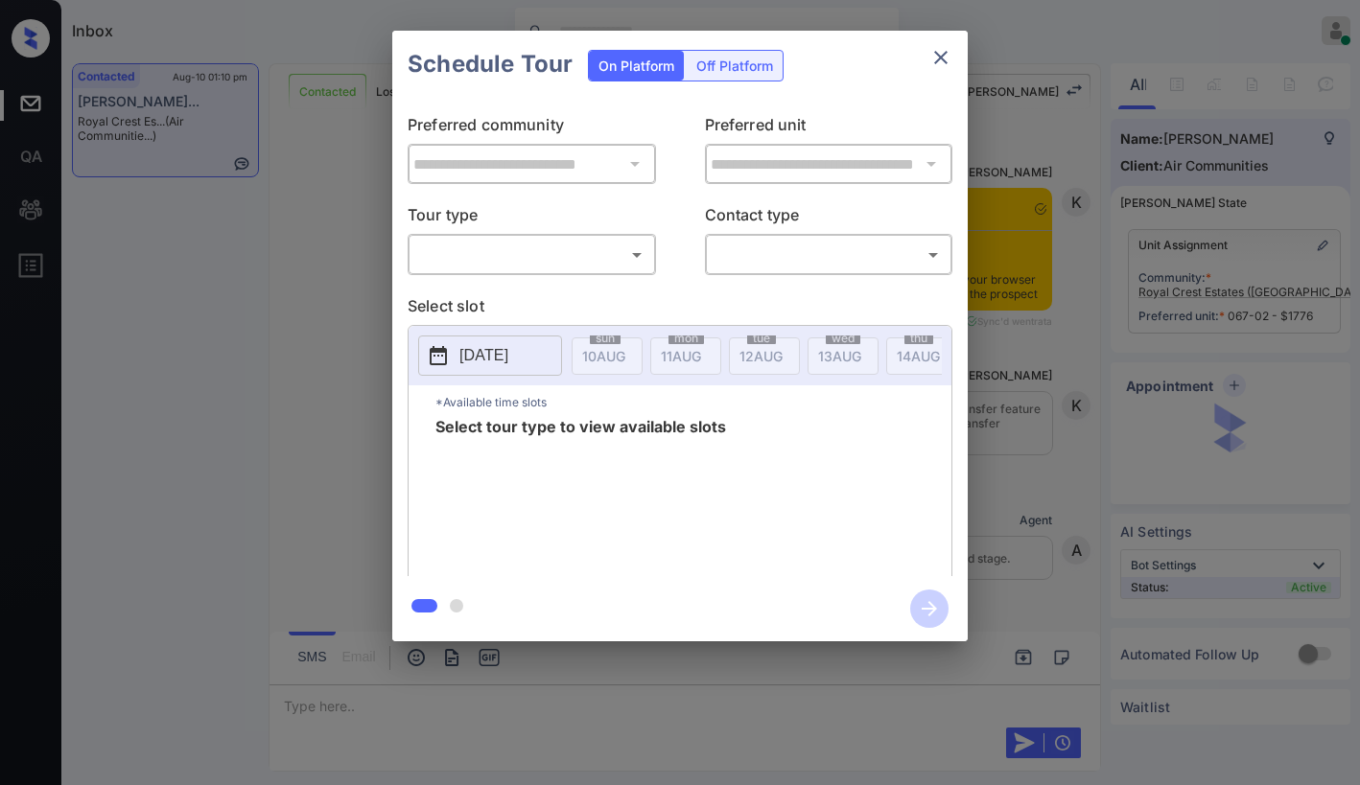
scroll to position [1735, 0]
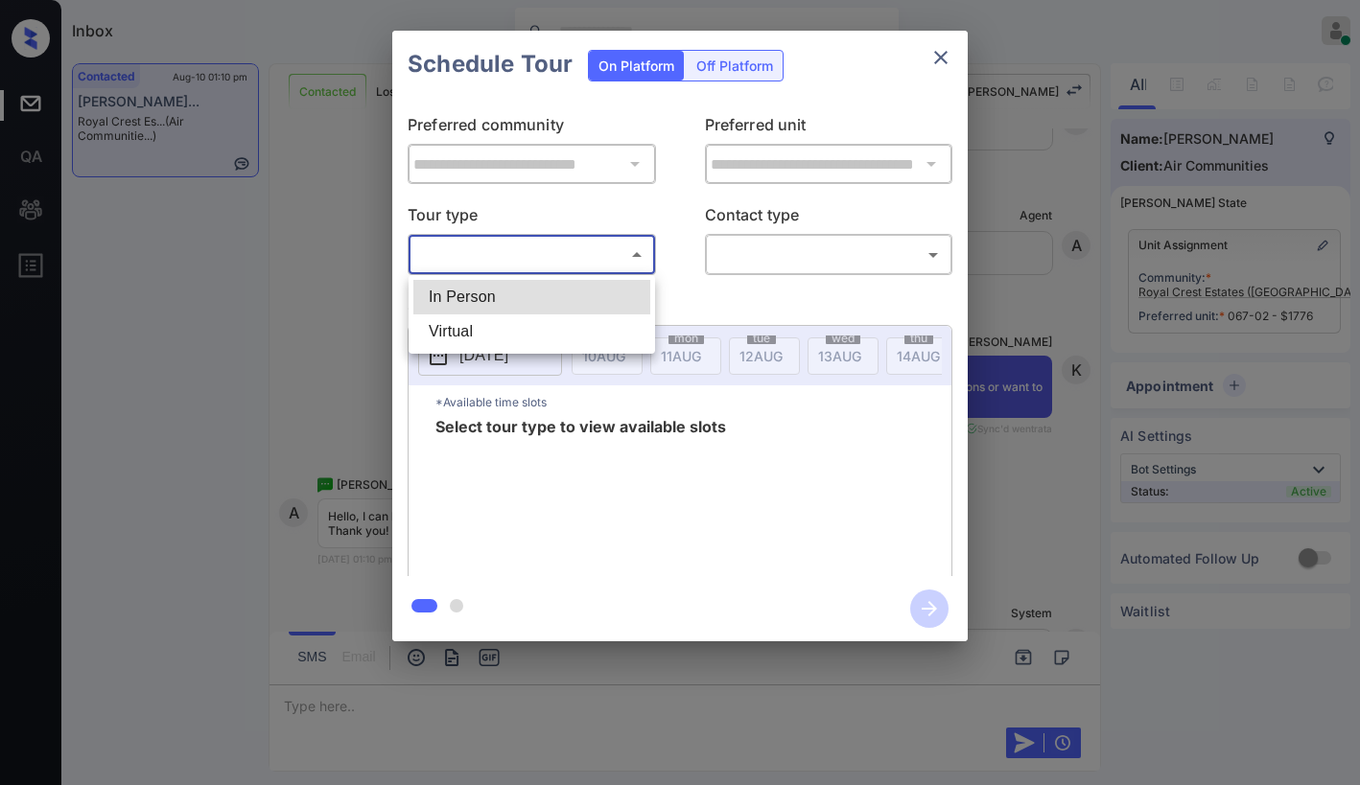
click at [515, 244] on body "Inbox [PERSON_NAME] Online Set yourself offline Set yourself on break Profile S…" at bounding box center [680, 392] width 1360 height 785
click at [502, 301] on li "In Person" at bounding box center [531, 297] width 237 height 35
type input "********"
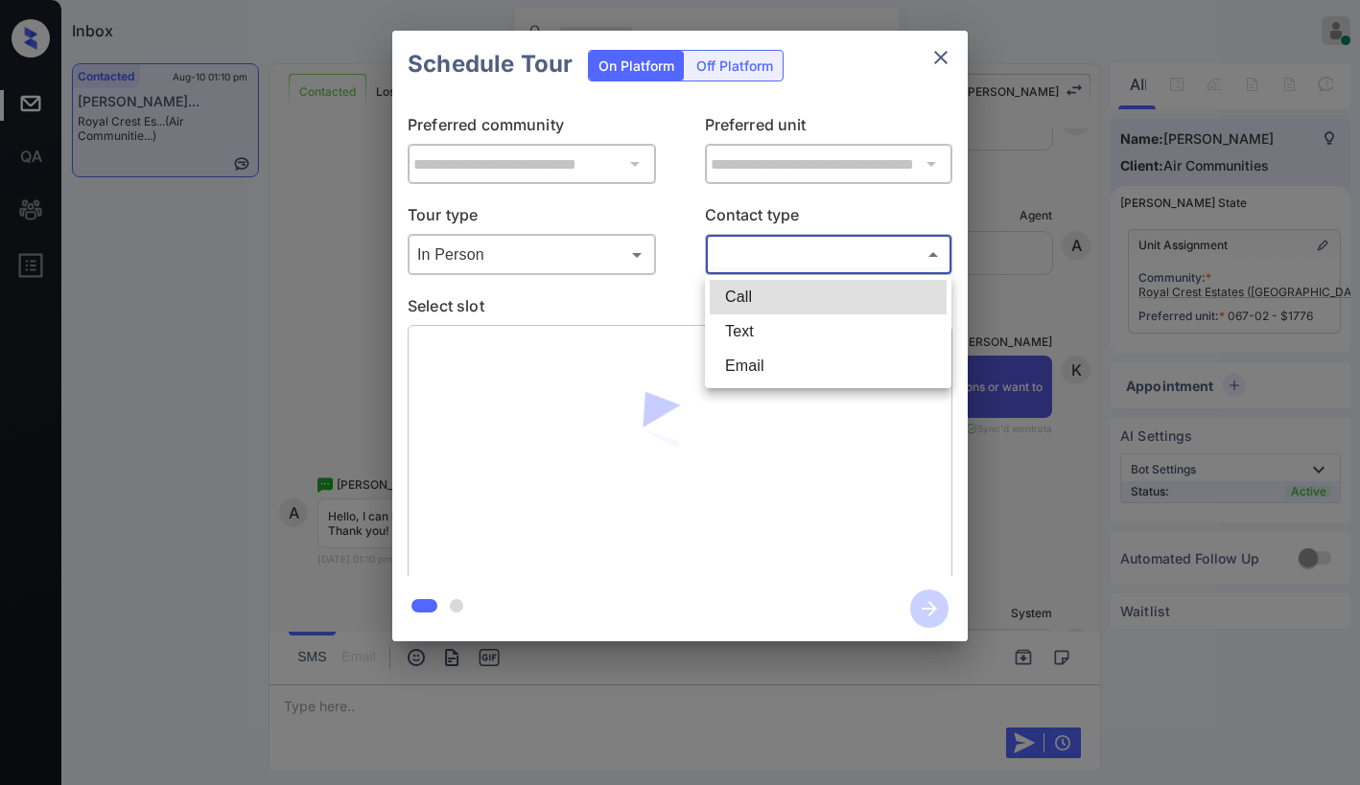
click at [811, 263] on body "Inbox [PERSON_NAME] Online Set yourself offline Set yourself on break Profile S…" at bounding box center [680, 392] width 1360 height 785
click at [942, 62] on div at bounding box center [680, 392] width 1360 height 785
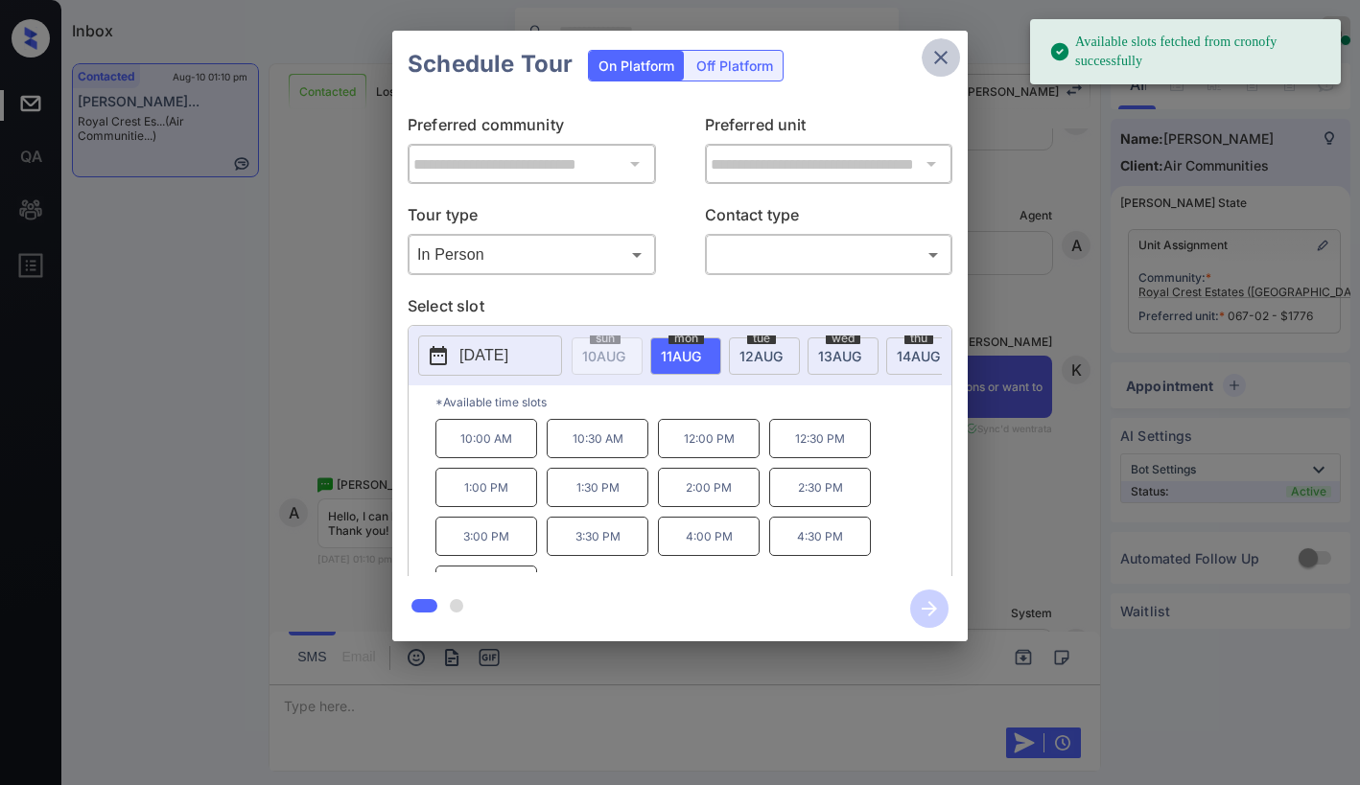
click at [939, 55] on icon "close" at bounding box center [940, 57] width 13 height 13
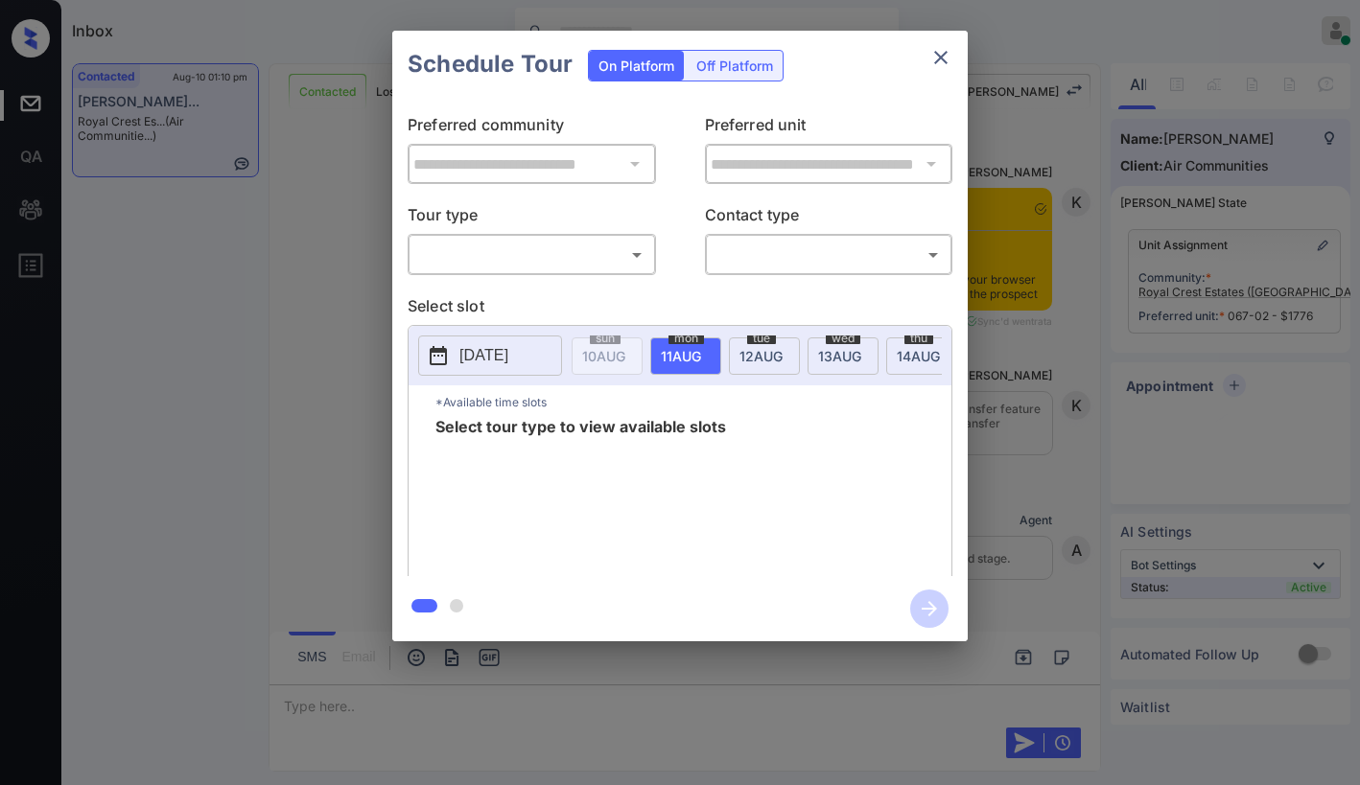
scroll to position [1735, 0]
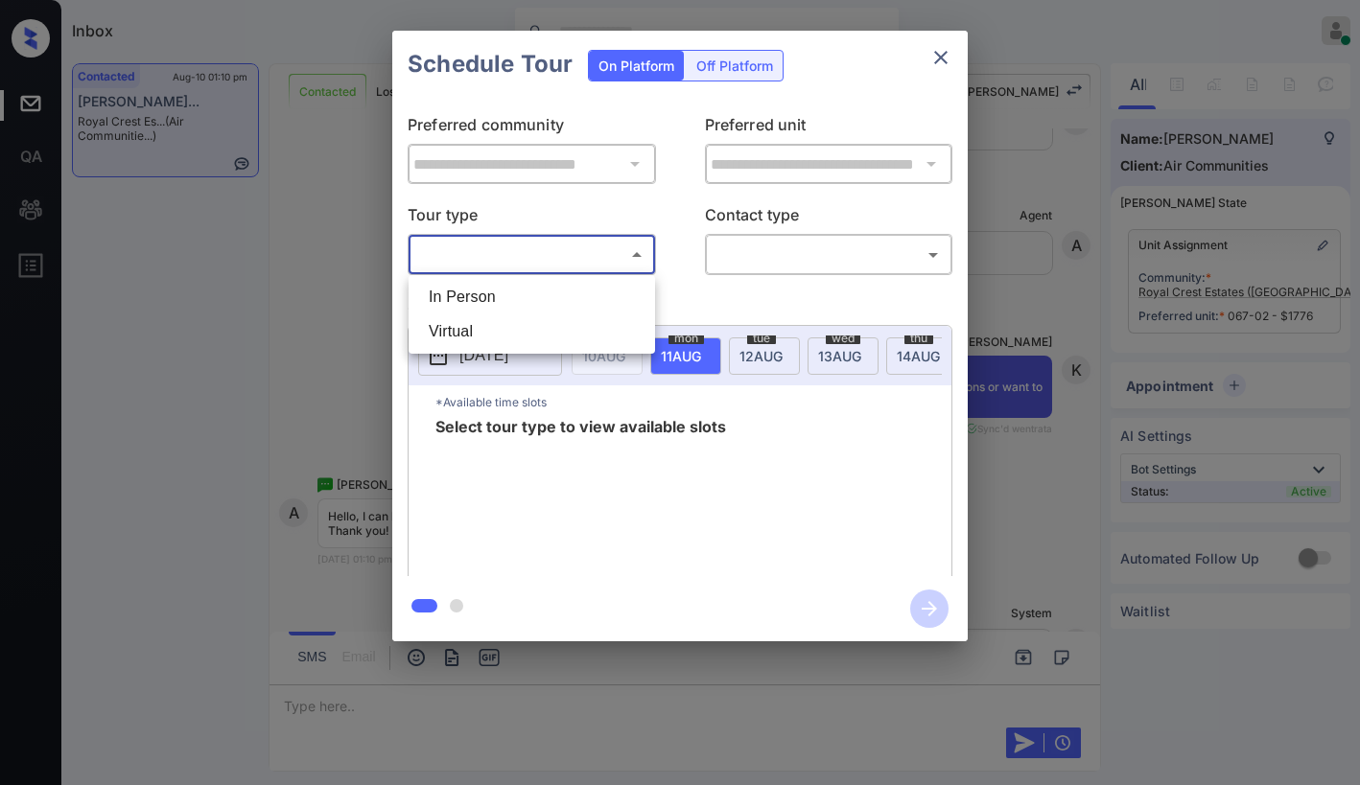
click at [506, 267] on body "Inbox [PERSON_NAME] Online Set yourself offline Set yourself on break Profile S…" at bounding box center [680, 392] width 1360 height 785
click at [502, 290] on li "In Person" at bounding box center [531, 297] width 237 height 35
type input "********"
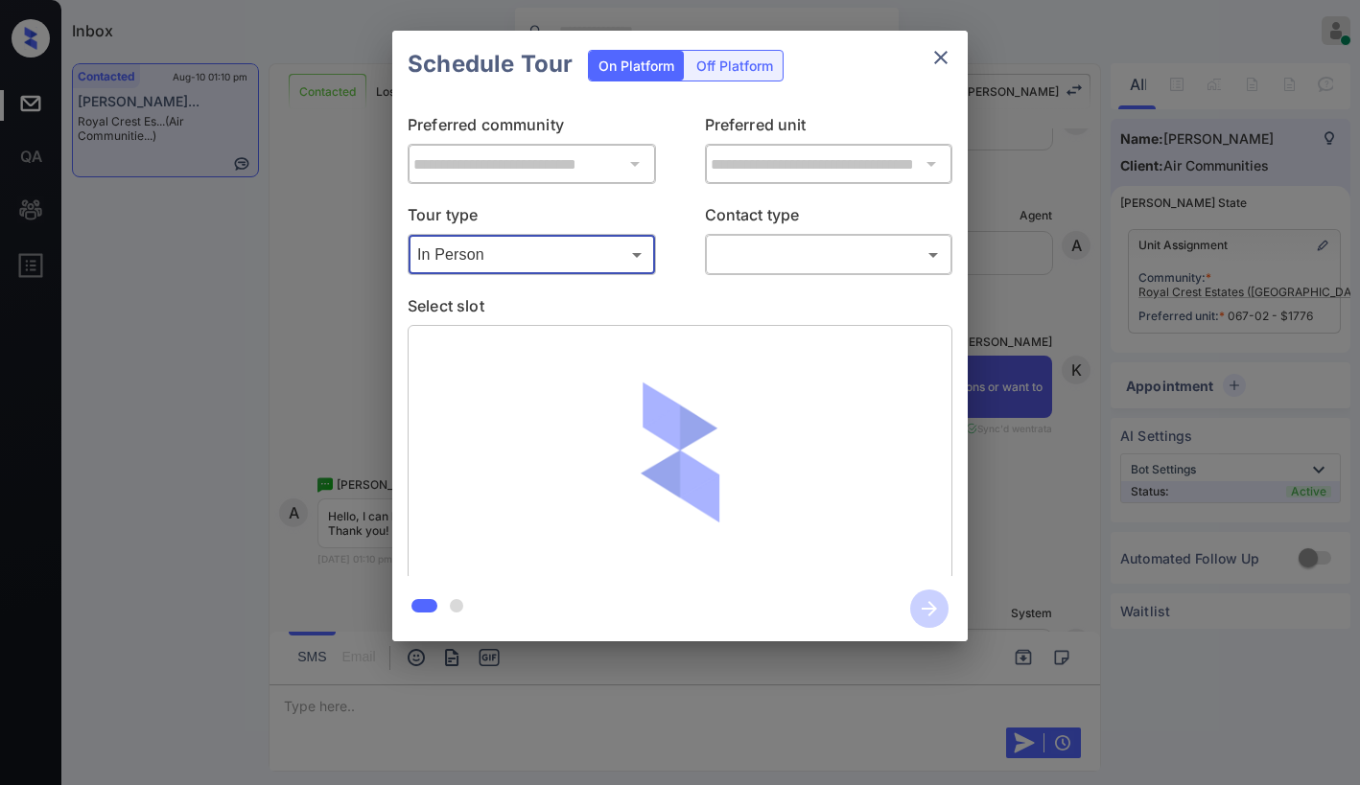
click at [715, 267] on body "Inbox [PERSON_NAME] Online Set yourself offline Set yourself on break Profile S…" at bounding box center [680, 392] width 1360 height 785
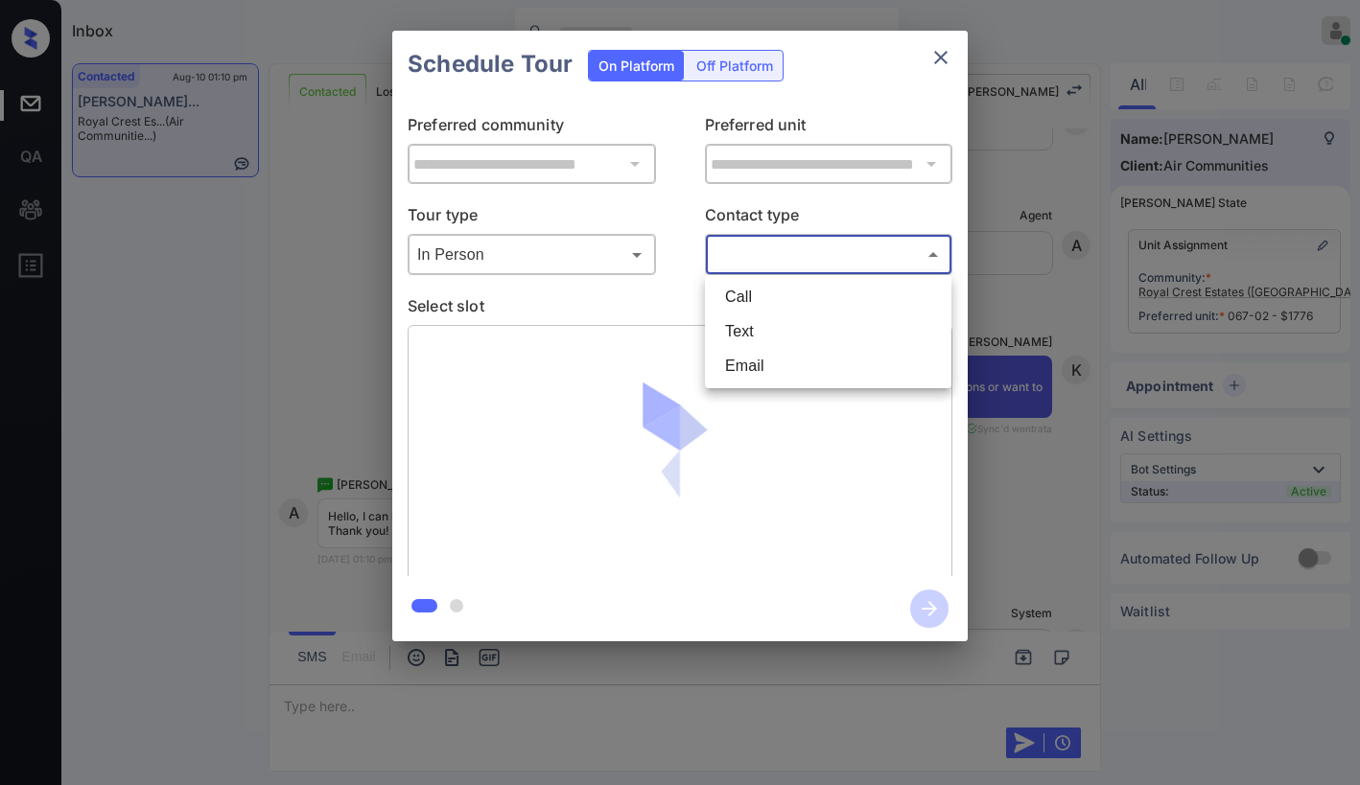
click at [735, 334] on li "Text" at bounding box center [828, 332] width 237 height 35
type input "****"
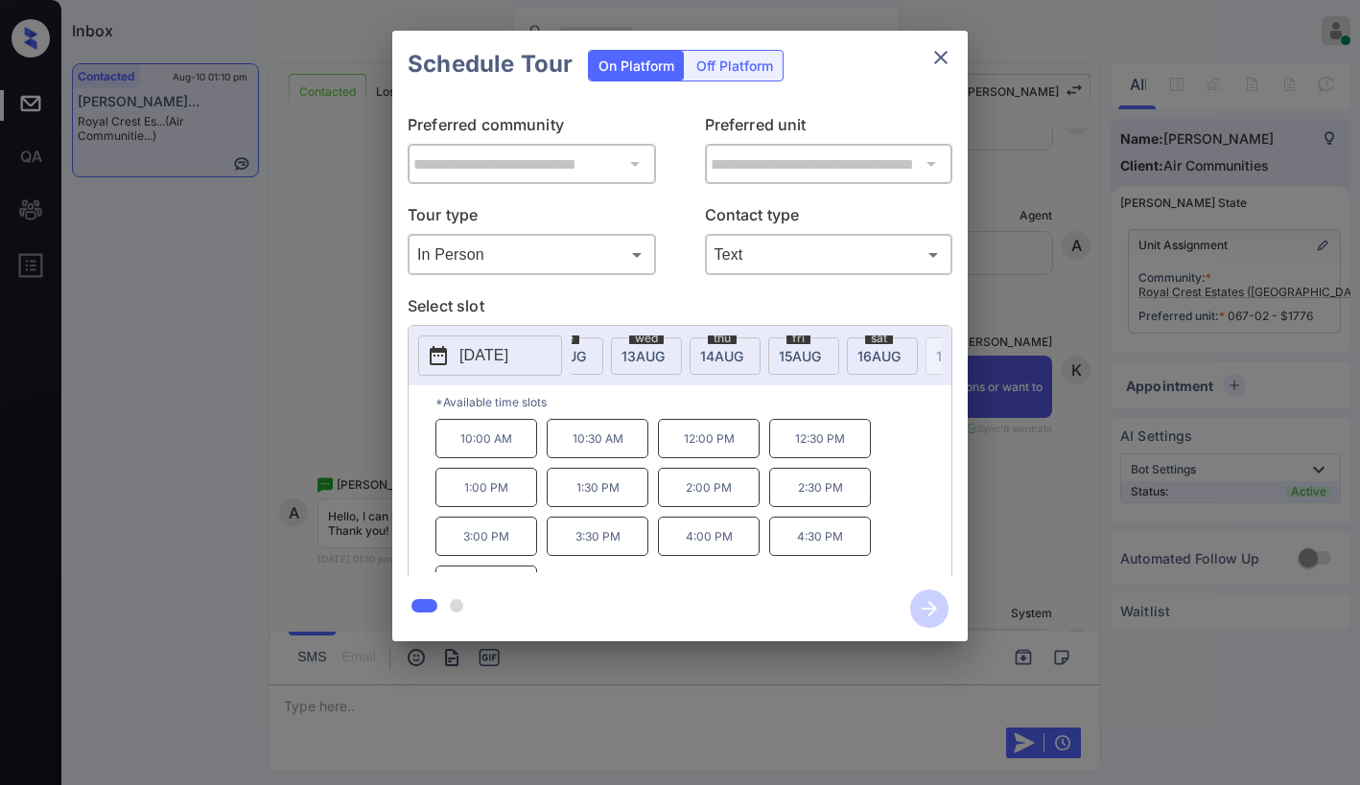
scroll to position [0, 211]
click at [414, 355] on span "15 AUG" at bounding box center [392, 356] width 43 height 16
drag, startPoint x: 496, startPoint y: 496, endPoint x: 745, endPoint y: 362, distance: 282.7
click at [536, 497] on p "1:00 PM" at bounding box center [486, 487] width 102 height 39
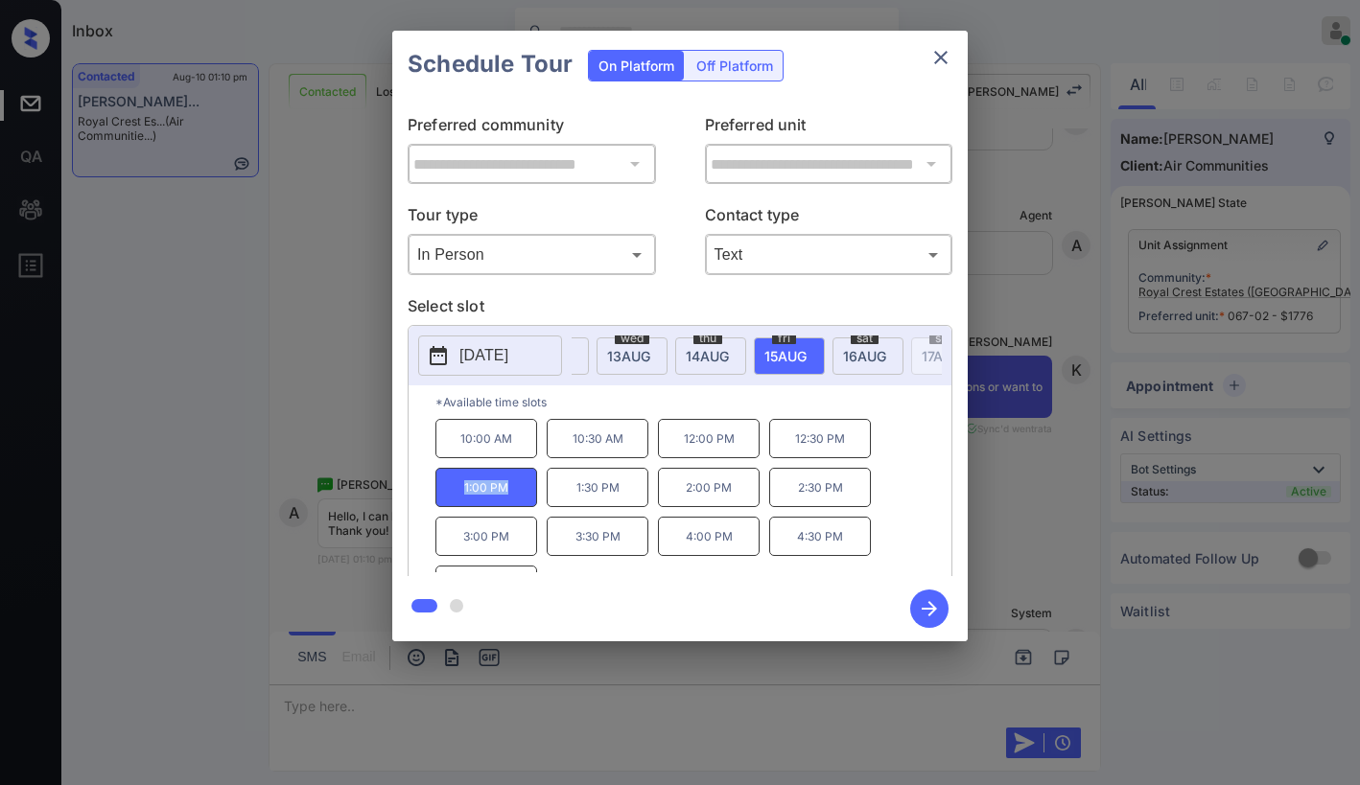
copy p "1:00 PM"
click at [950, 59] on icon "close" at bounding box center [940, 57] width 23 height 23
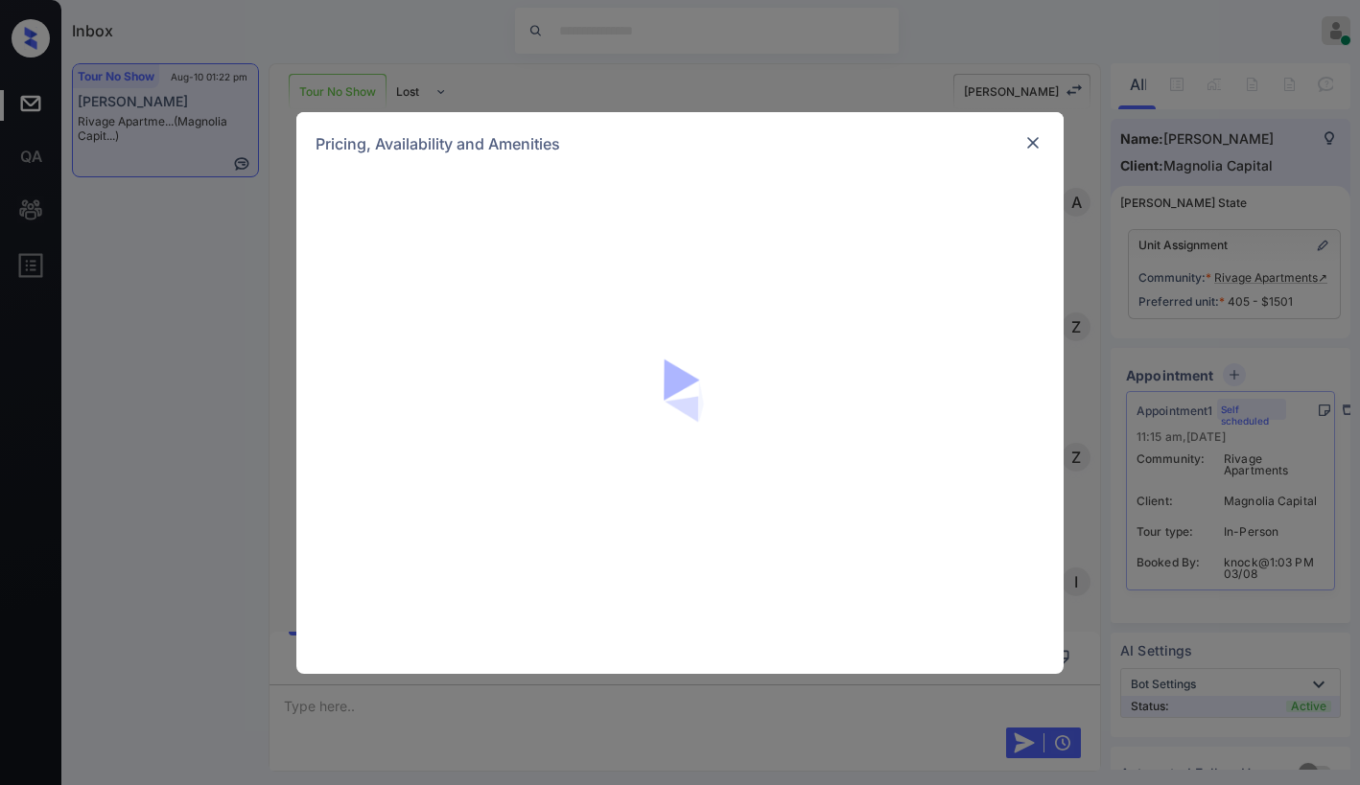
scroll to position [2930, 0]
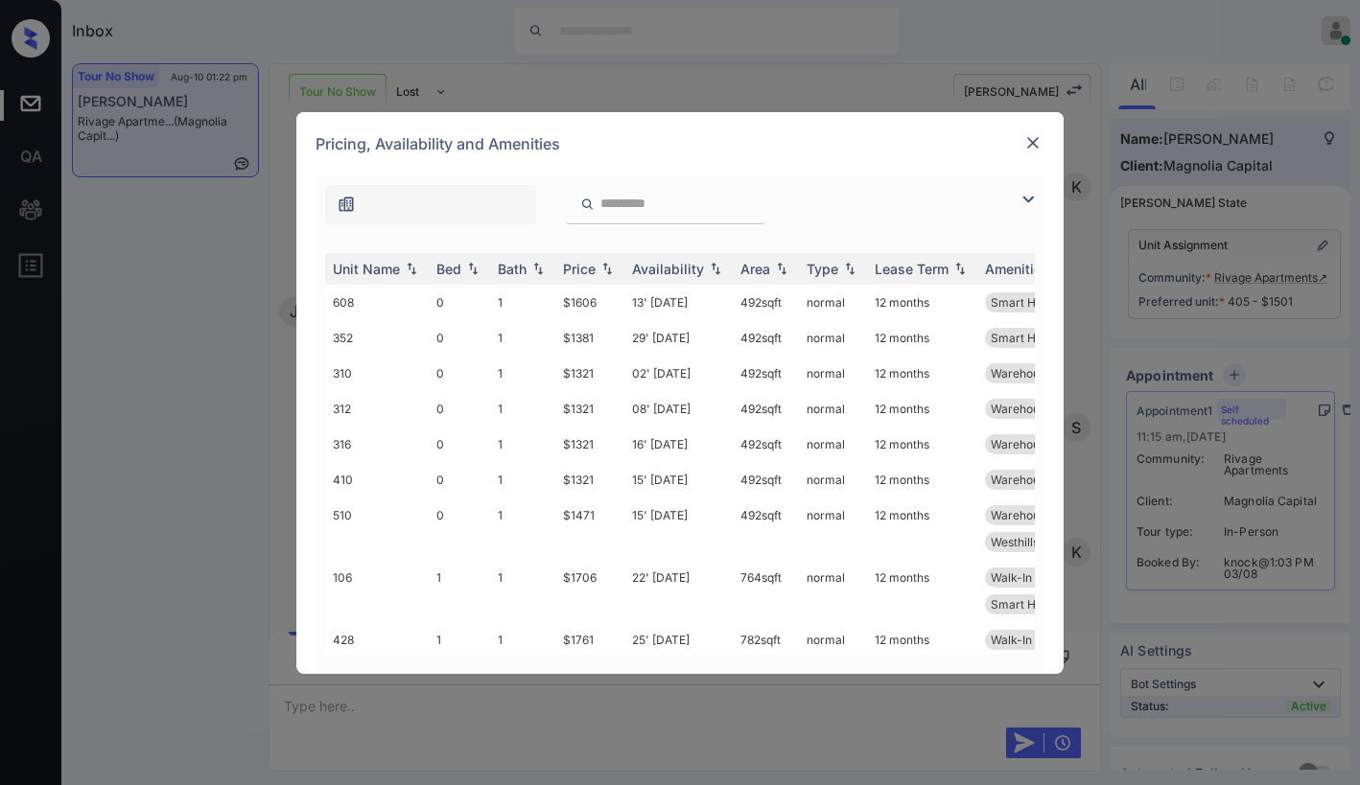
click at [1027, 200] on img at bounding box center [1027, 199] width 23 height 23
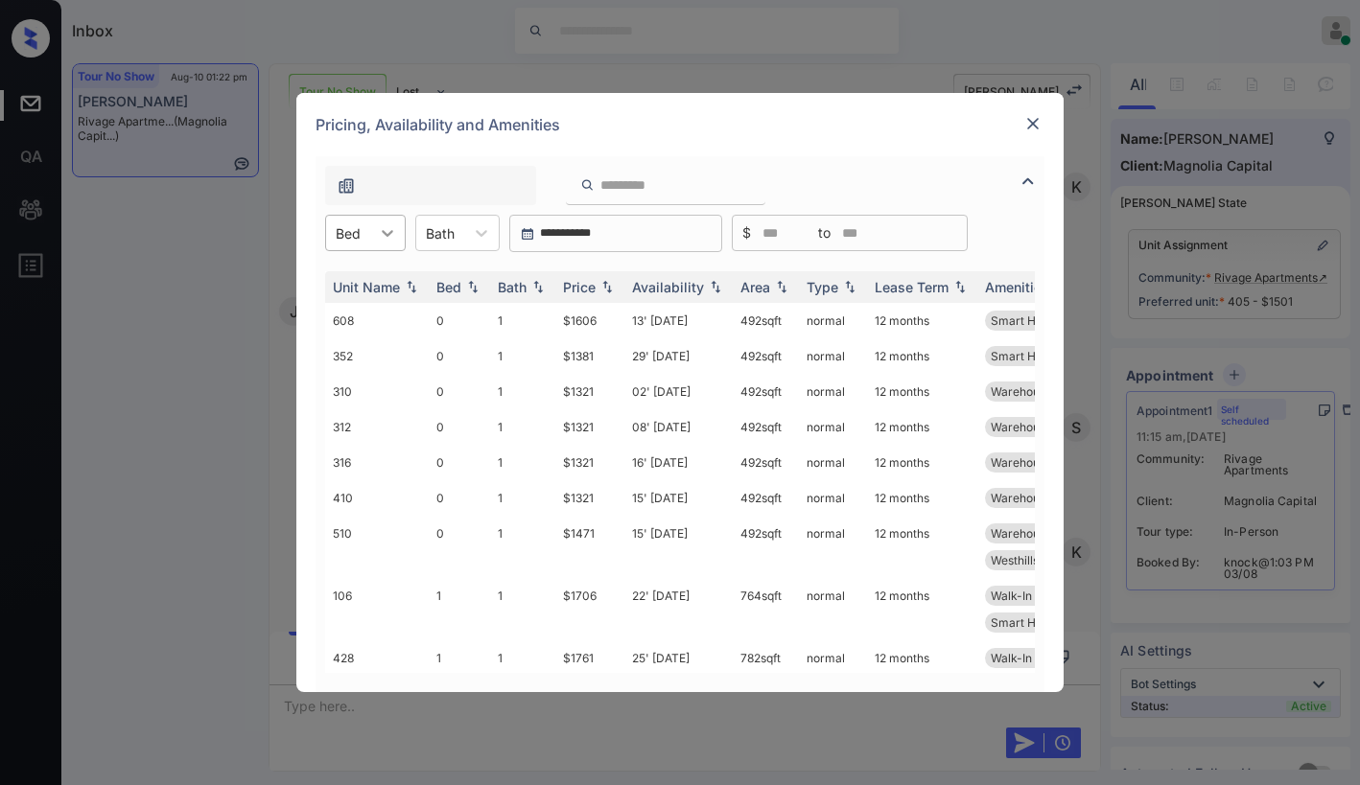
click at [379, 230] on icon at bounding box center [387, 232] width 19 height 19
click at [343, 346] on div "2" at bounding box center [365, 349] width 81 height 35
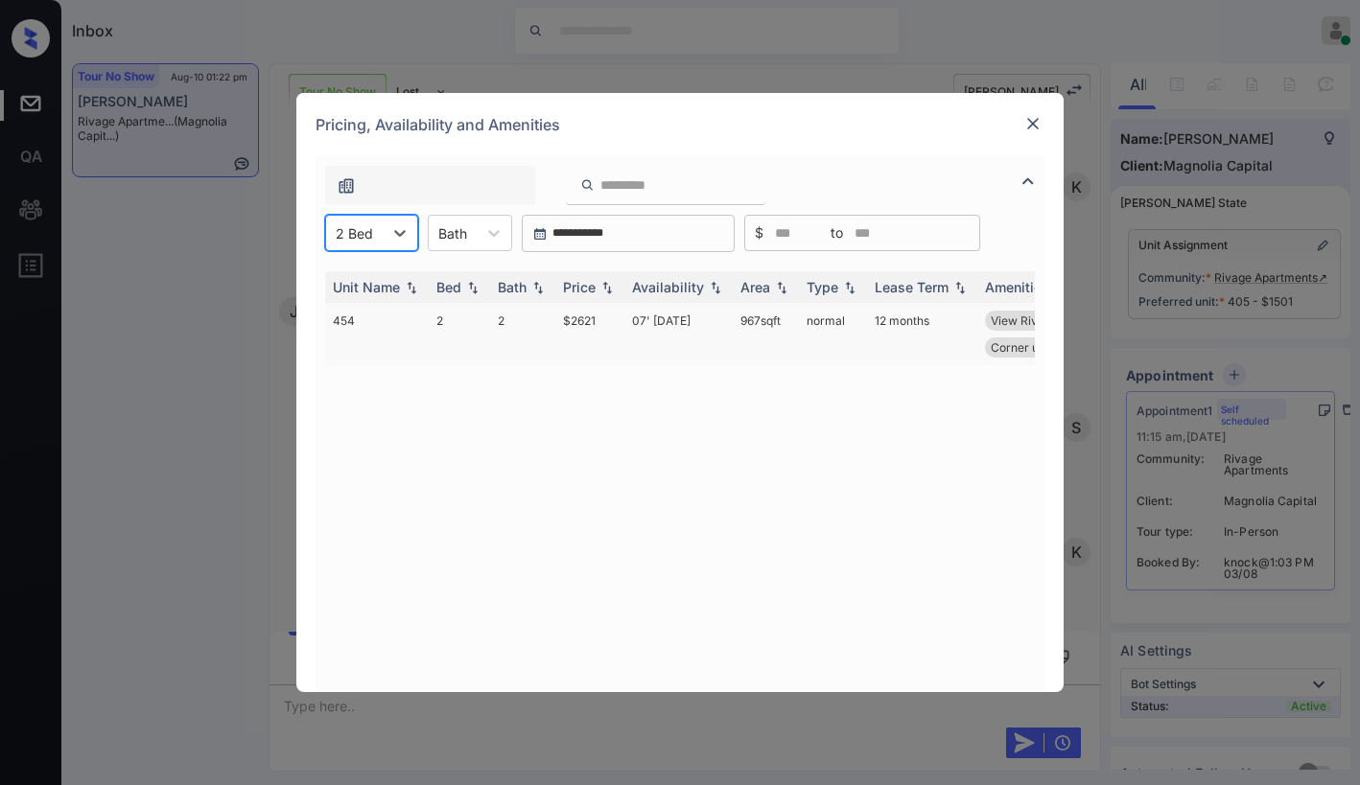
click at [589, 323] on td "$2621" at bounding box center [589, 334] width 69 height 62
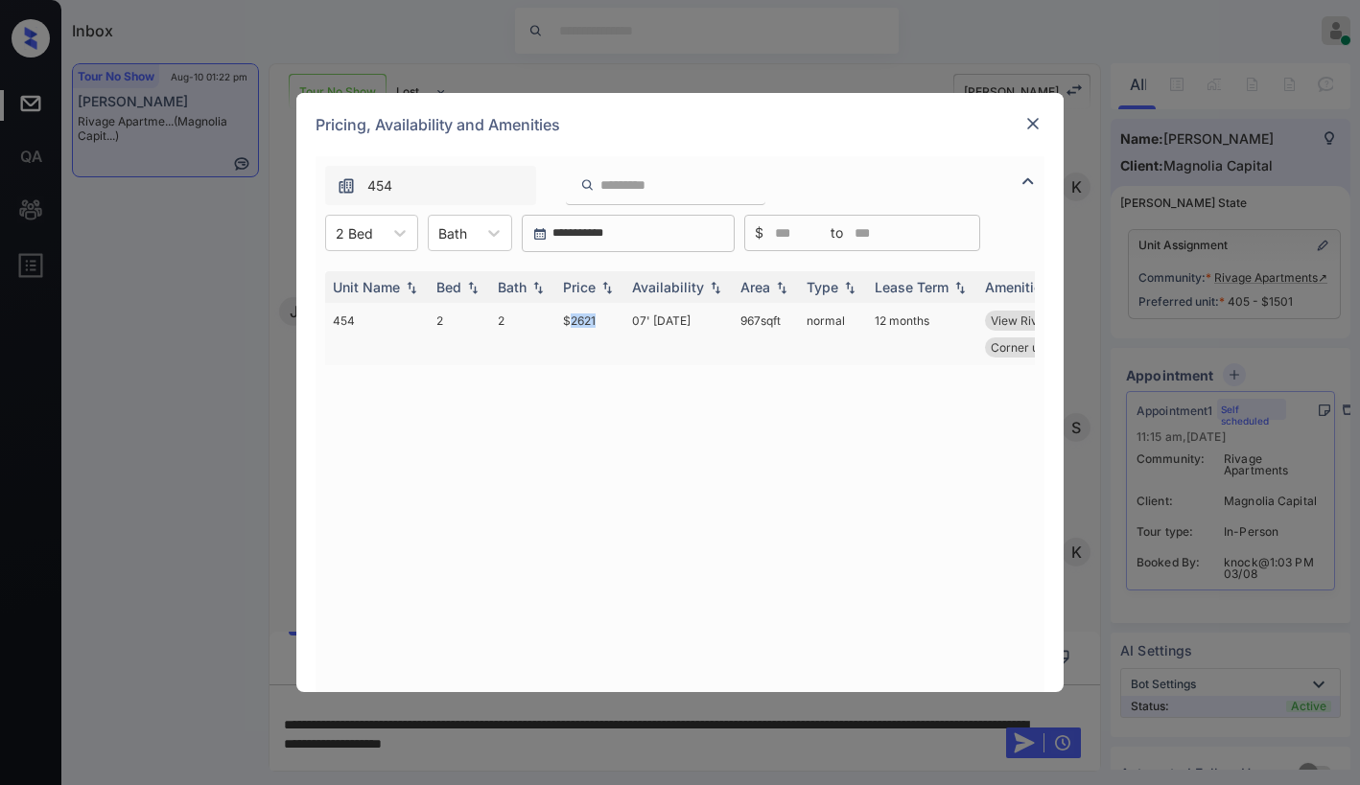
click at [570, 357] on td "$2621" at bounding box center [589, 334] width 69 height 62
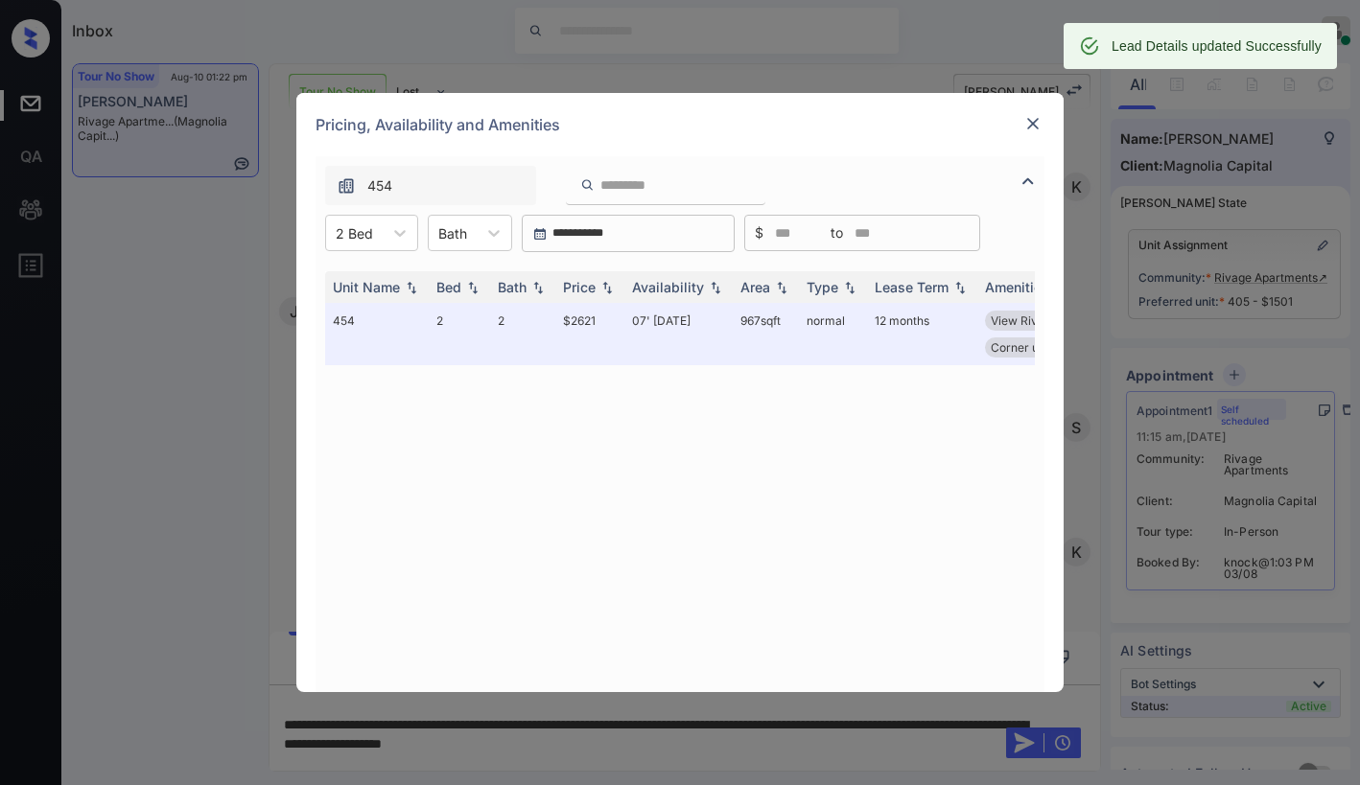
click at [587, 382] on div "Unit Name Bed Bath Price Availability Area Type Lease Term Amenities 454 2 2 $2…" at bounding box center [680, 472] width 710 height 402
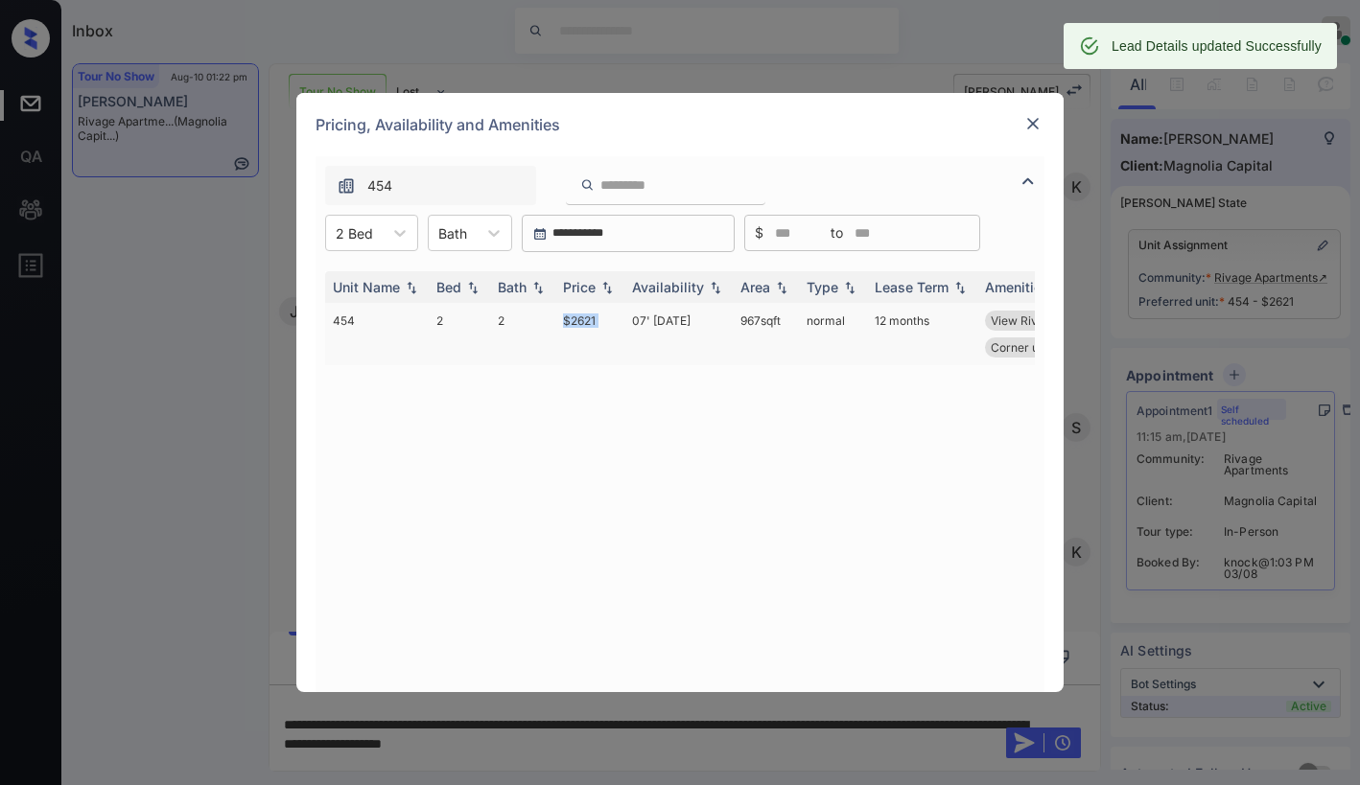
drag, startPoint x: 558, startPoint y: 320, endPoint x: 632, endPoint y: 329, distance: 74.3
click at [632, 329] on tr "454 2 2 $2621 07' Oct 25 967 sqft normal 12 months View River Terrace Smart Hom…" at bounding box center [826, 334] width 1002 height 62
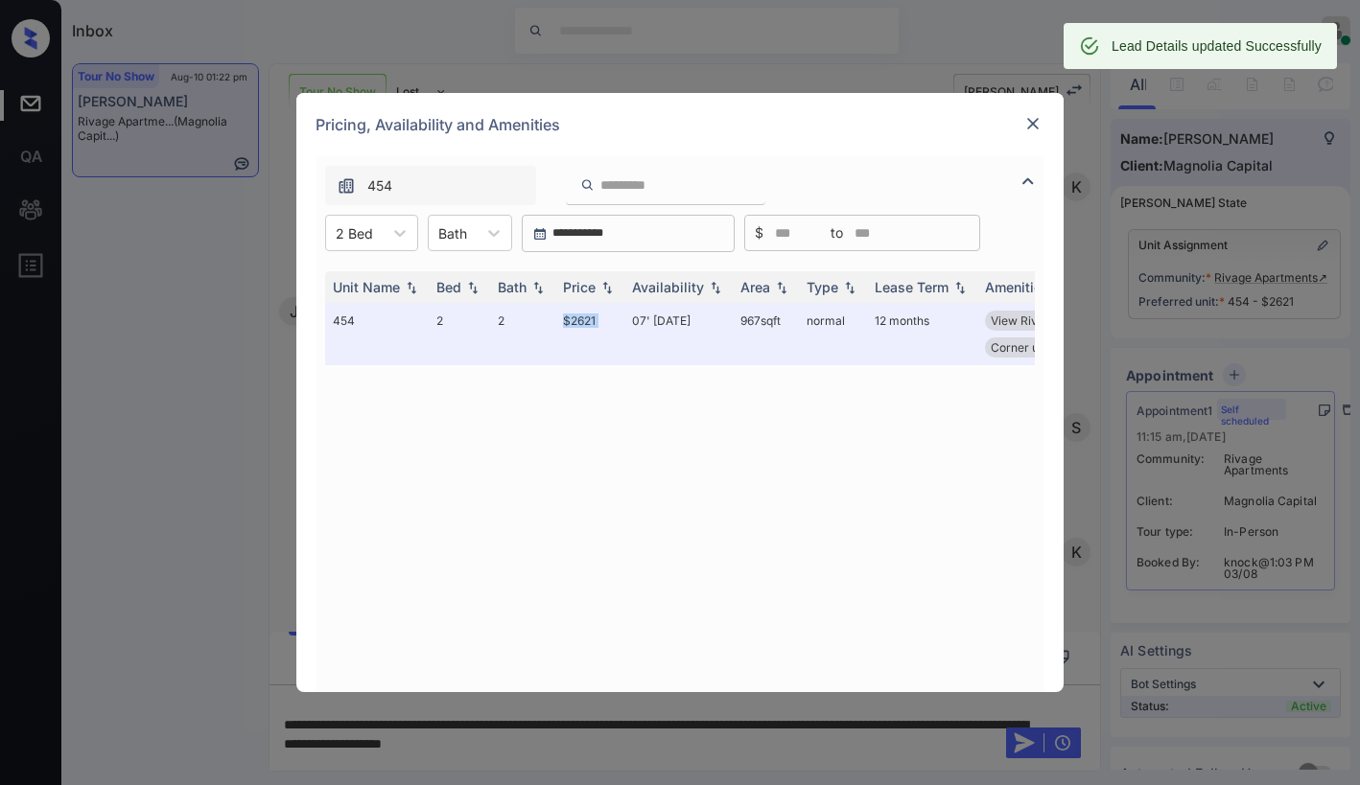
copy td "$2621"
click at [1029, 130] on div at bounding box center [1032, 123] width 23 height 23
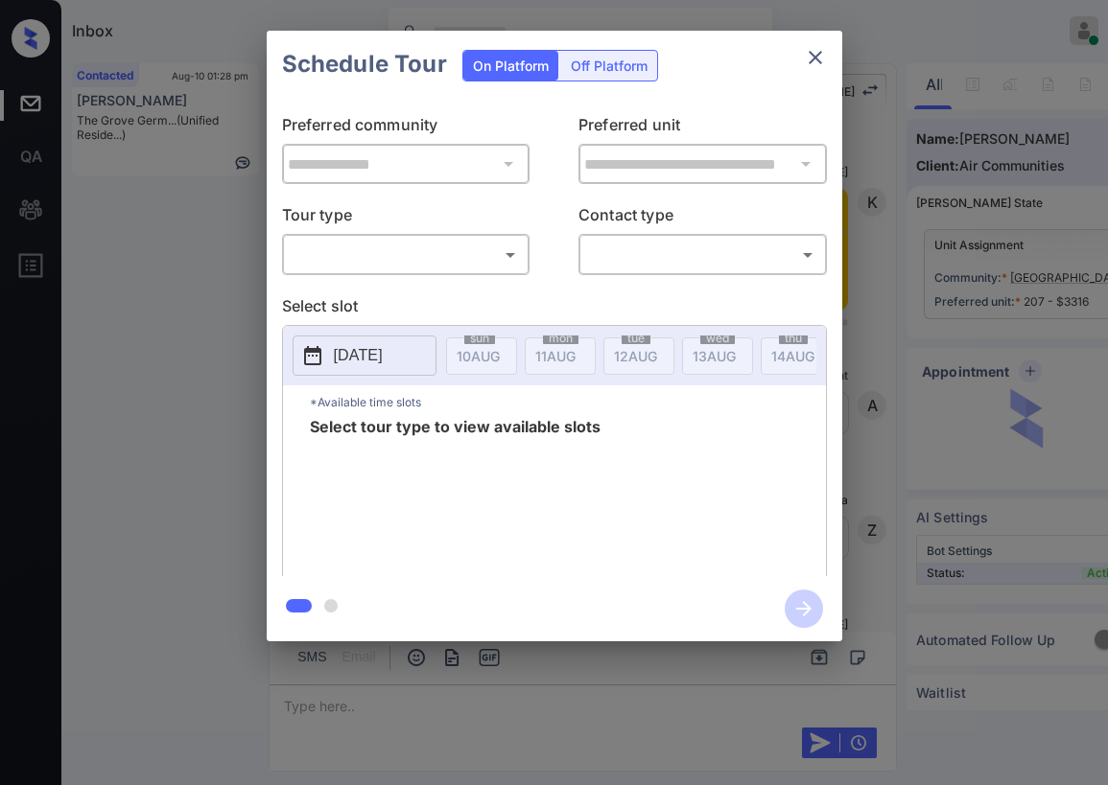
scroll to position [2672, 0]
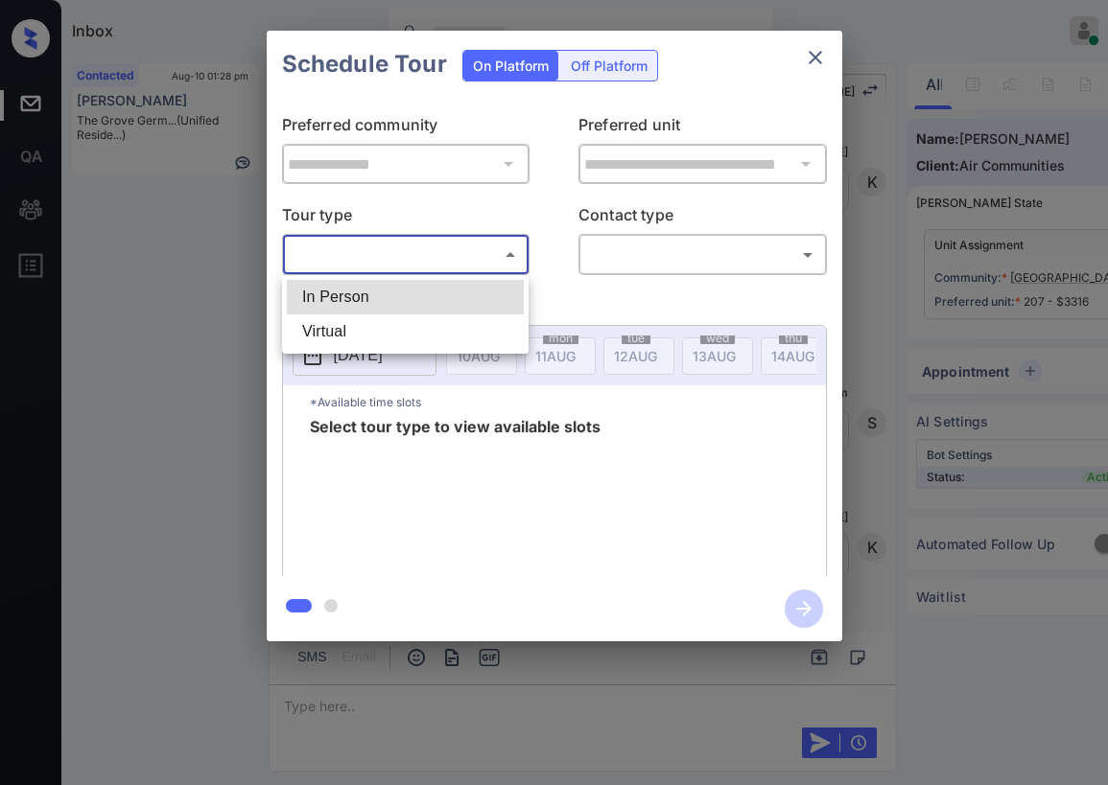
click at [424, 262] on body "Inbox Paolo Gabriel Online Set yourself offline Set yourself on break Profile S…" at bounding box center [554, 392] width 1108 height 785
click at [401, 299] on li "In Person" at bounding box center [405, 297] width 237 height 35
type input "********"
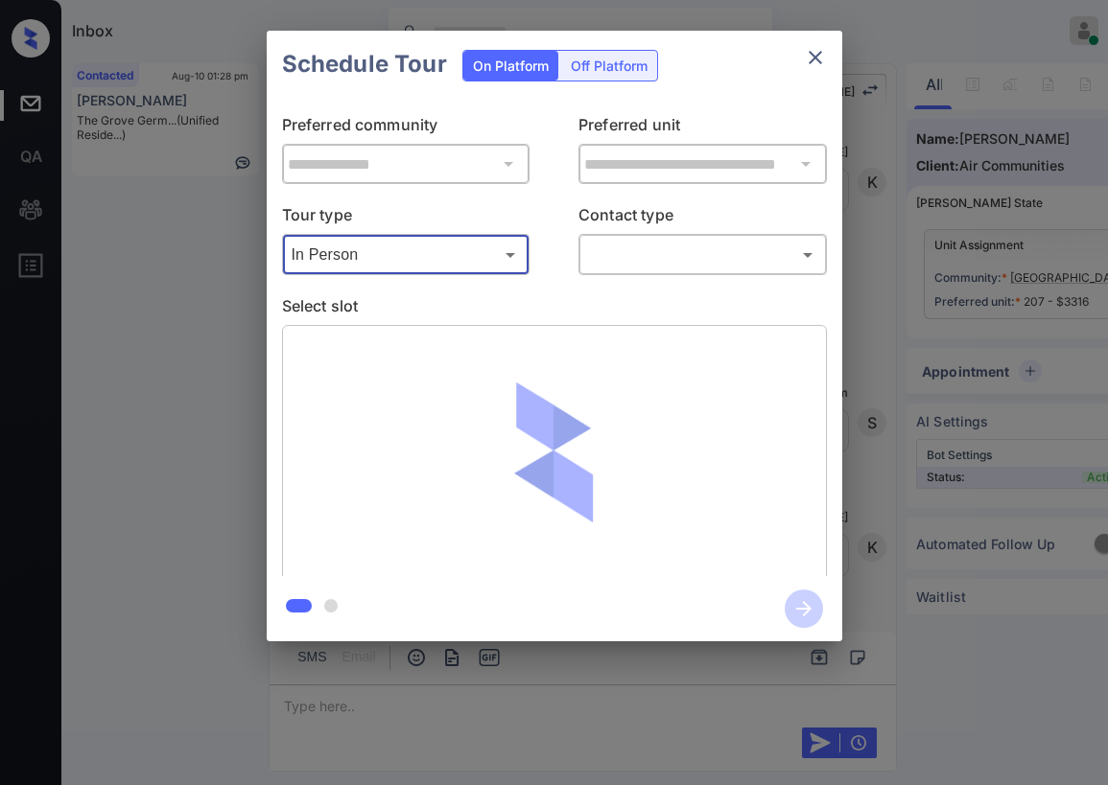
click at [604, 268] on body "Inbox Paolo Gabriel Online Set yourself offline Set yourself on break Profile S…" at bounding box center [554, 392] width 1108 height 785
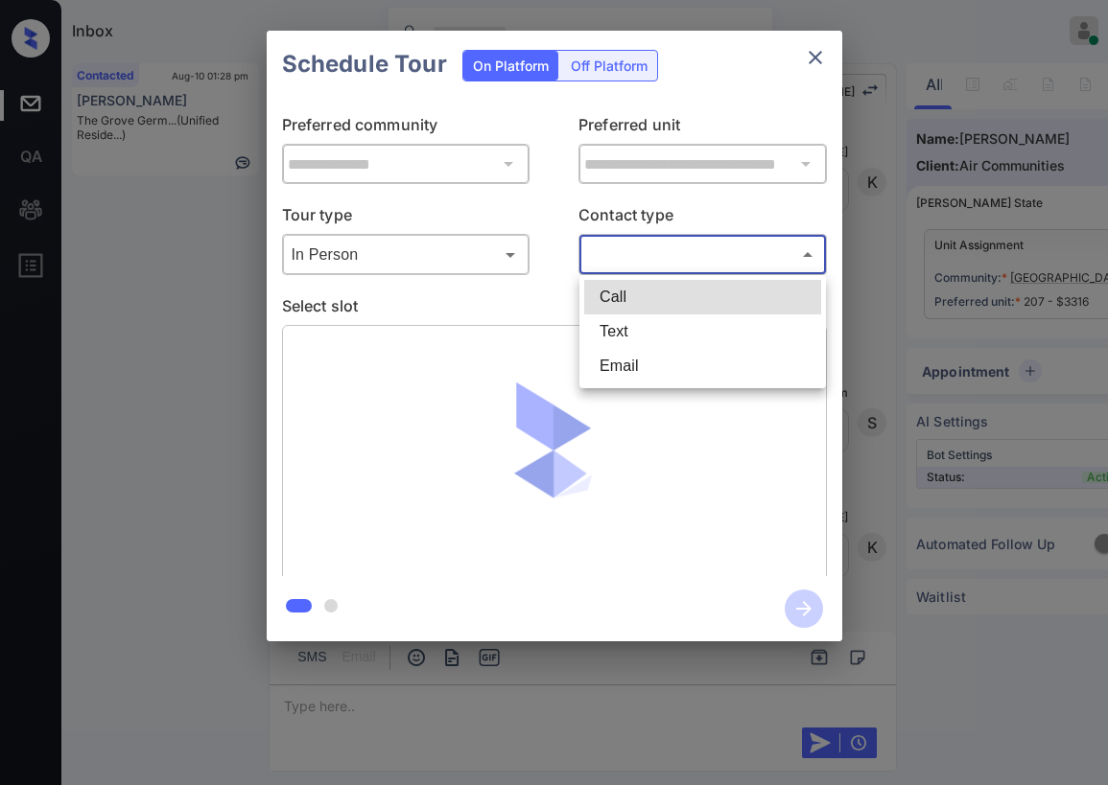
click at [617, 338] on li "Text" at bounding box center [702, 332] width 237 height 35
type input "****"
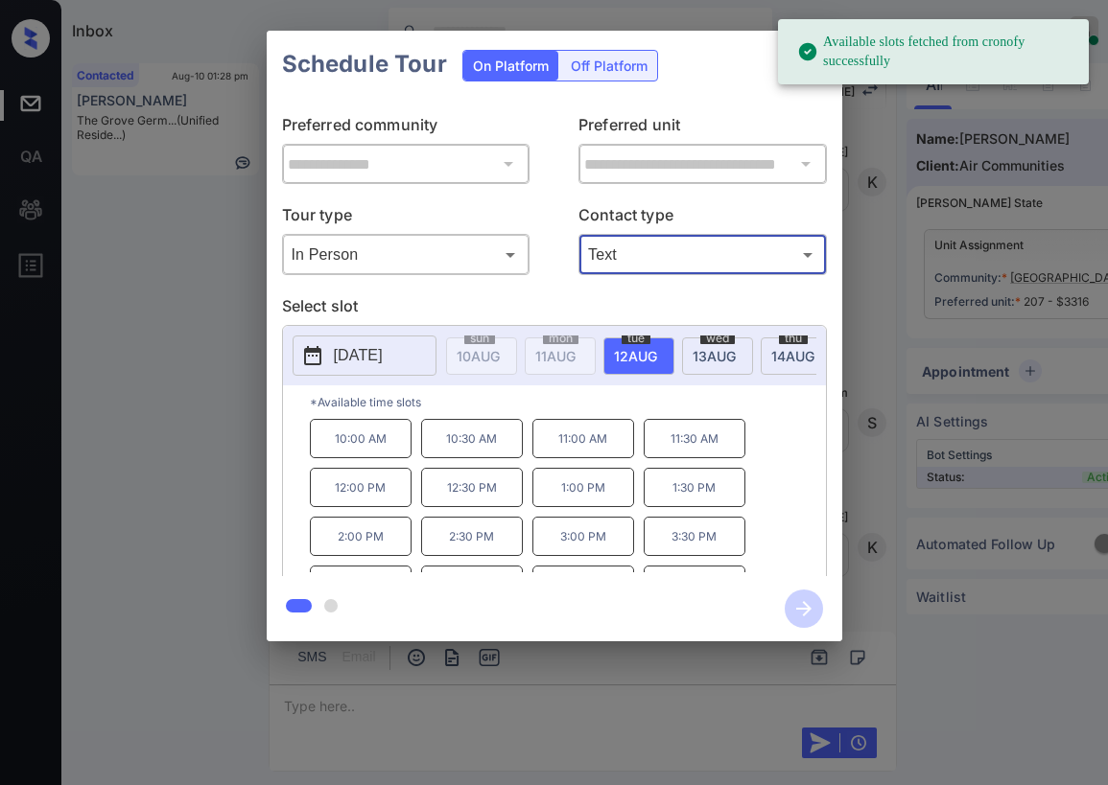
click at [500, 354] on span "13 AUG" at bounding box center [477, 356] width 43 height 16
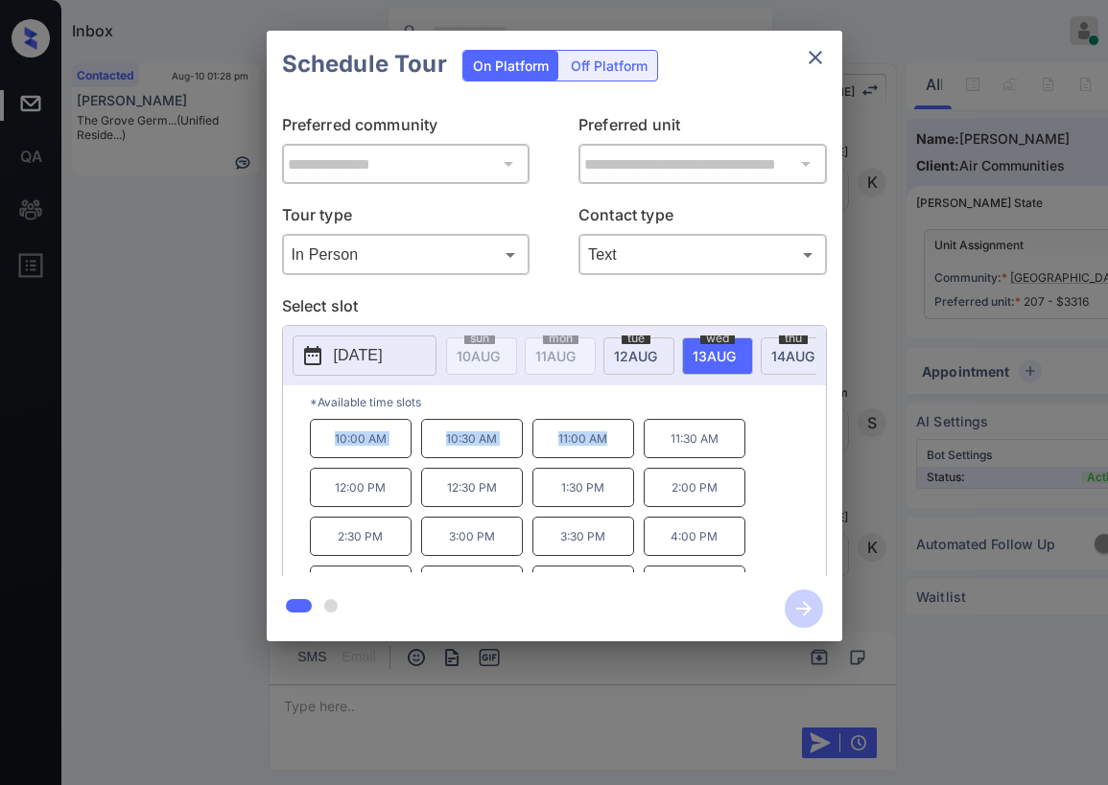
drag, startPoint x: 330, startPoint y: 450, endPoint x: 683, endPoint y: 391, distance: 357.7
click at [618, 458] on div "10:00 AM 10:30 AM 11:00 AM 11:30 AM 12:00 PM 12:30 PM 1:30 PM 2:00 PM 2:30 PM 3…" at bounding box center [568, 495] width 516 height 153
copy div "10:00 AM 10:30 AM 11:00 AM"
click at [811, 65] on icon "close" at bounding box center [815, 57] width 23 height 23
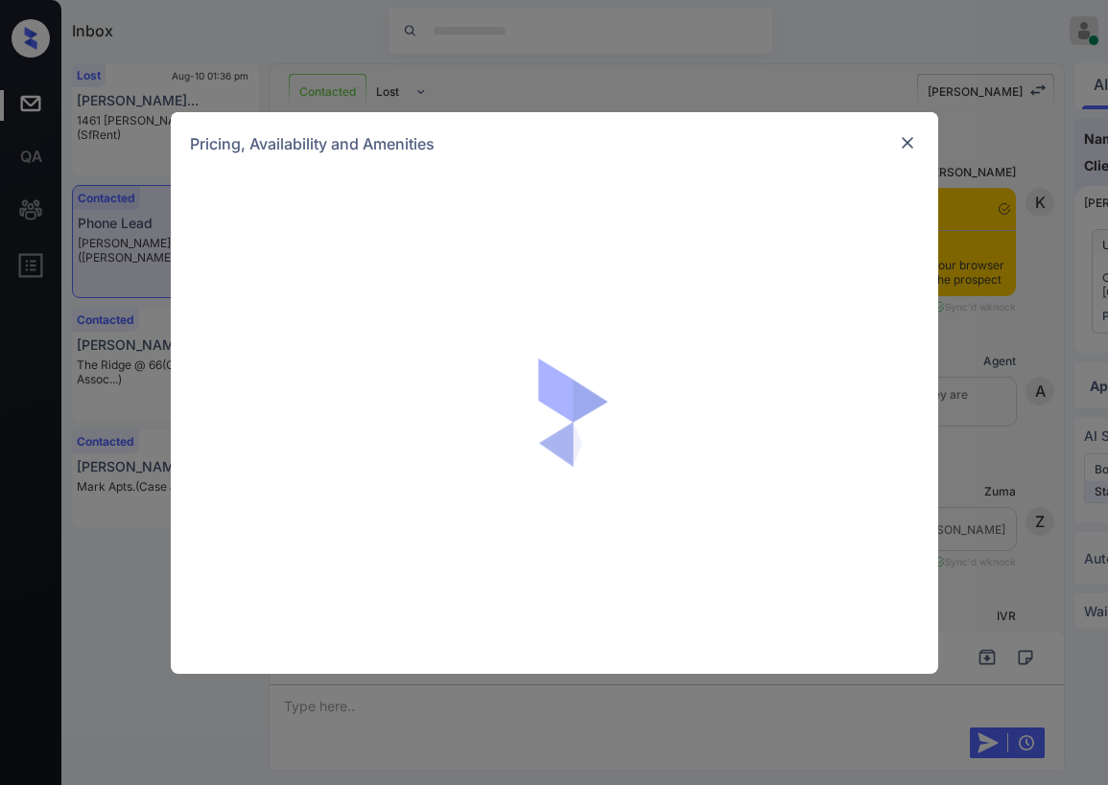
scroll to position [5131, 0]
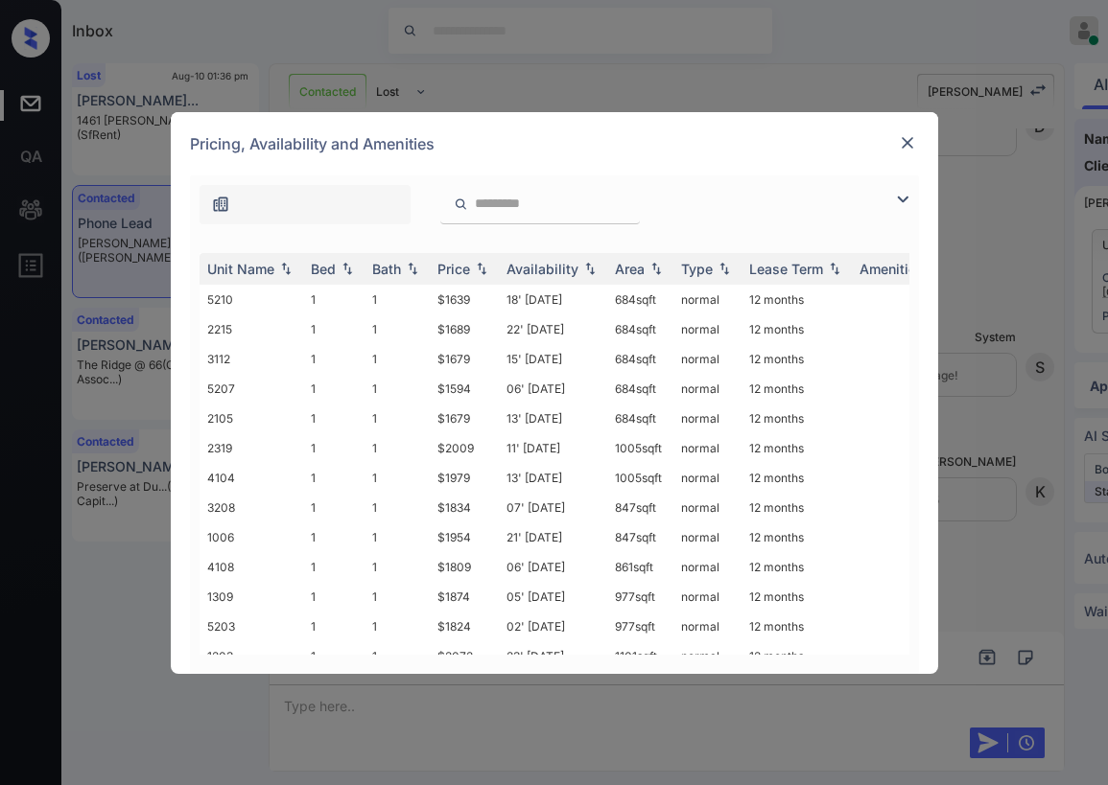
click at [909, 146] on img at bounding box center [907, 142] width 19 height 19
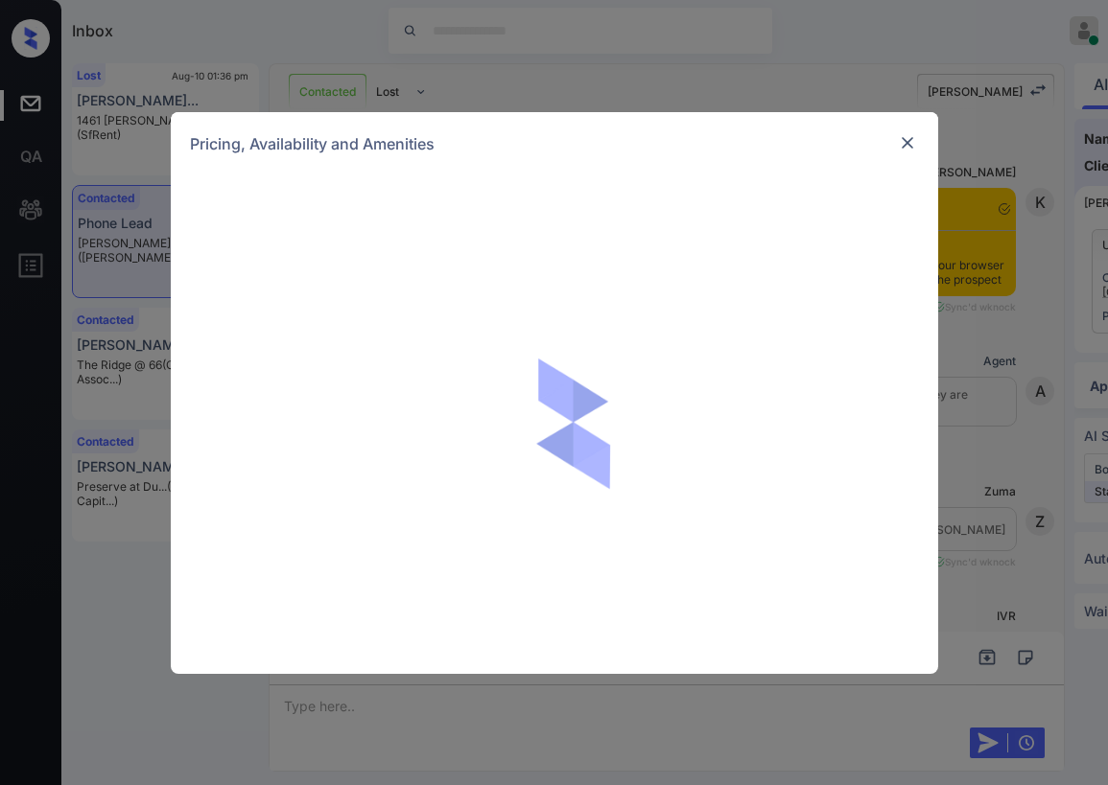
scroll to position [4939, 0]
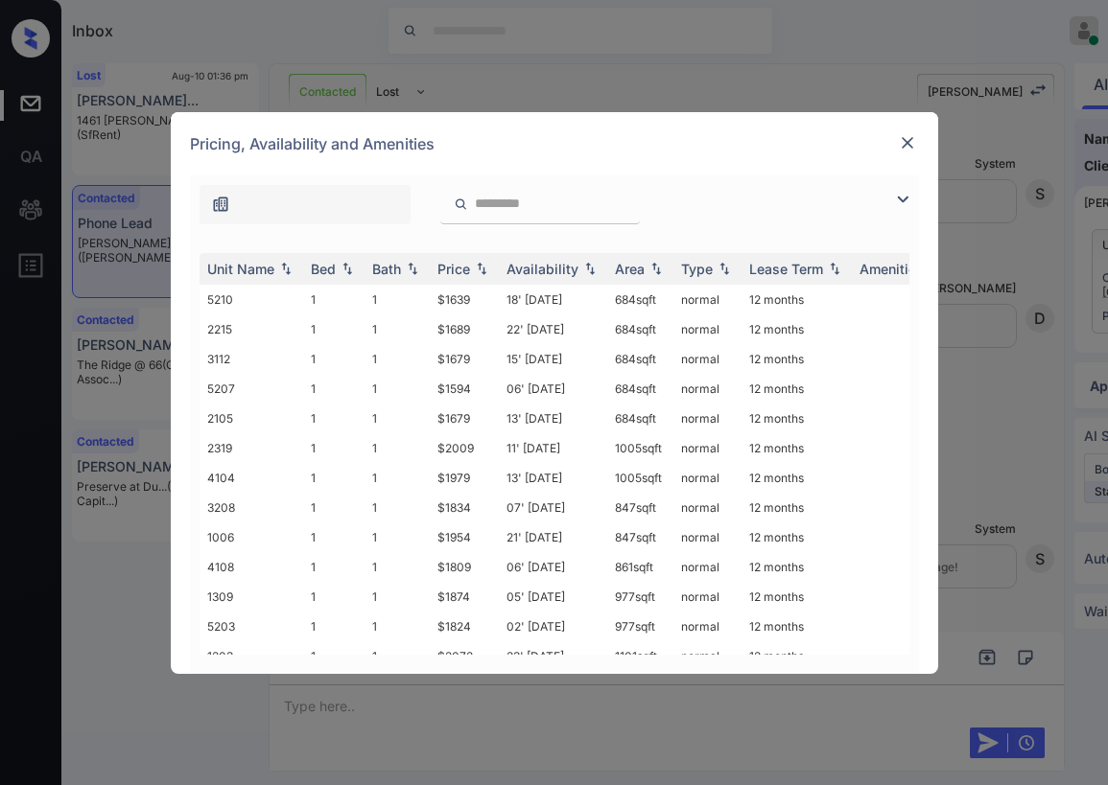
click at [895, 196] on img at bounding box center [902, 199] width 23 height 23
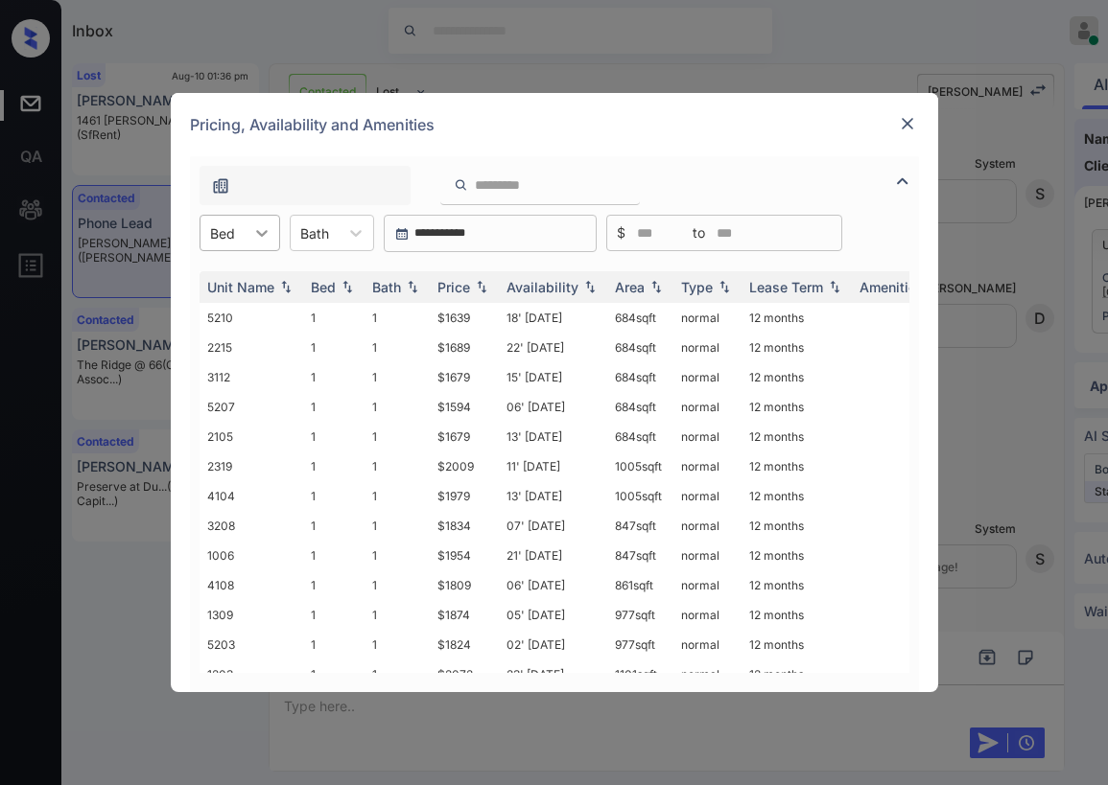
click at [255, 236] on icon at bounding box center [261, 232] width 19 height 19
click at [221, 314] on div "2" at bounding box center [239, 314] width 81 height 35
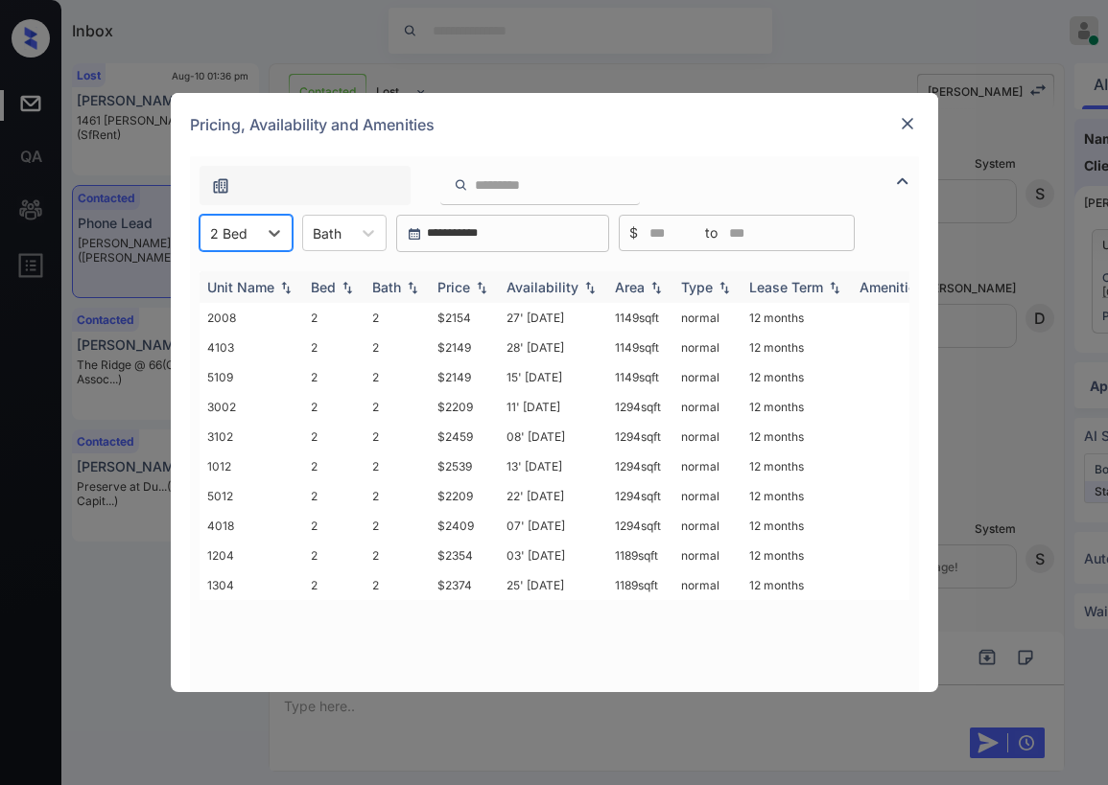
click at [471, 285] on div "Price" at bounding box center [464, 287] width 54 height 16
click at [455, 351] on td "$2149" at bounding box center [464, 348] width 69 height 30
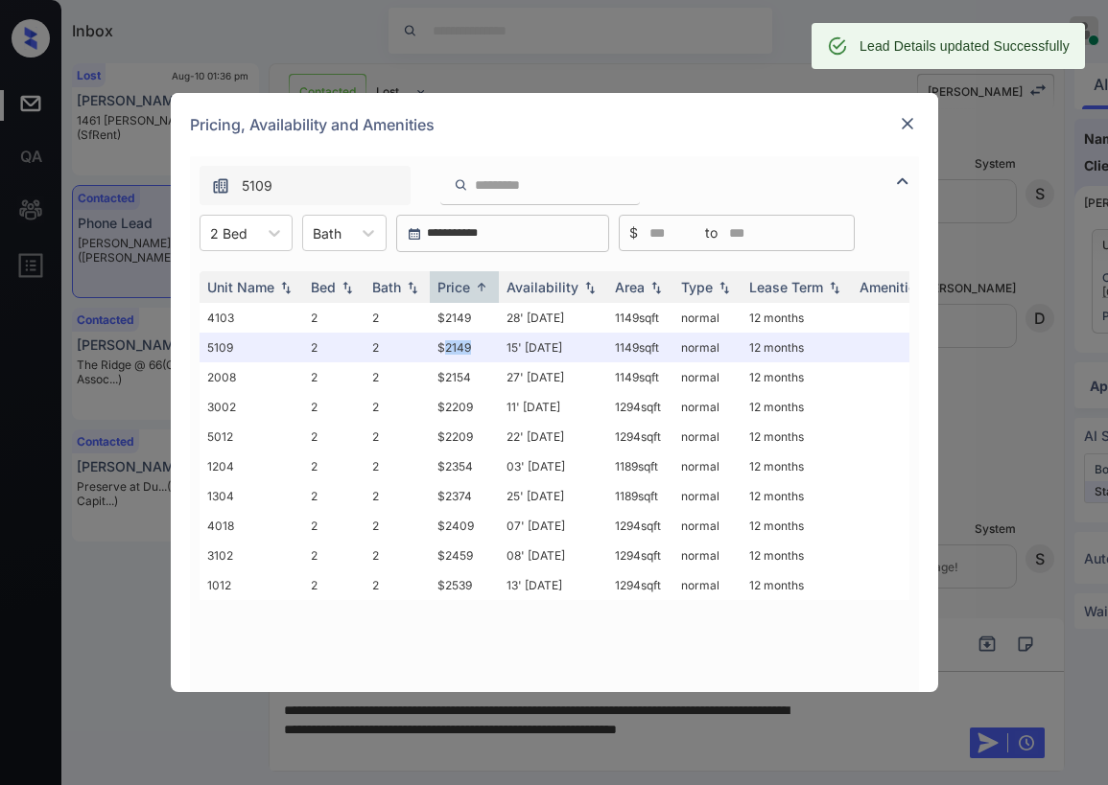
click at [911, 128] on img at bounding box center [907, 123] width 19 height 19
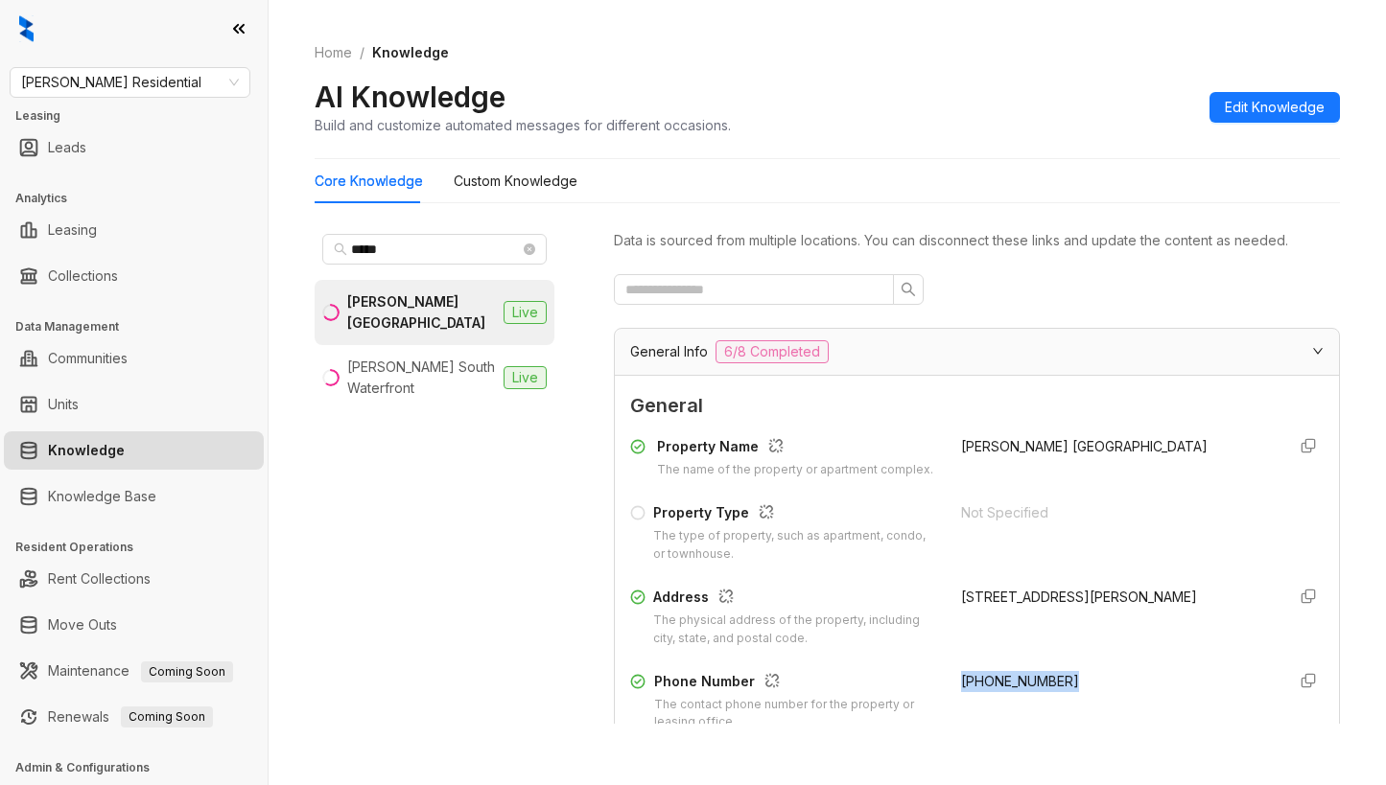
scroll to position [267, 0]
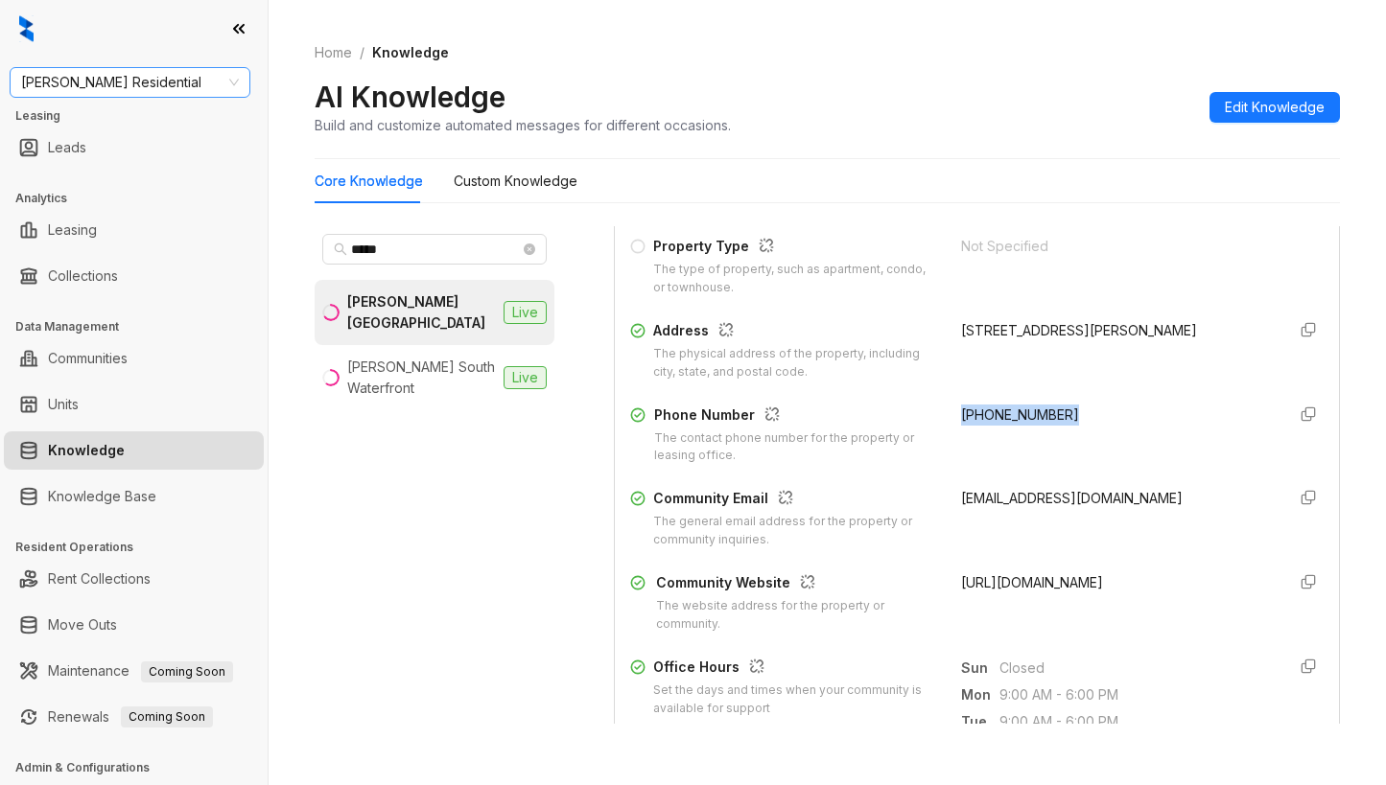
click at [160, 88] on span "[PERSON_NAME] Residential" at bounding box center [130, 82] width 218 height 29
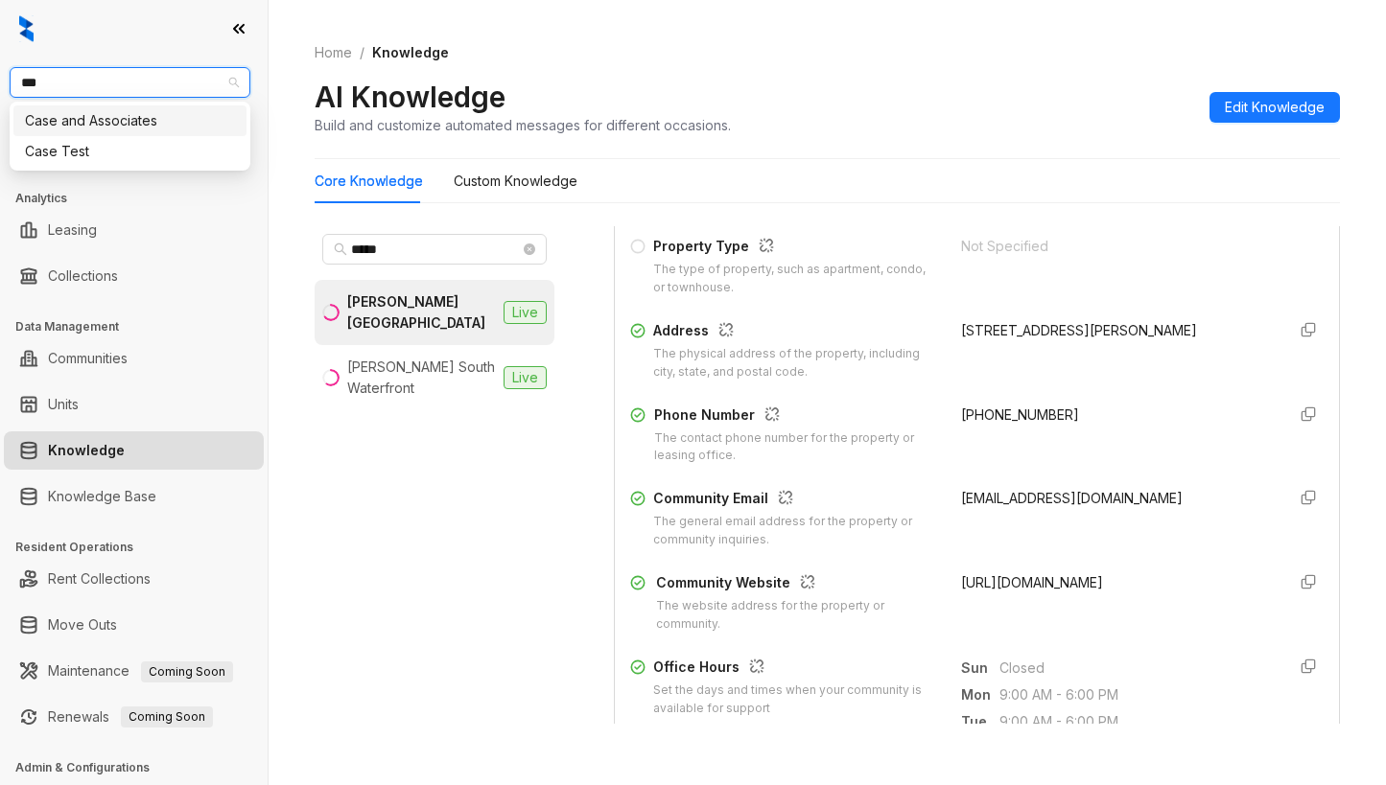
type input "****"
click at [157, 119] on div "Case and Associates" at bounding box center [130, 120] width 210 height 21
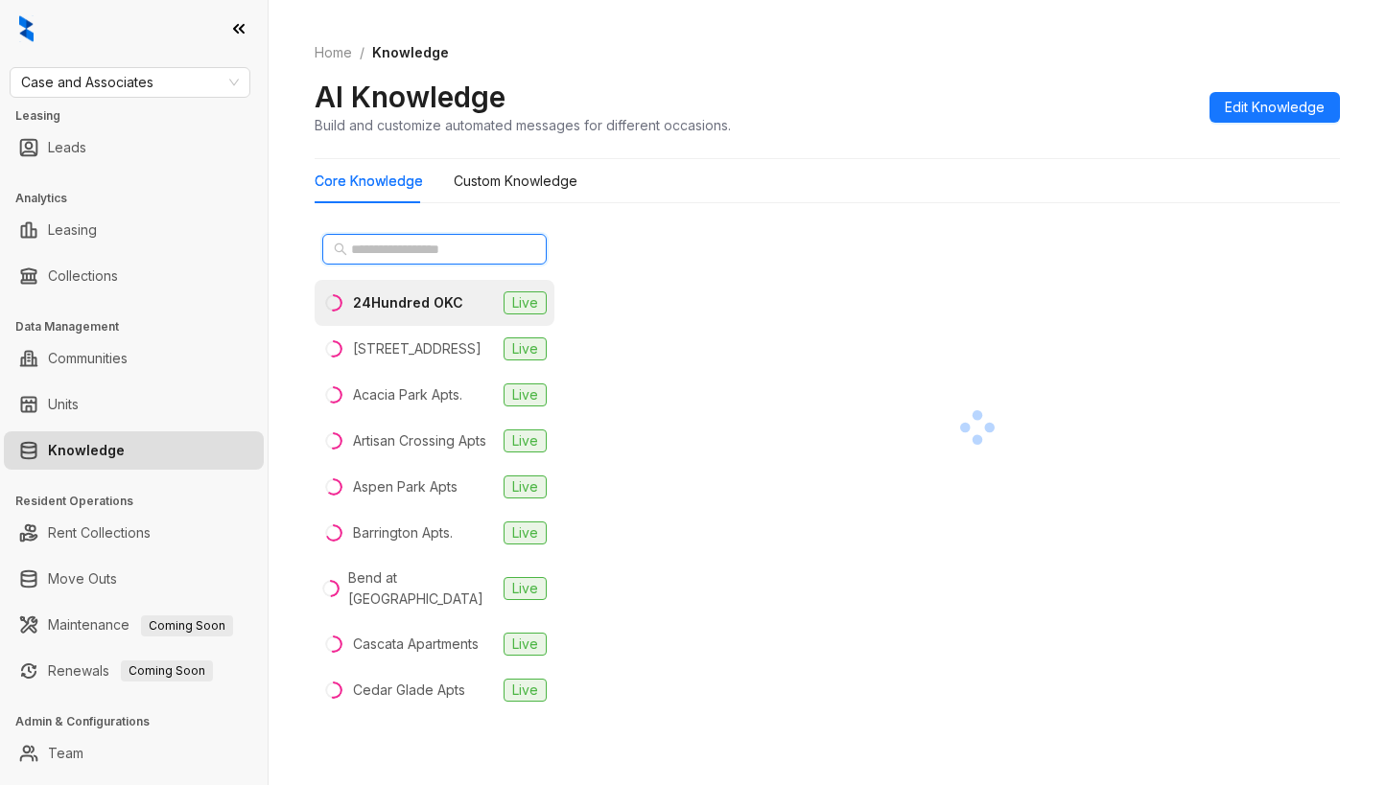
click at [429, 255] on input "text" at bounding box center [435, 249] width 169 height 21
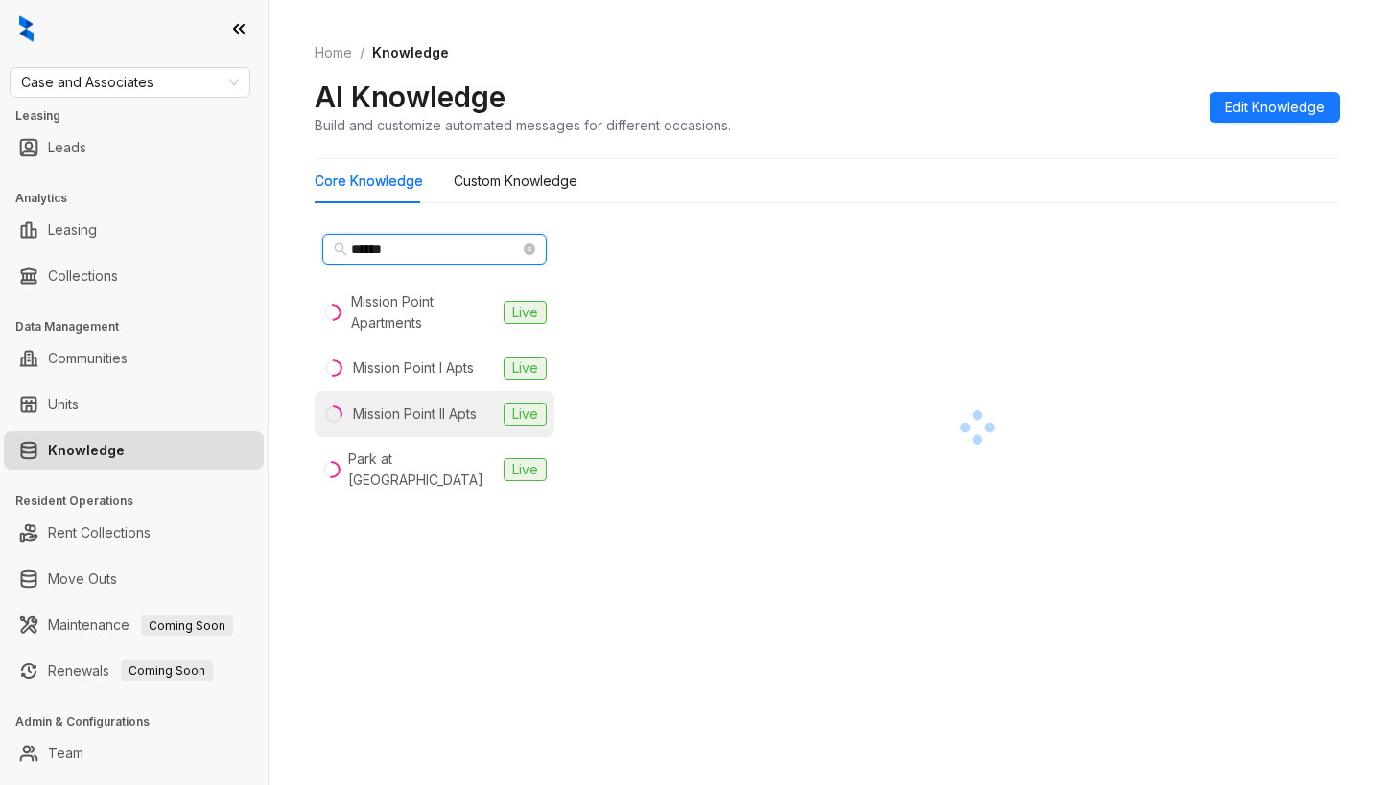
type input "******"
click at [420, 412] on div "Mission Point II Apts" at bounding box center [415, 414] width 124 height 21
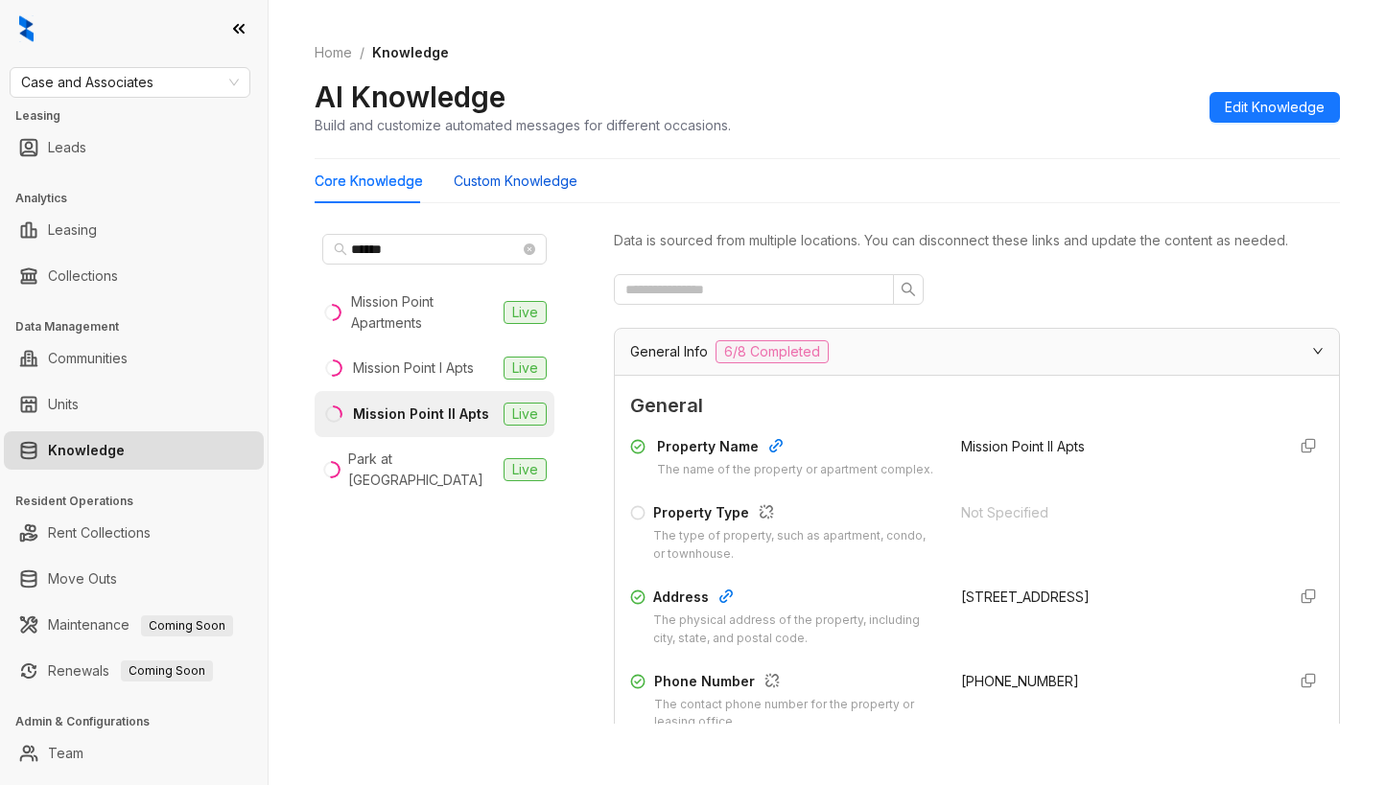
click at [531, 182] on Knowledge "Custom Knowledge" at bounding box center [516, 181] width 124 height 21
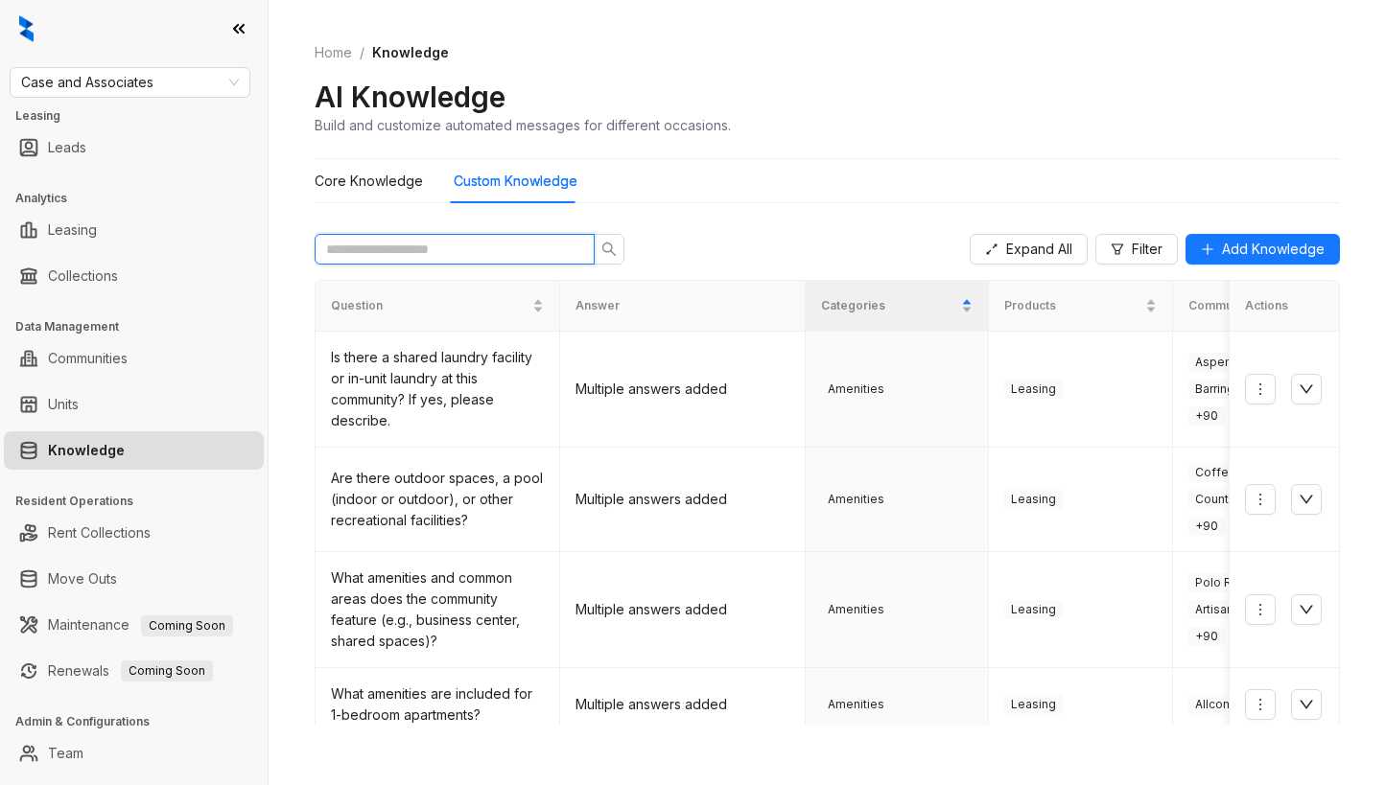
click at [537, 252] on input "text" at bounding box center [447, 249] width 242 height 21
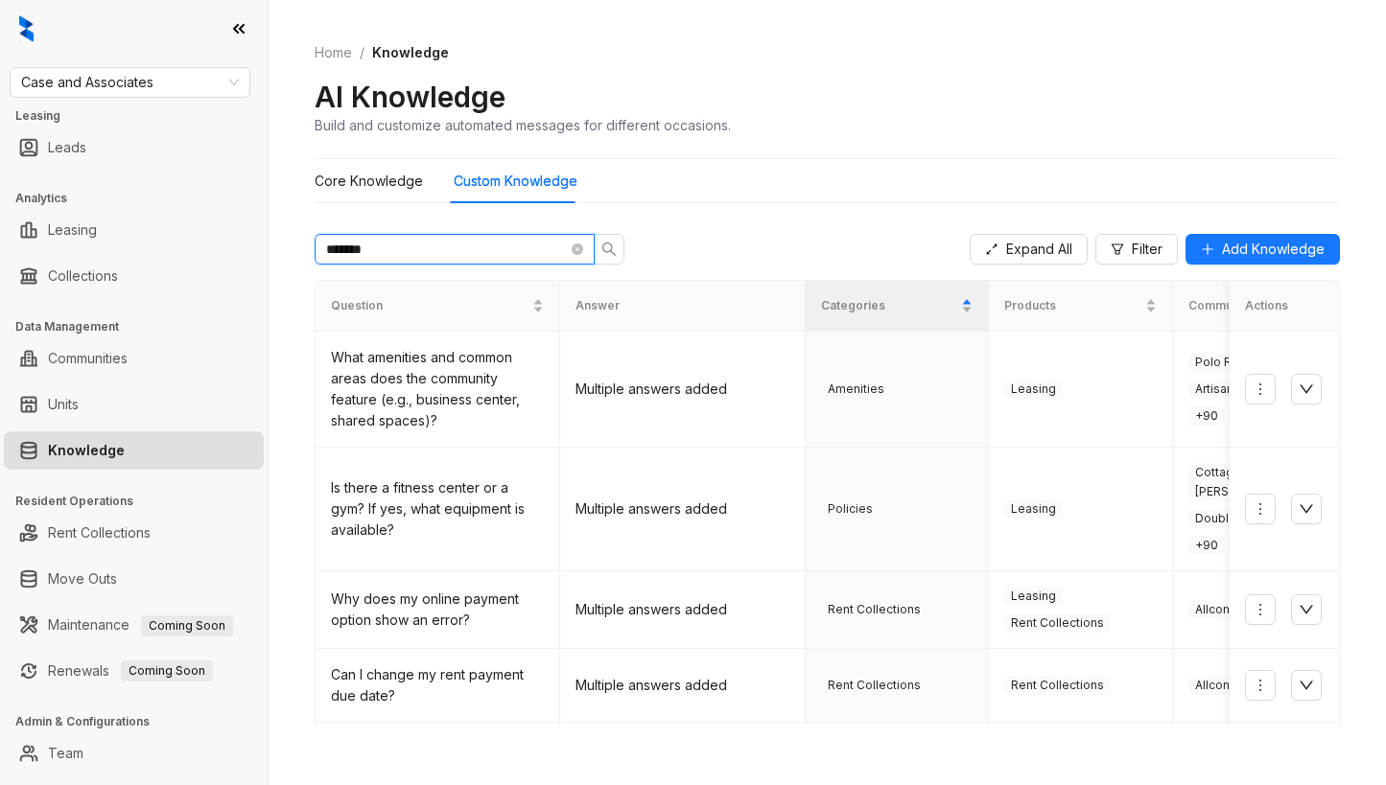
type input "*******"
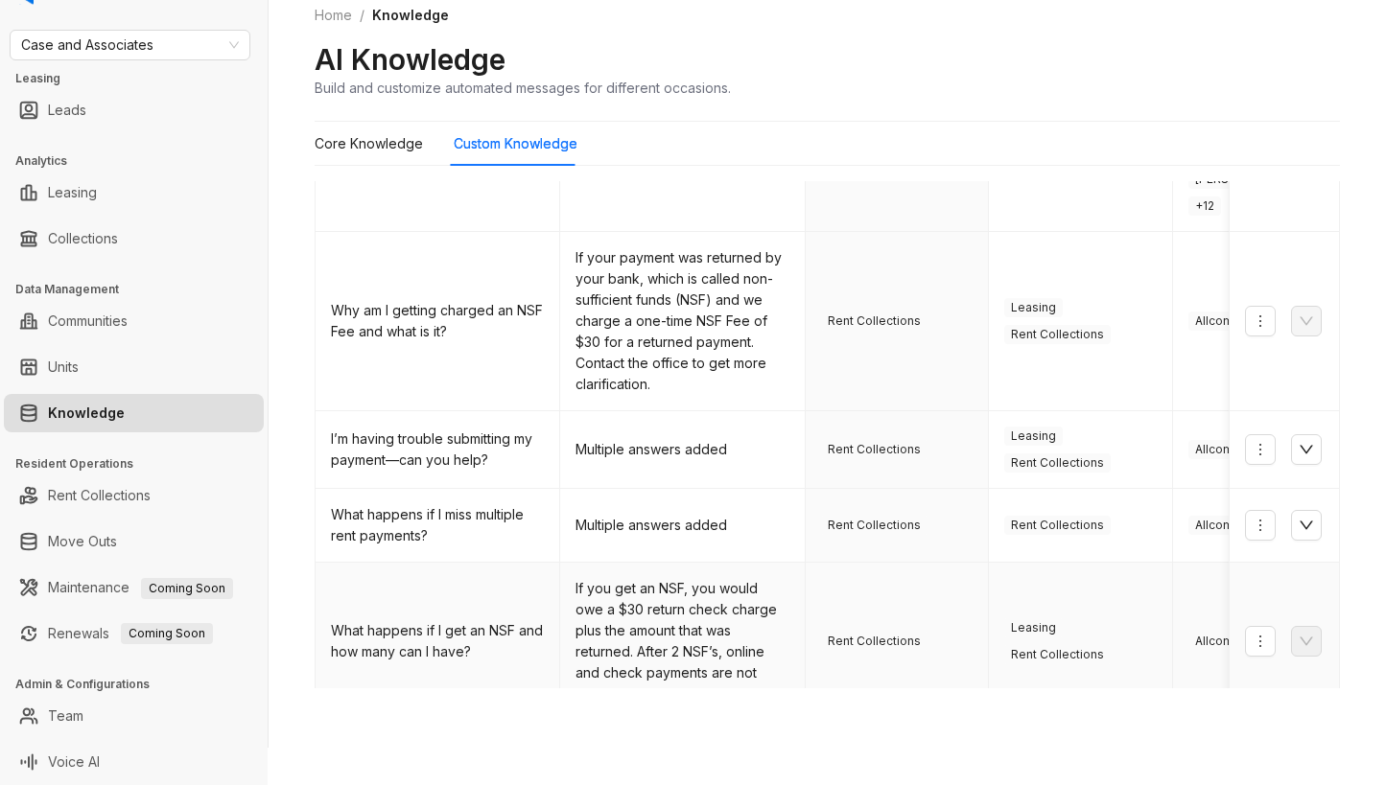
scroll to position [688, 0]
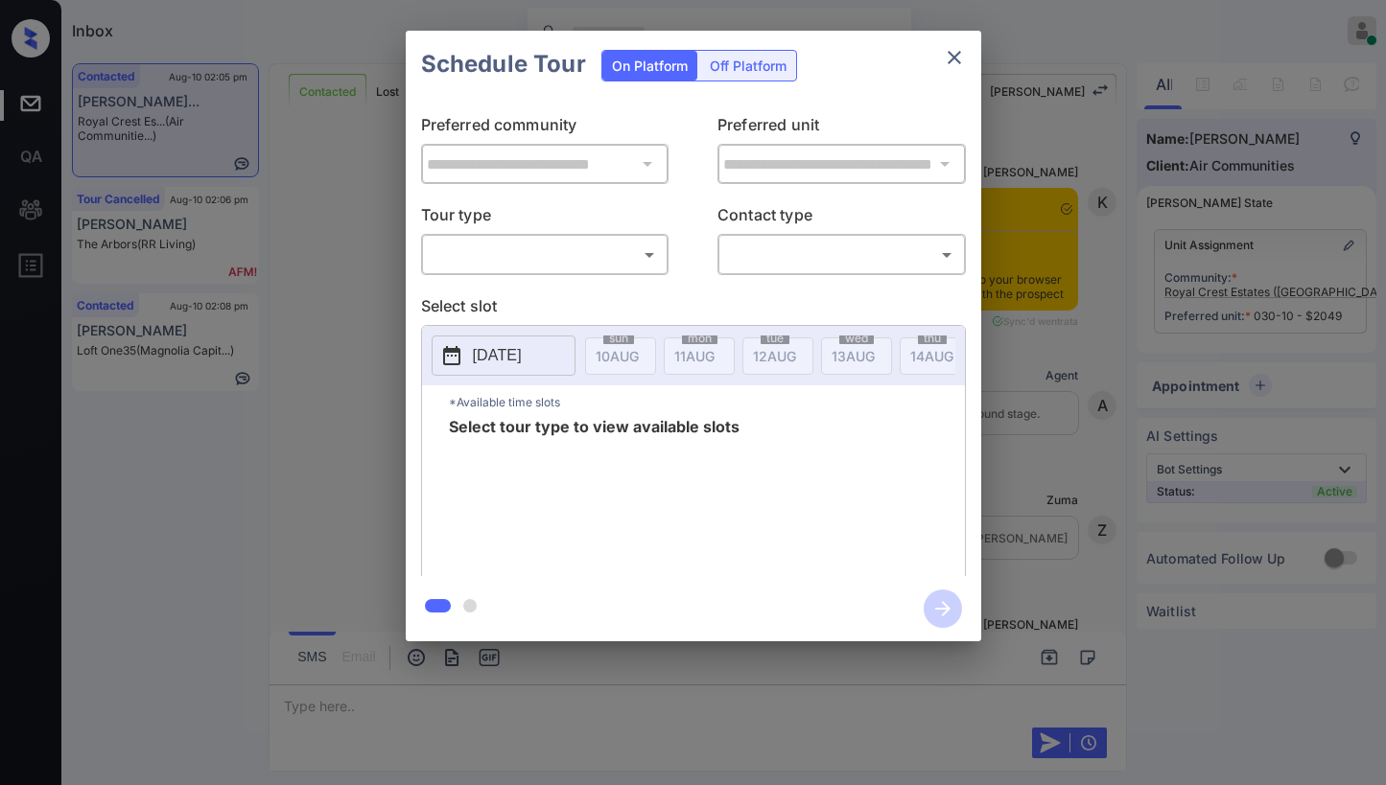
scroll to position [1218, 0]
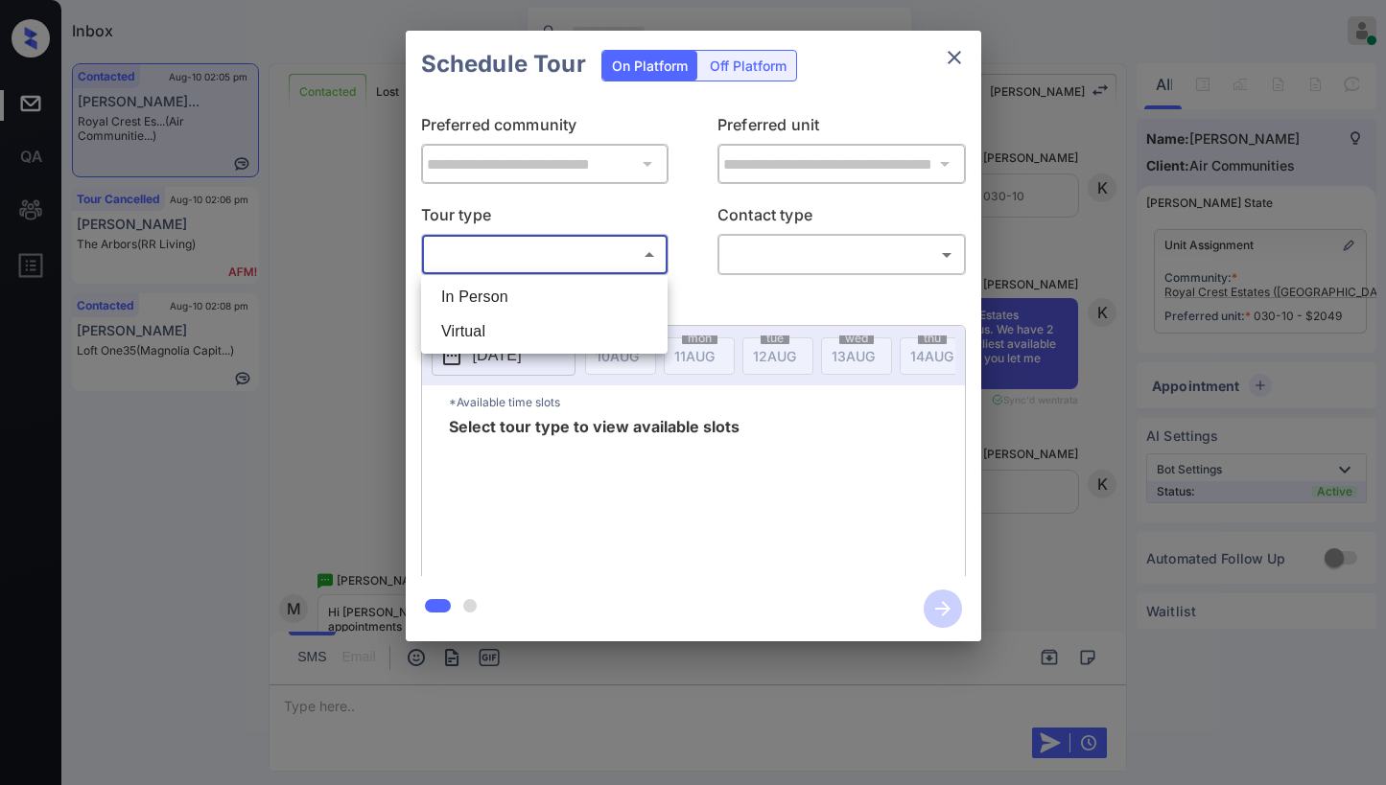
click at [548, 255] on body "Inbox [PERSON_NAME] Online Set yourself offline Set yourself on break Profile S…" at bounding box center [693, 392] width 1386 height 785
click at [538, 293] on li "In Person" at bounding box center [544, 297] width 237 height 35
type input "********"
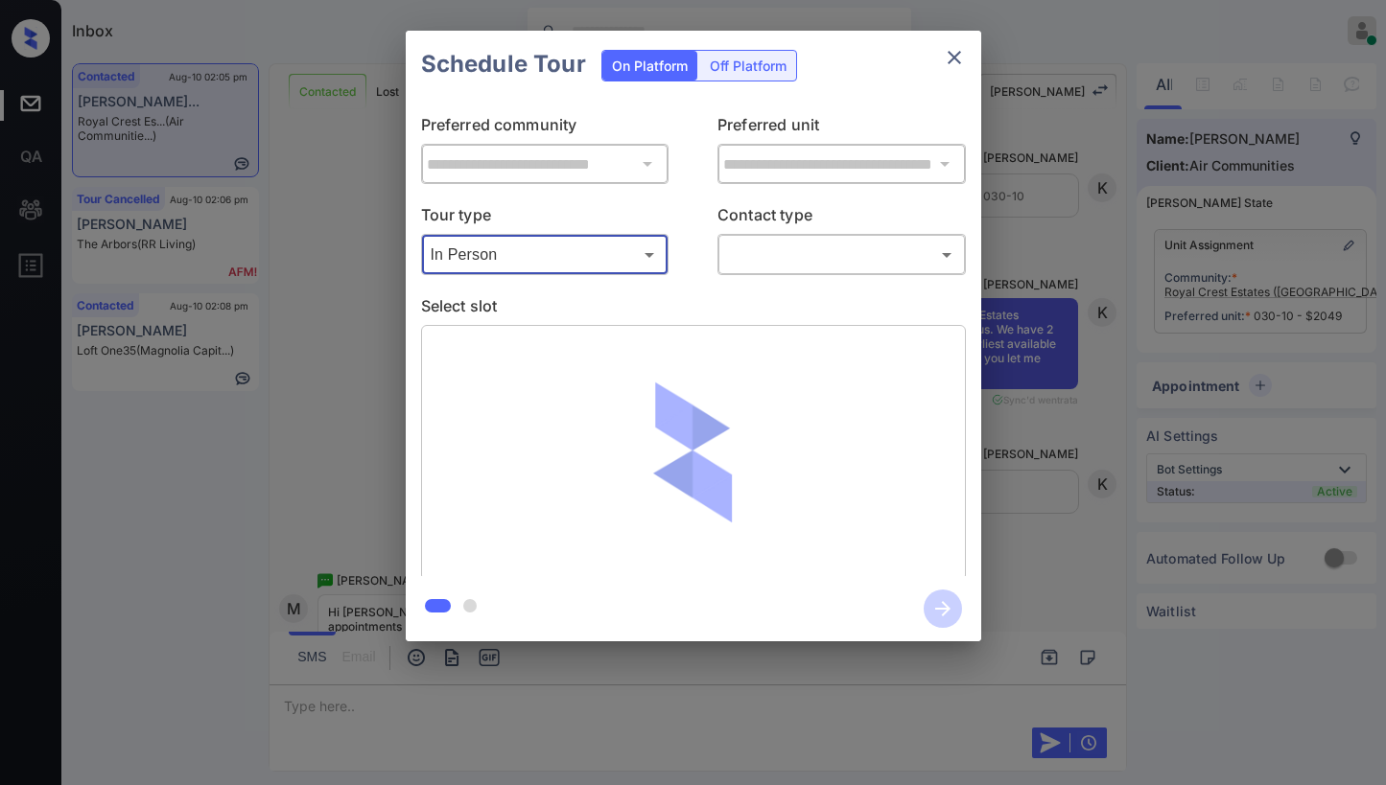
click at [775, 271] on div "​ ​" at bounding box center [841, 254] width 248 height 41
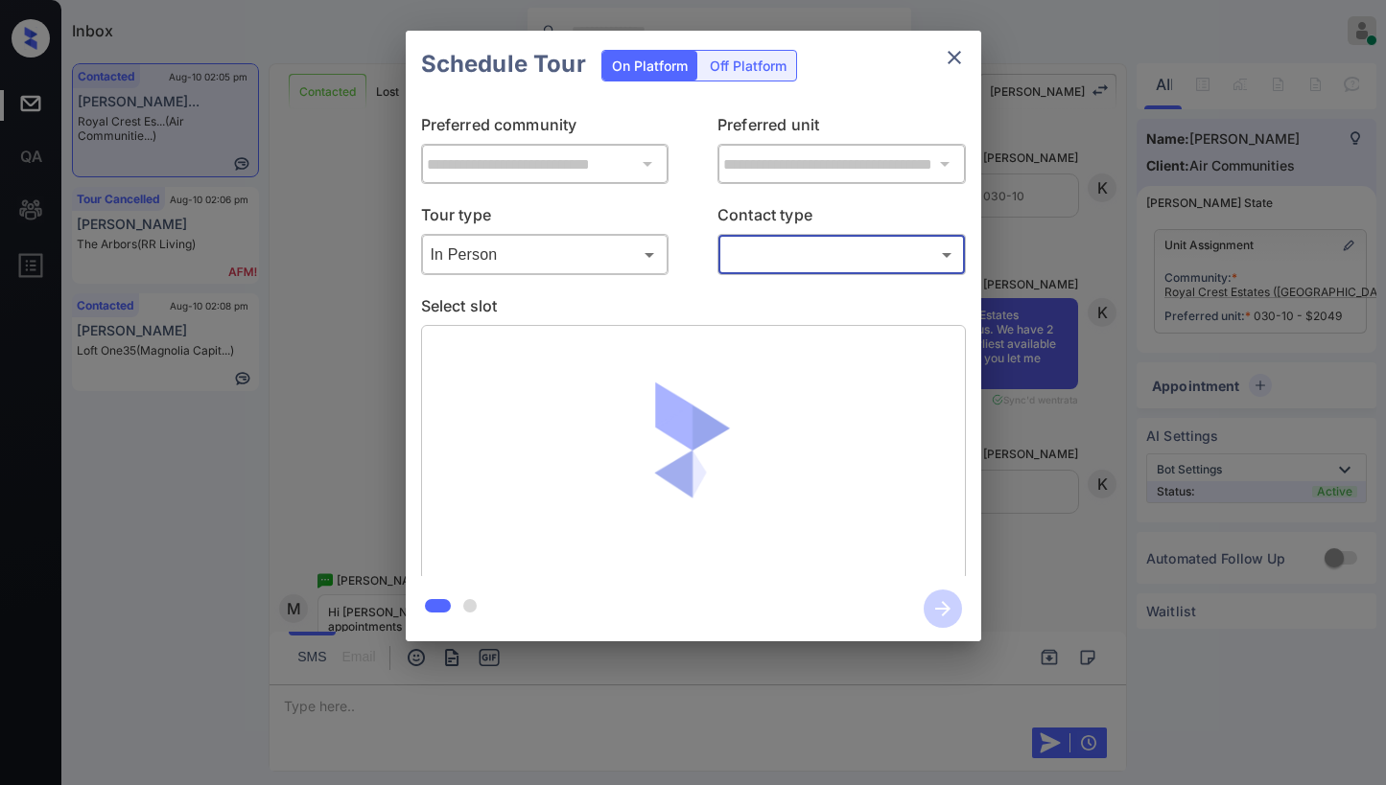
click at [783, 260] on body "Inbox [PERSON_NAME] Online Set yourself offline Set yourself on break Profile S…" at bounding box center [693, 392] width 1386 height 785
click at [953, 59] on div at bounding box center [693, 392] width 1386 height 785
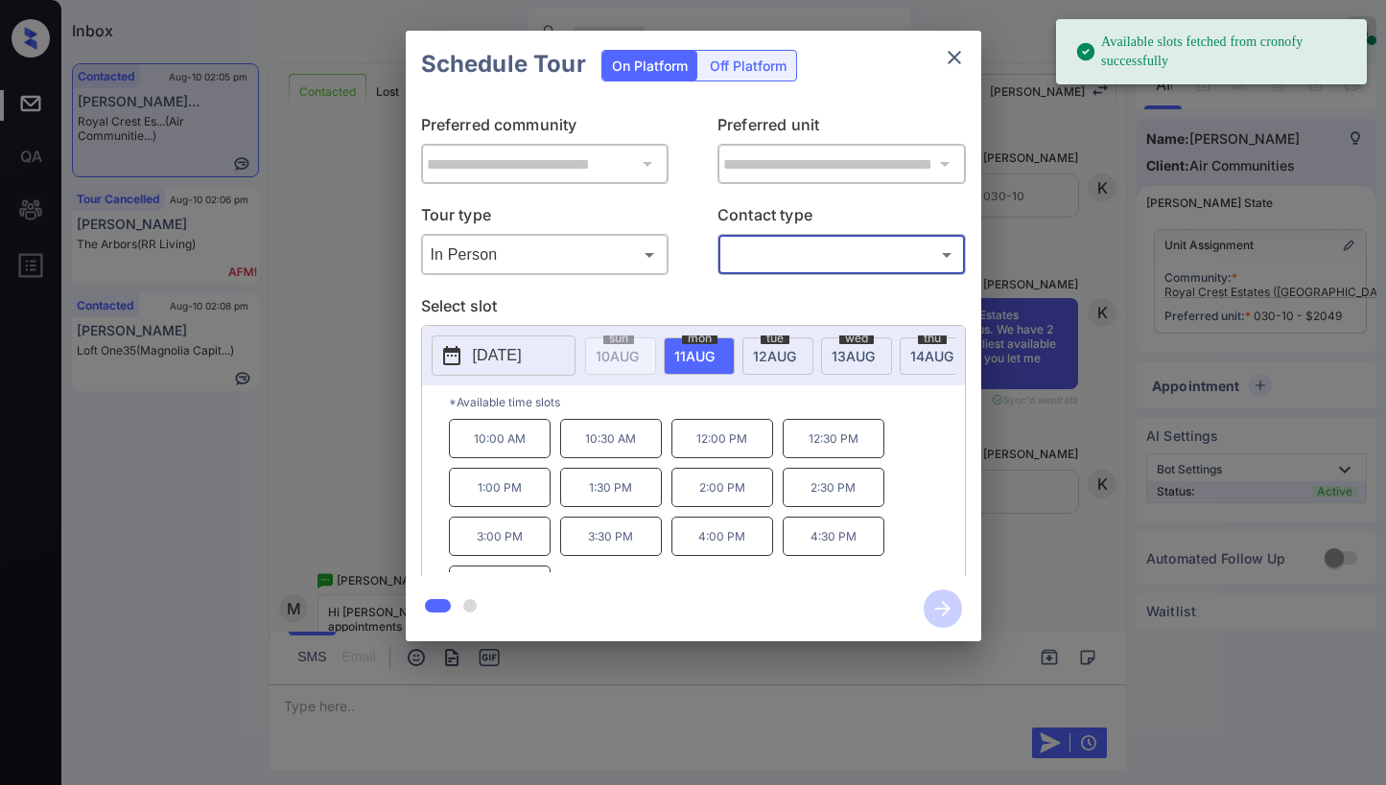
click at [954, 61] on icon "close" at bounding box center [954, 57] width 23 height 23
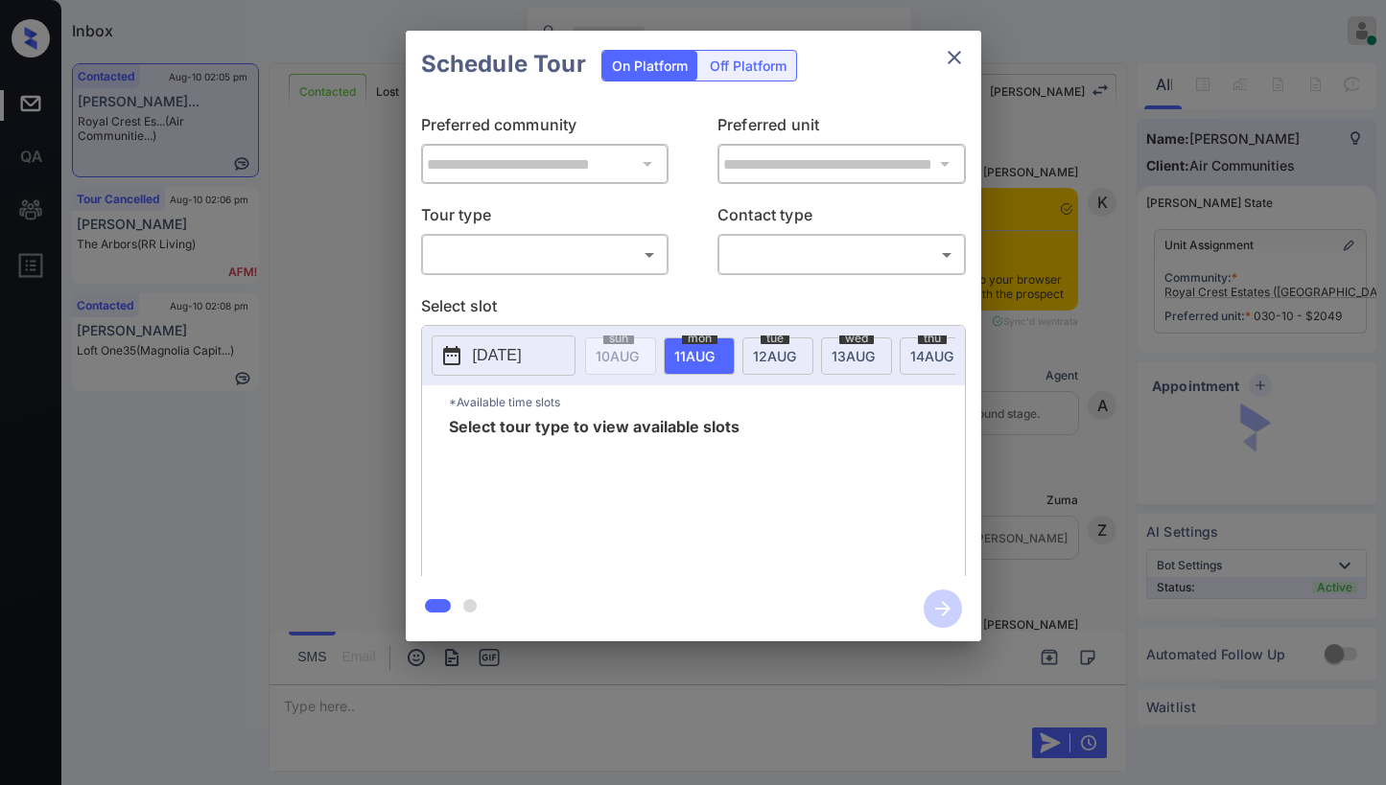
scroll to position [1505, 0]
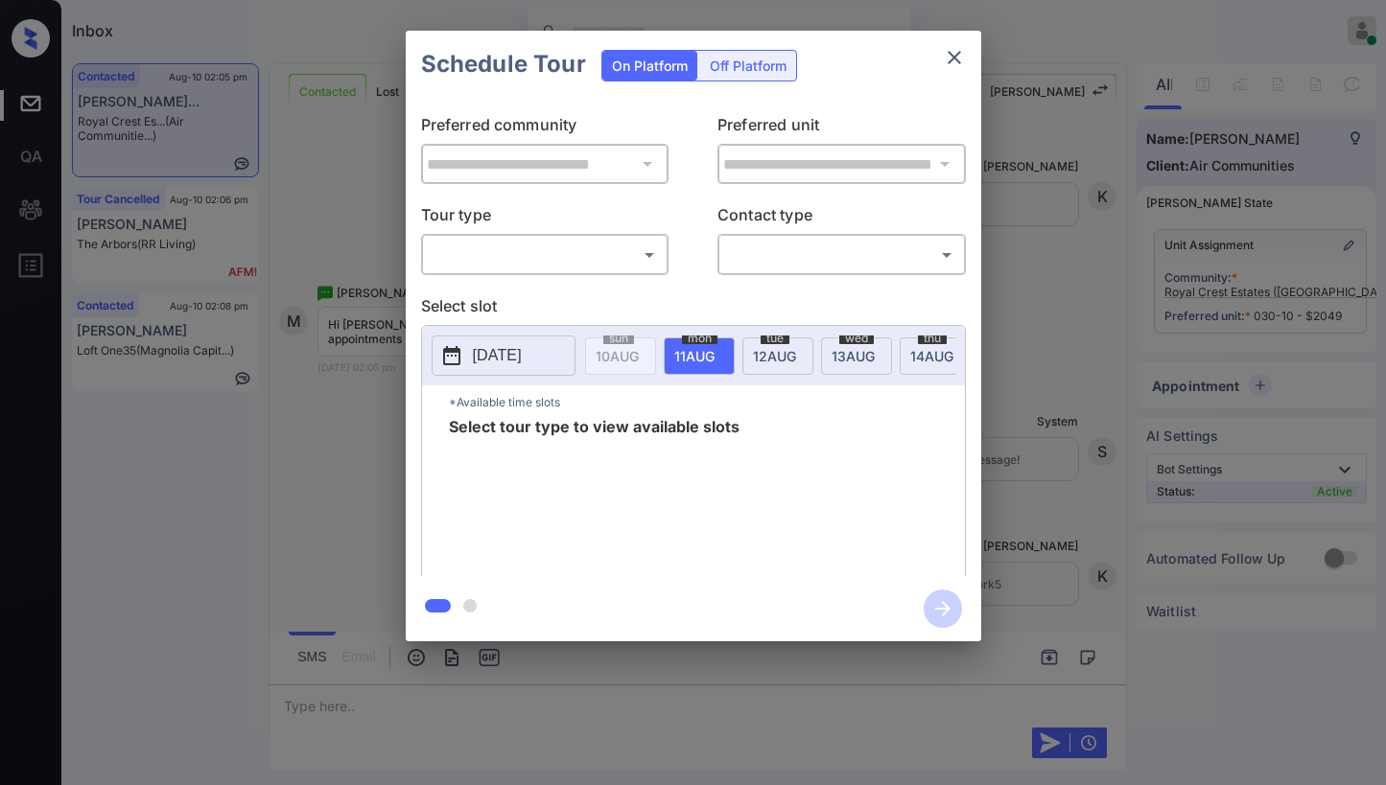
click at [561, 253] on body "Inbox [PERSON_NAME] Online Set yourself offline Set yourself on break Profile S…" at bounding box center [693, 392] width 1386 height 785
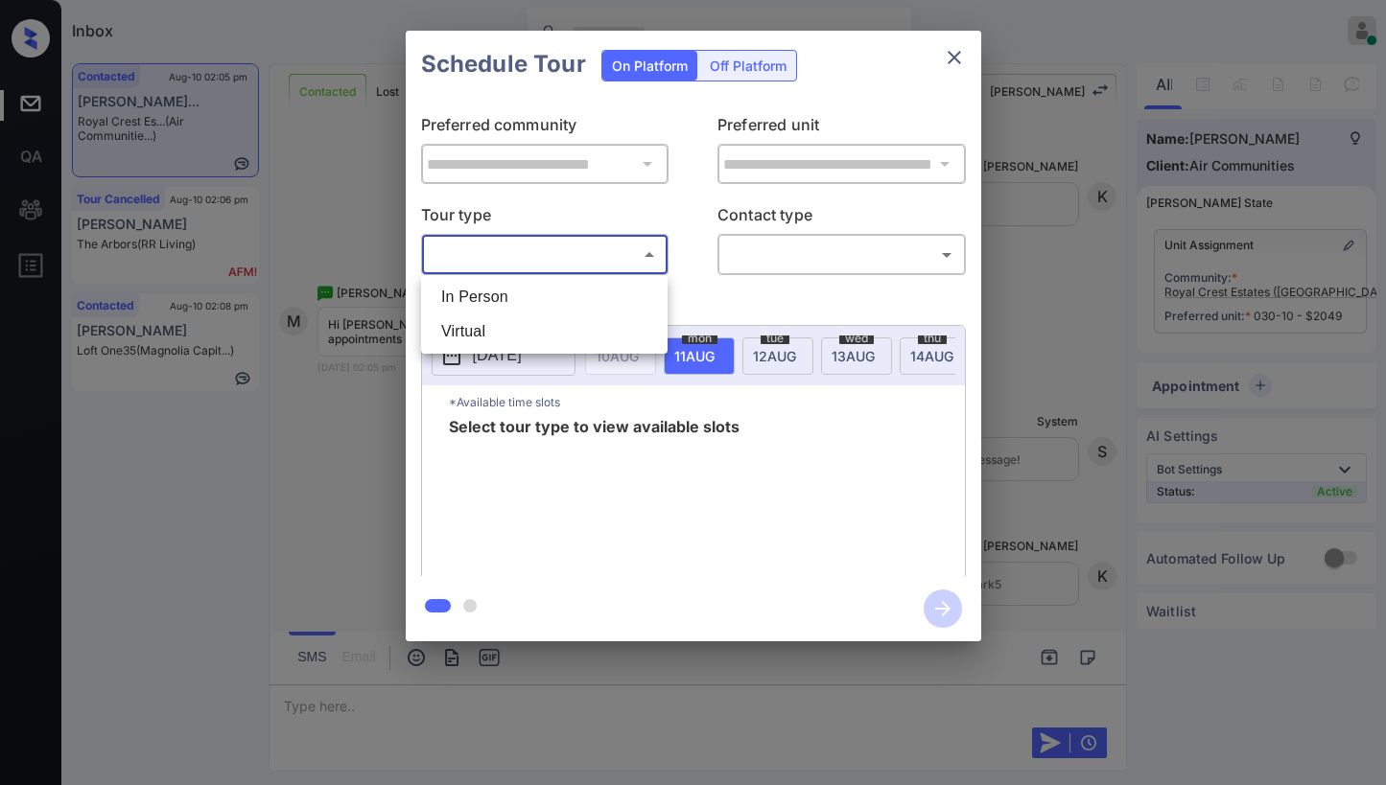
click at [530, 297] on li "In Person" at bounding box center [544, 297] width 237 height 35
type input "********"
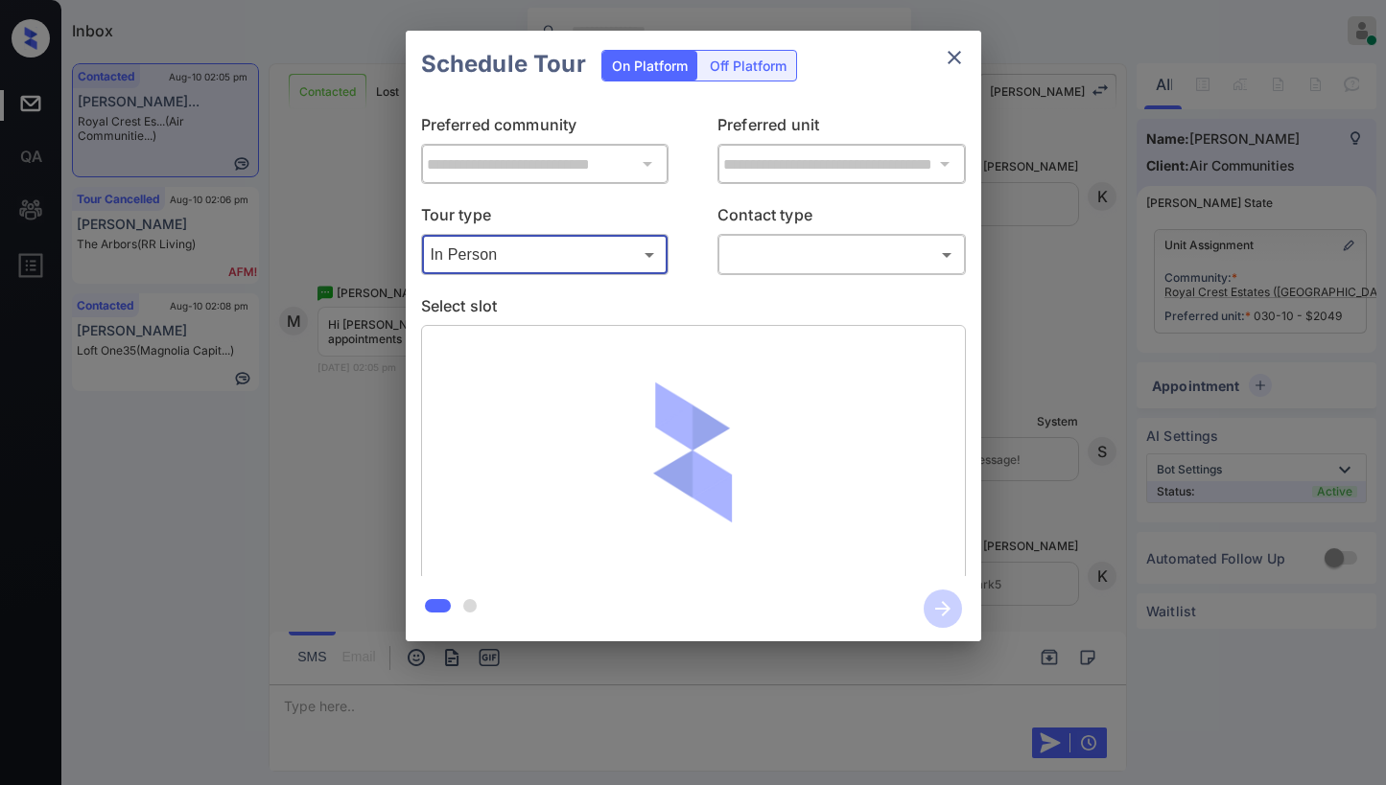
click at [791, 266] on body "Inbox [PERSON_NAME] Online Set yourself offline Set yourself on break Profile S…" at bounding box center [693, 392] width 1386 height 785
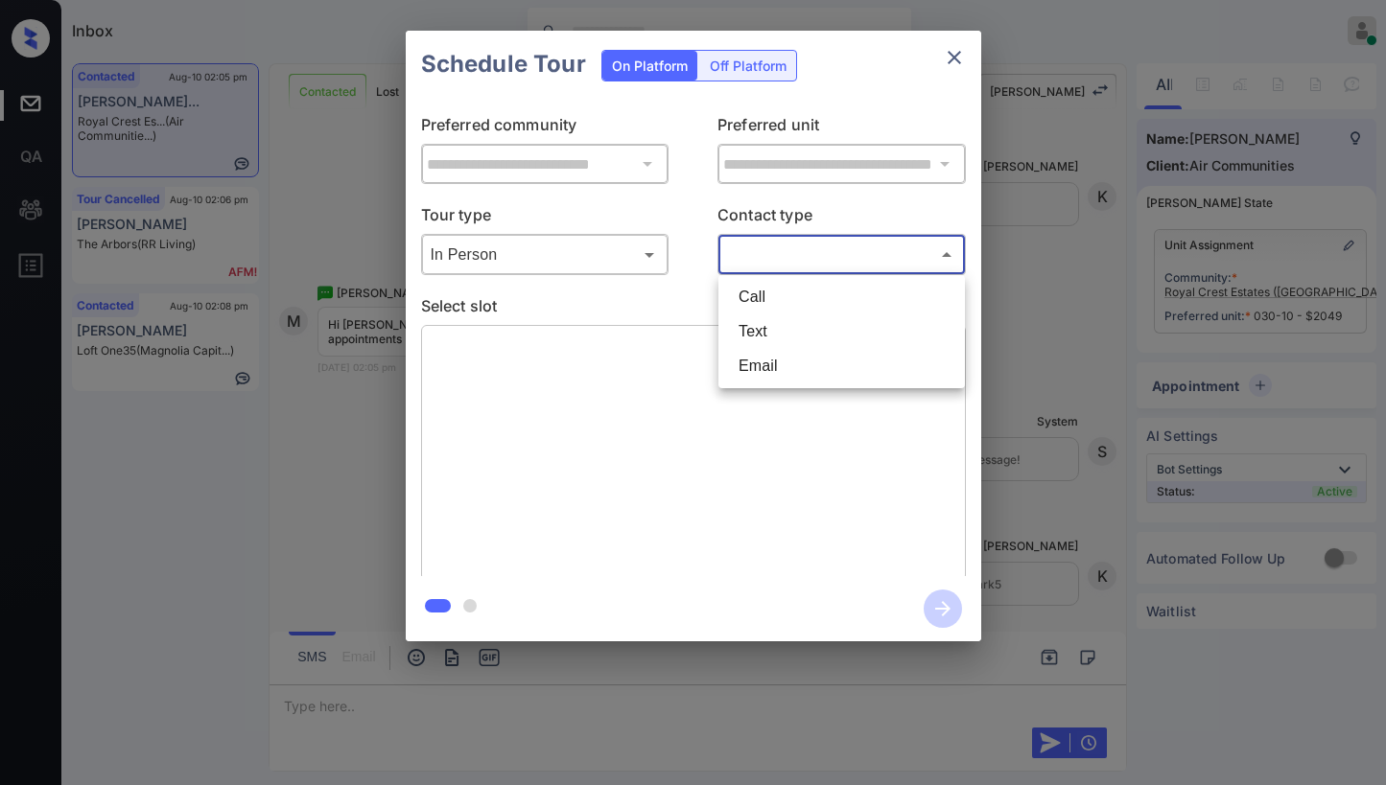
click at [772, 322] on li "Text" at bounding box center [841, 332] width 237 height 35
type input "****"
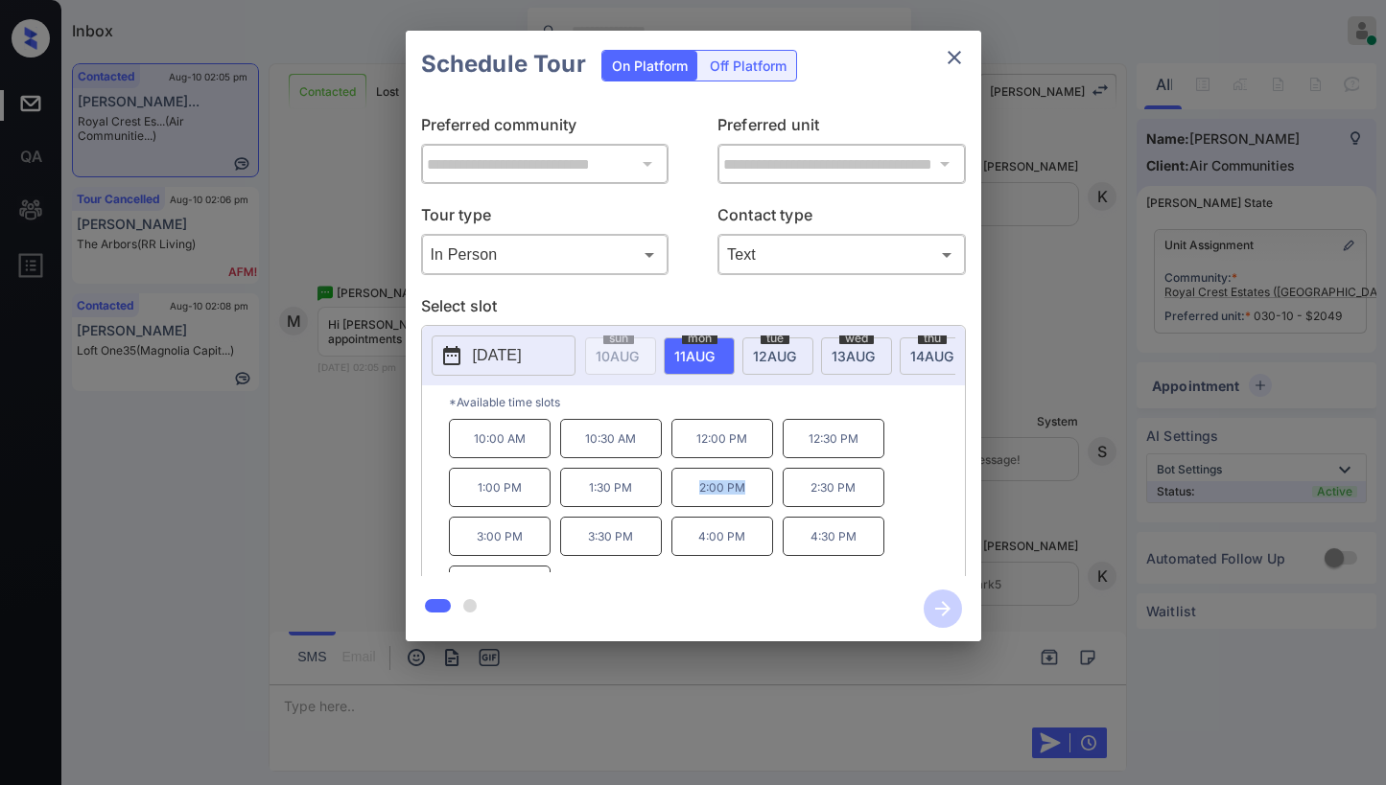
drag, startPoint x: 725, startPoint y: 490, endPoint x: 821, endPoint y: 406, distance: 127.7
click at [763, 491] on p "2:00 PM" at bounding box center [722, 487] width 102 height 39
copy p "2:00 PM"
click at [951, 57] on icon "close" at bounding box center [954, 57] width 23 height 23
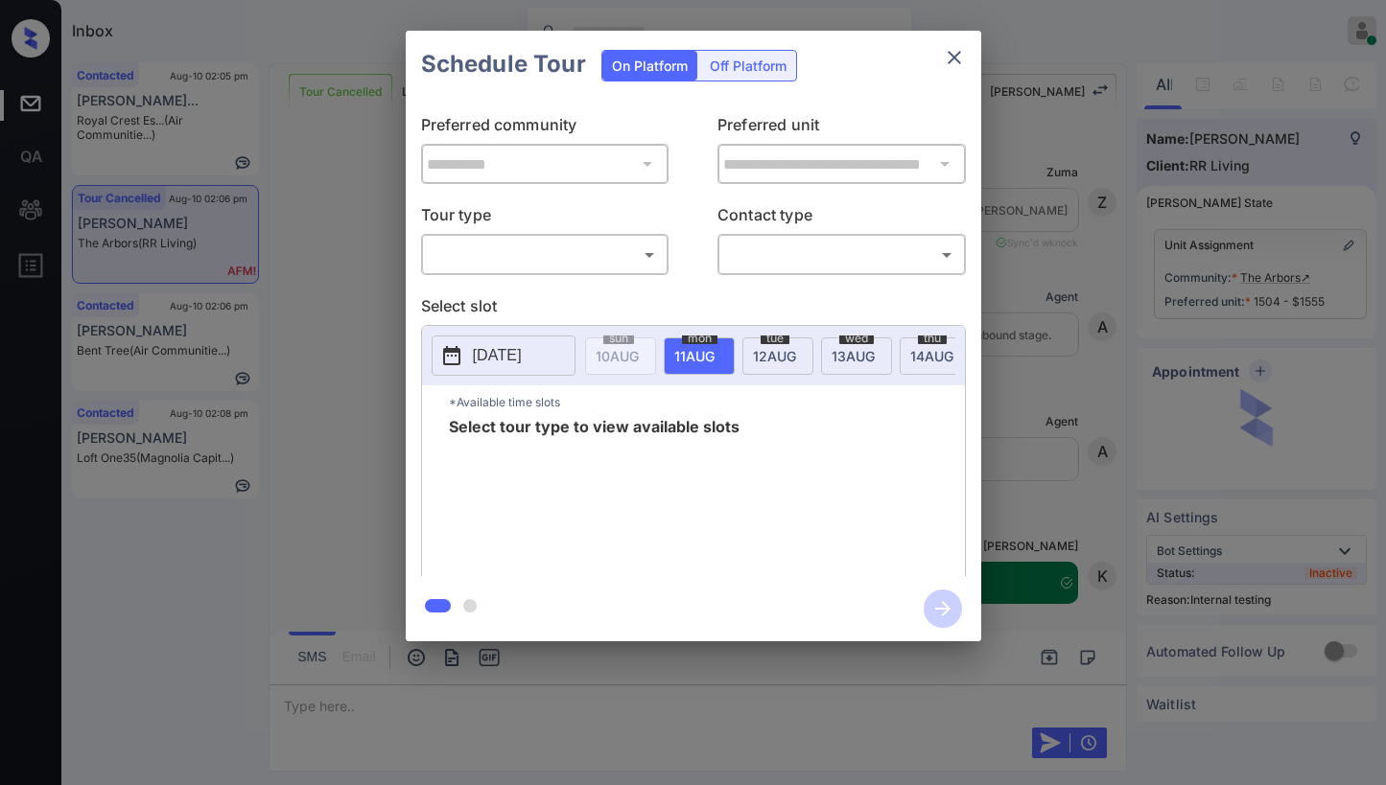
scroll to position [11707, 0]
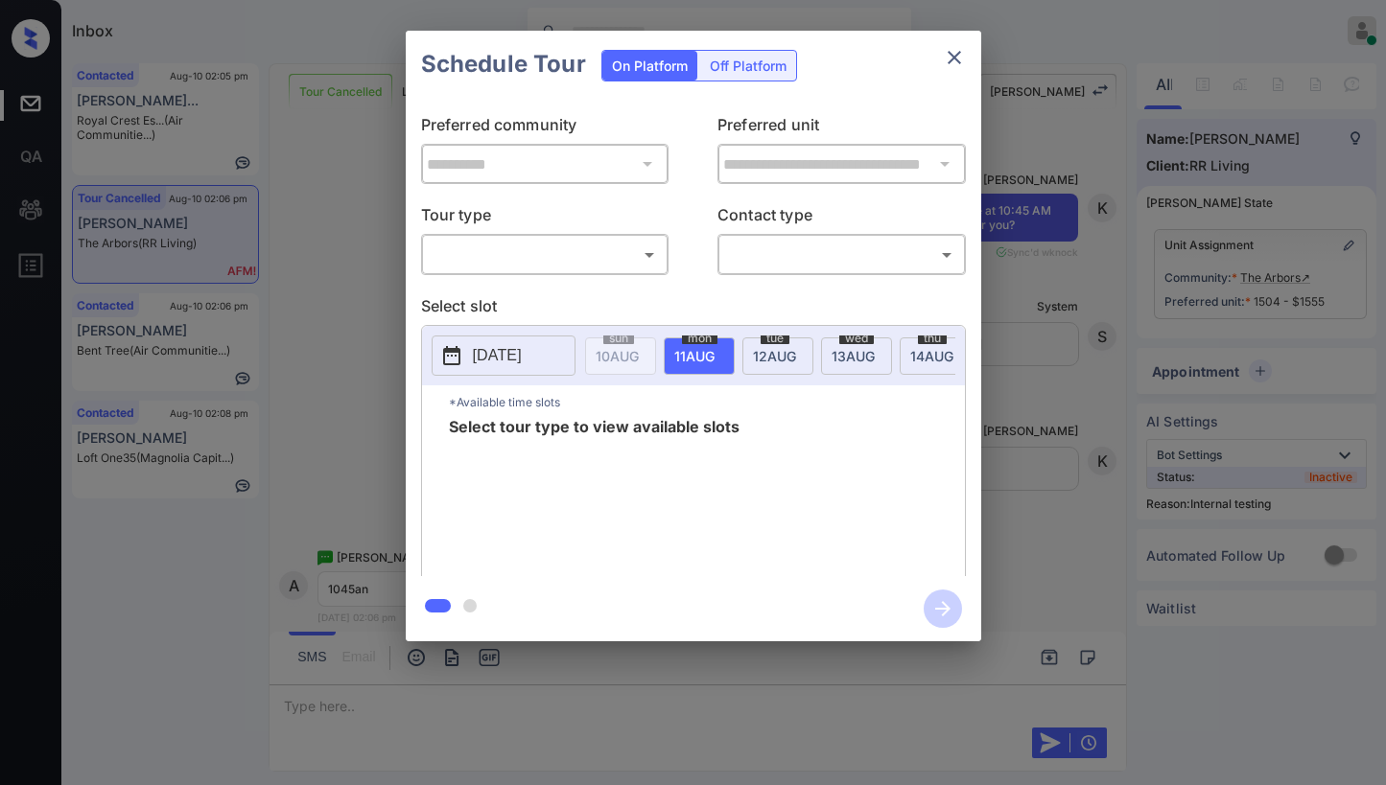
click at [597, 259] on body "Inbox Paolo Gabriel Online Set yourself offline Set yourself on break Profile S…" at bounding box center [693, 392] width 1386 height 785
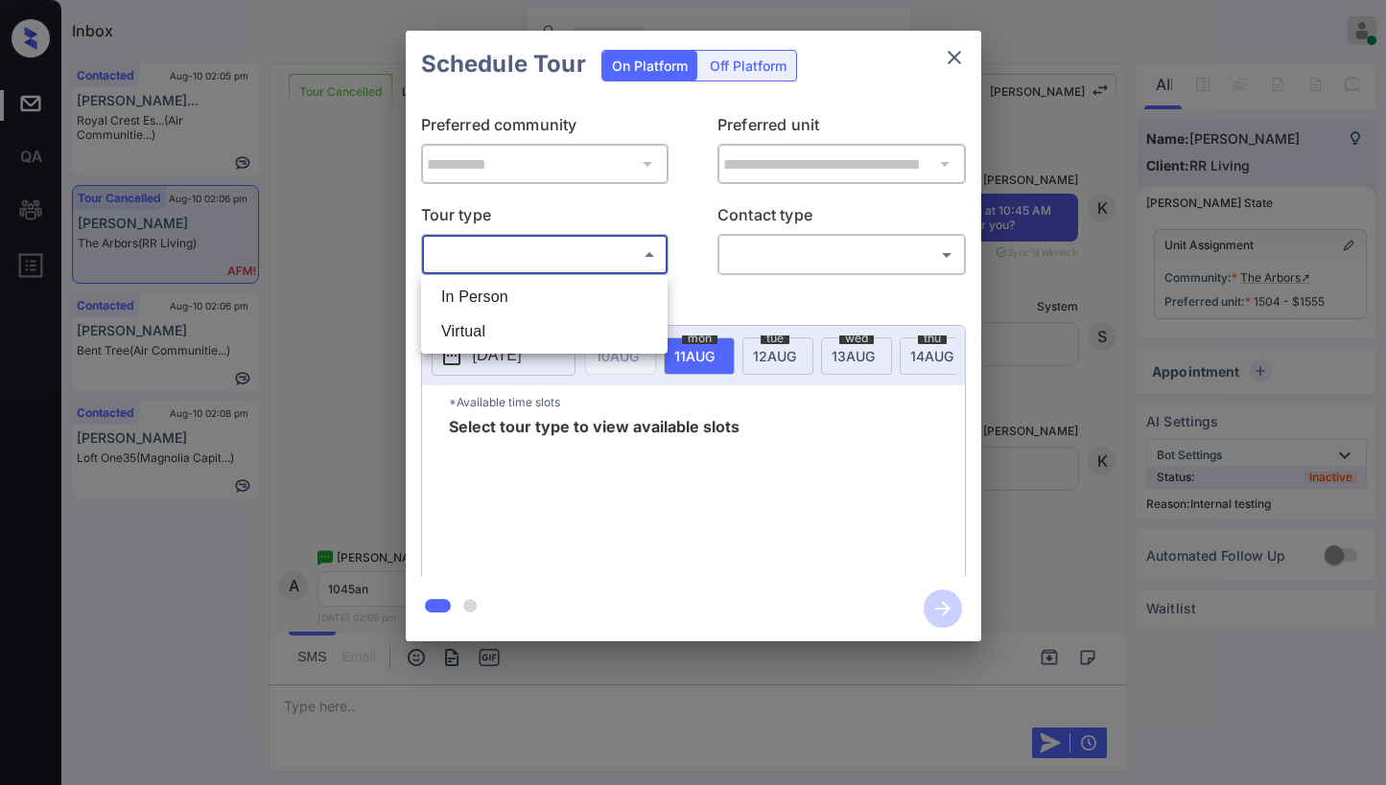
click at [563, 303] on li "In Person" at bounding box center [544, 297] width 237 height 35
type input "********"
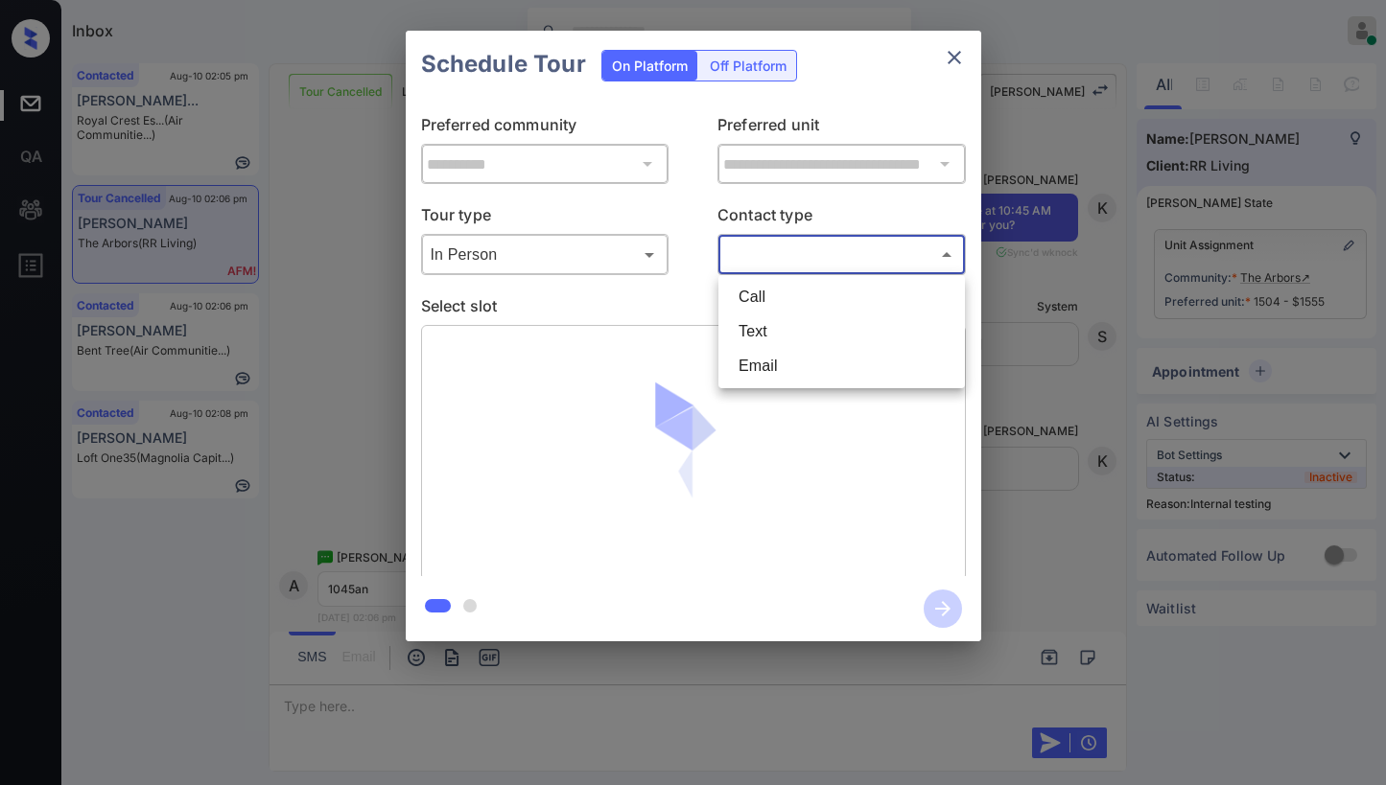
click at [781, 260] on body "Inbox Paolo Gabriel Online Set yourself offline Set yourself on break Profile S…" at bounding box center [693, 392] width 1386 height 785
click at [766, 329] on li "Text" at bounding box center [841, 332] width 237 height 35
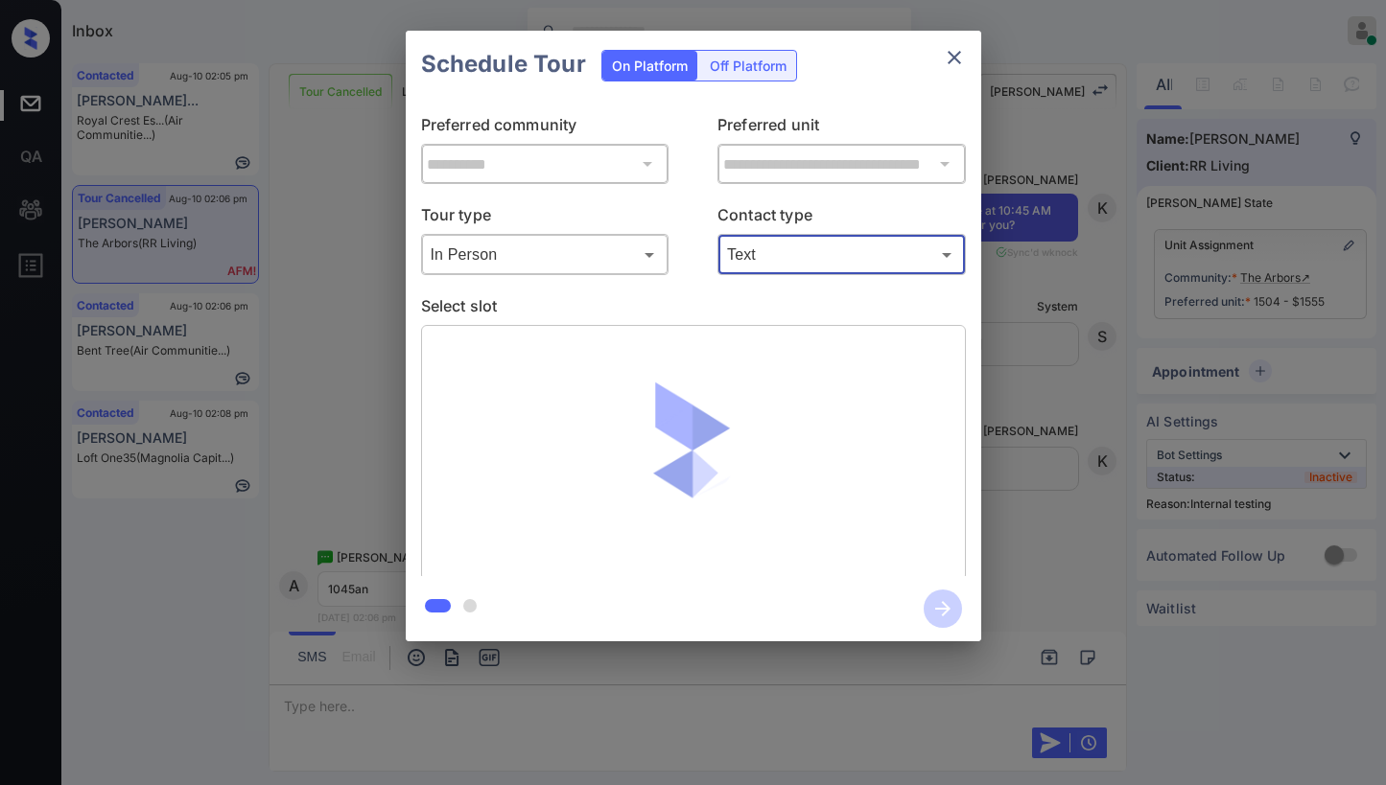
type input "****"
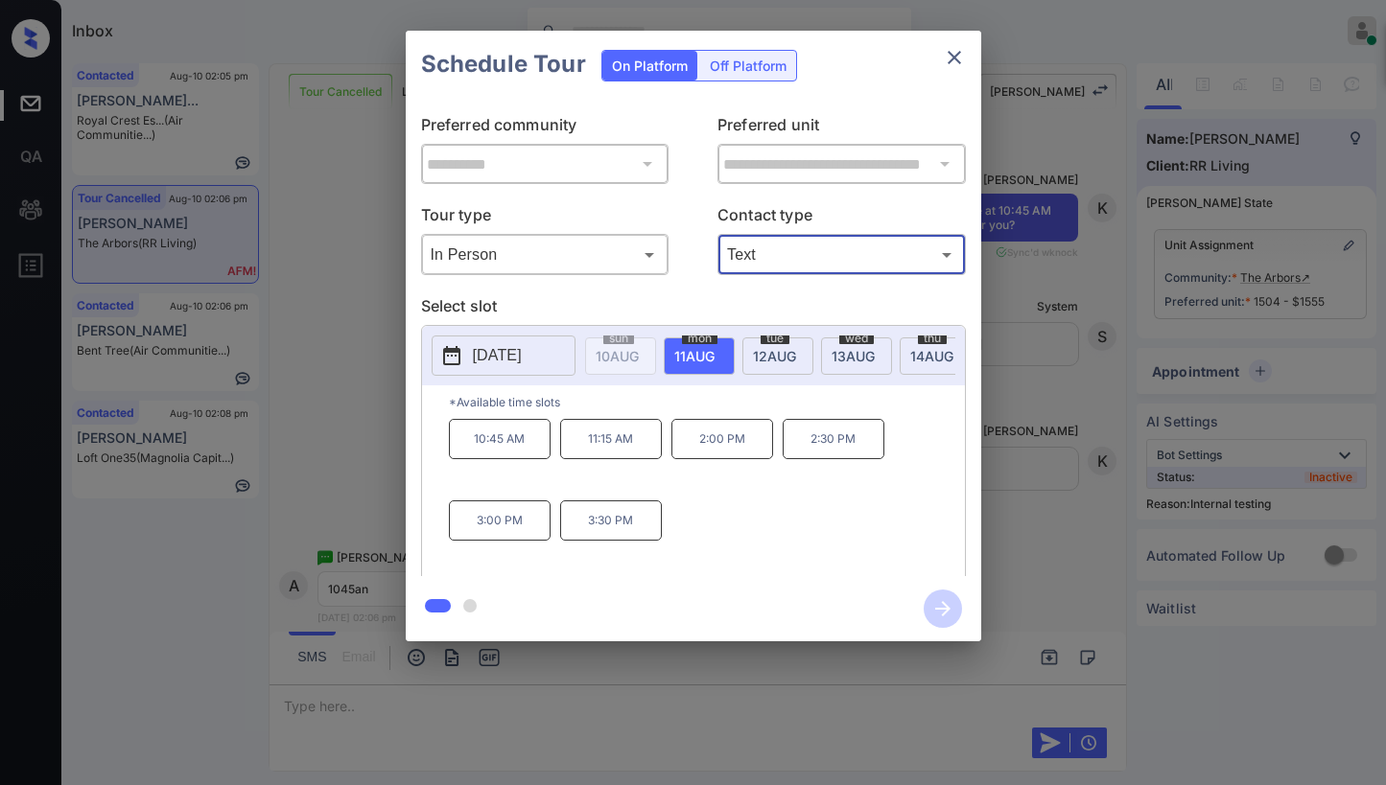
click at [513, 455] on p "10:45 AM" at bounding box center [500, 439] width 102 height 40
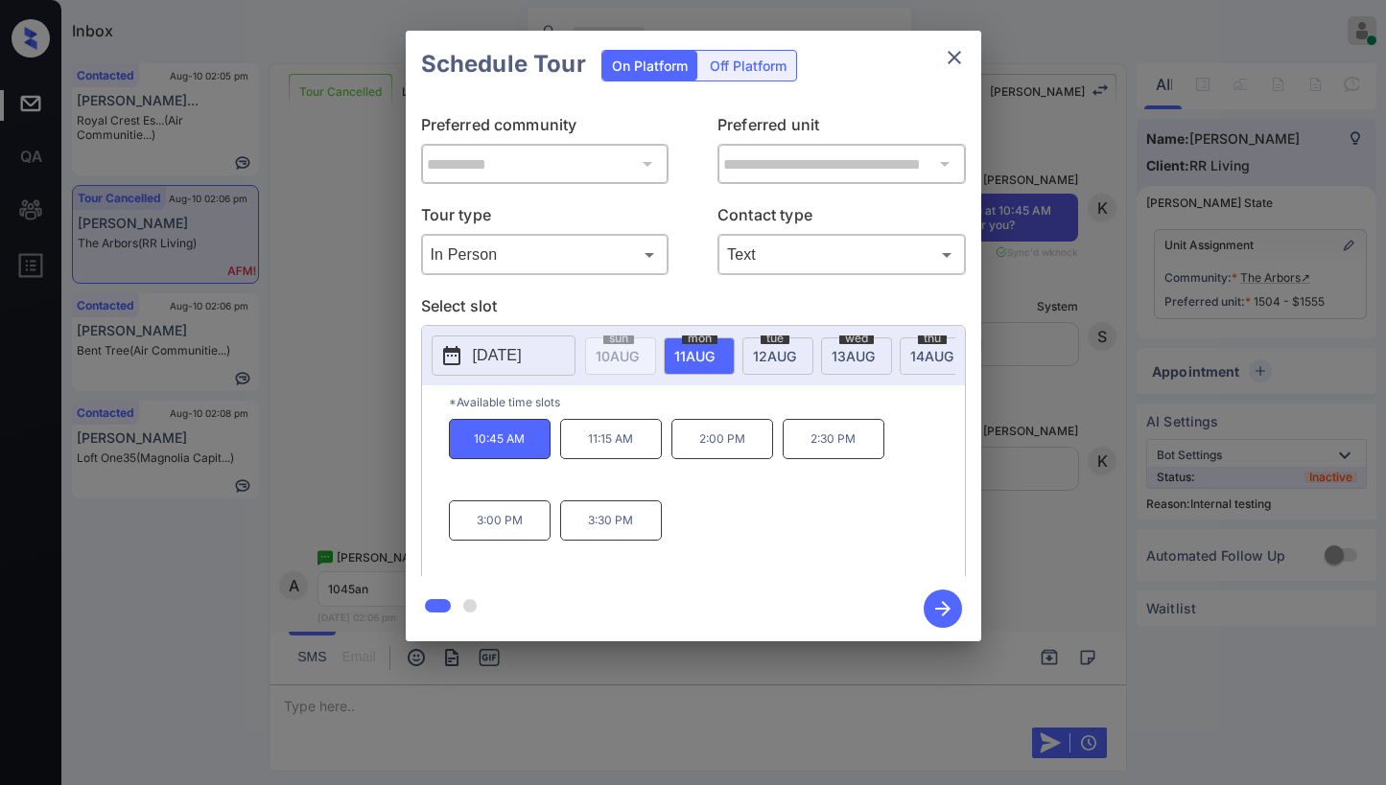
click at [939, 611] on icon "button" at bounding box center [942, 609] width 38 height 38
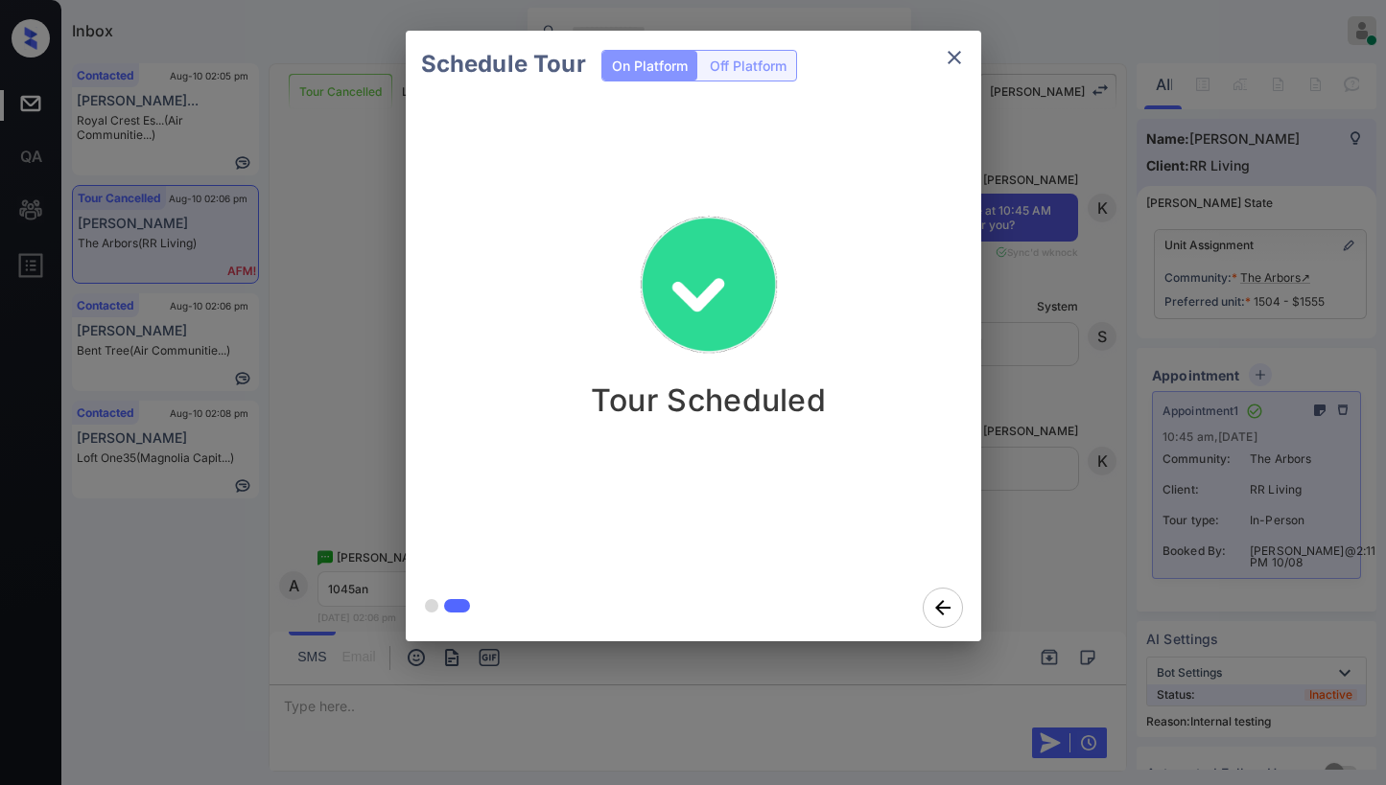
click at [962, 61] on icon "close" at bounding box center [954, 57] width 23 height 23
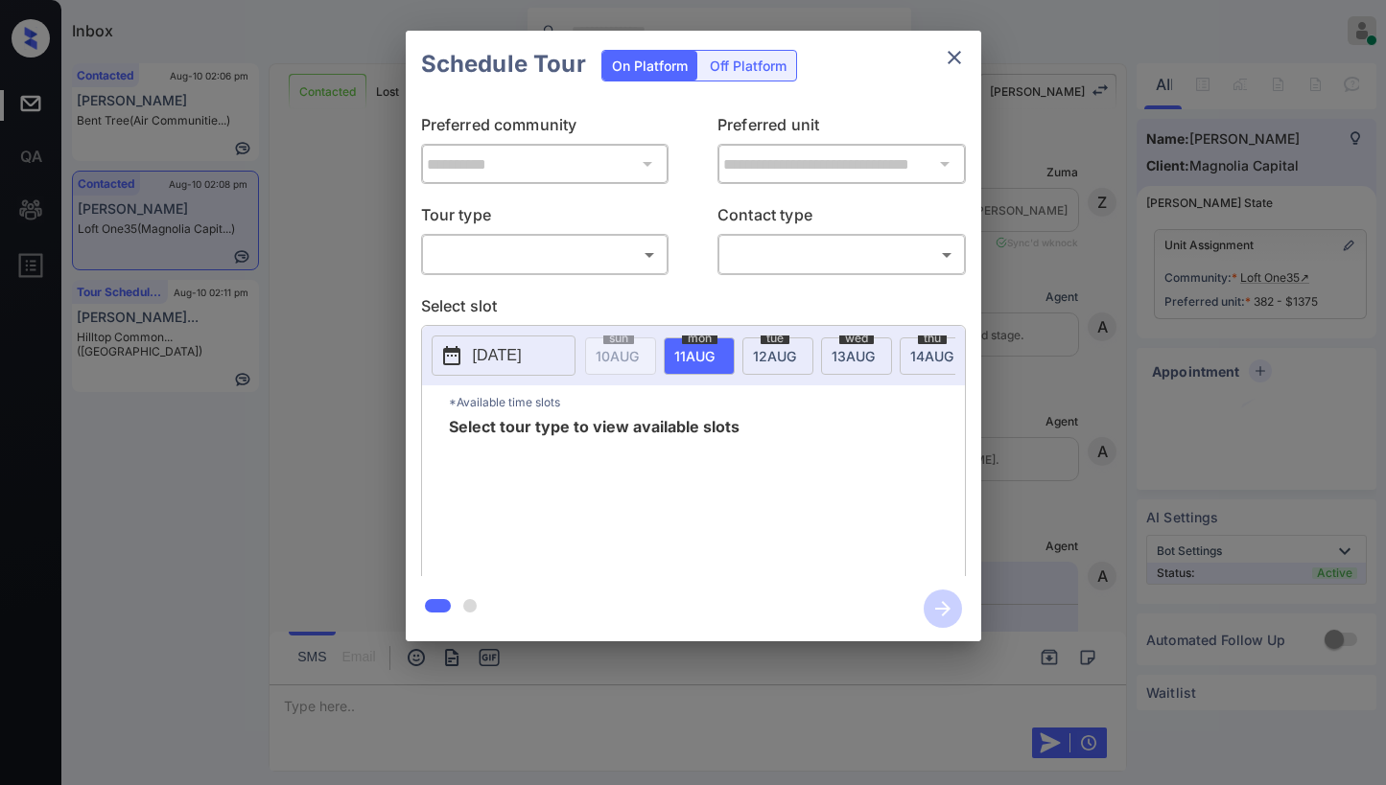
scroll to position [2401, 0]
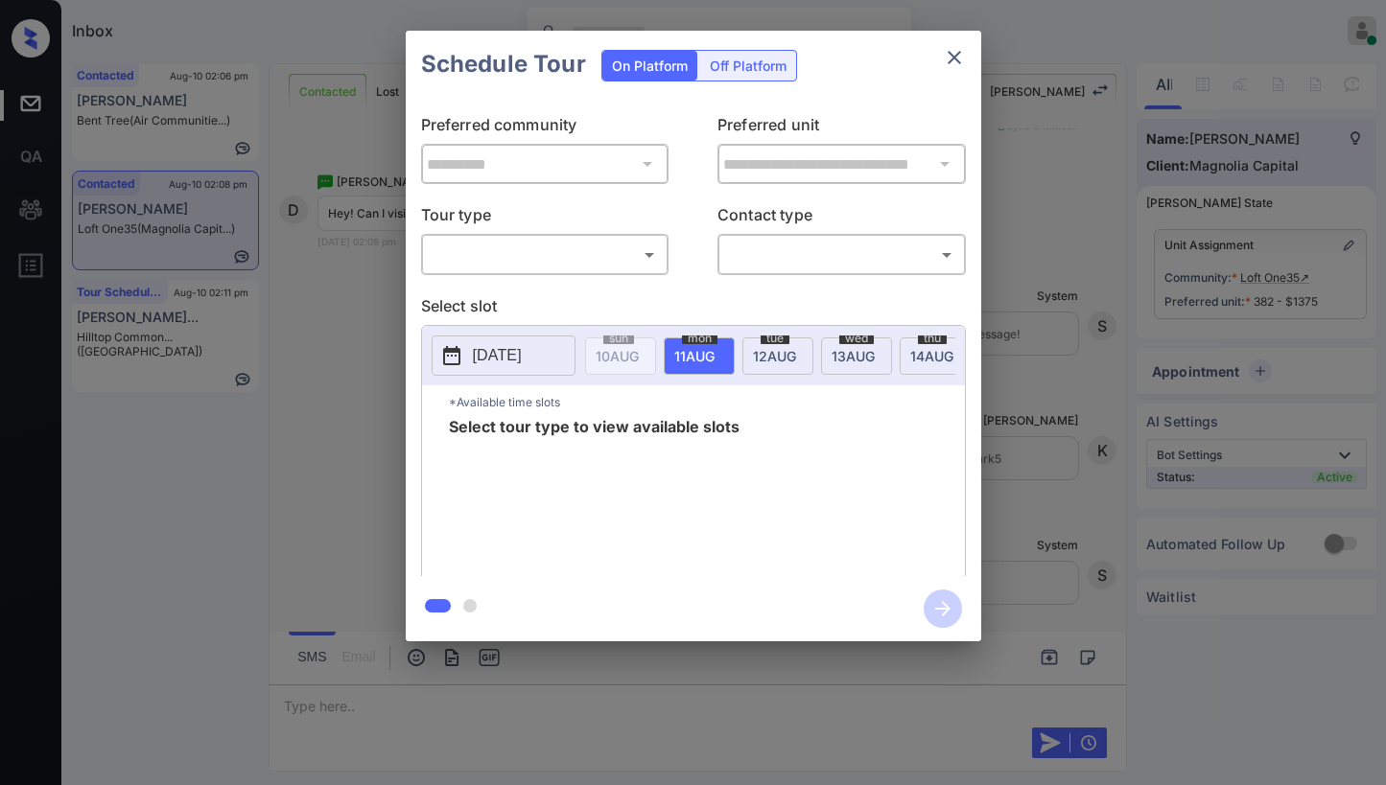
click at [949, 55] on icon "close" at bounding box center [954, 57] width 23 height 23
click at [507, 262] on body "Inbox Paolo Gabriel Online Set yourself offline Set yourself on break Profile S…" at bounding box center [693, 392] width 1386 height 785
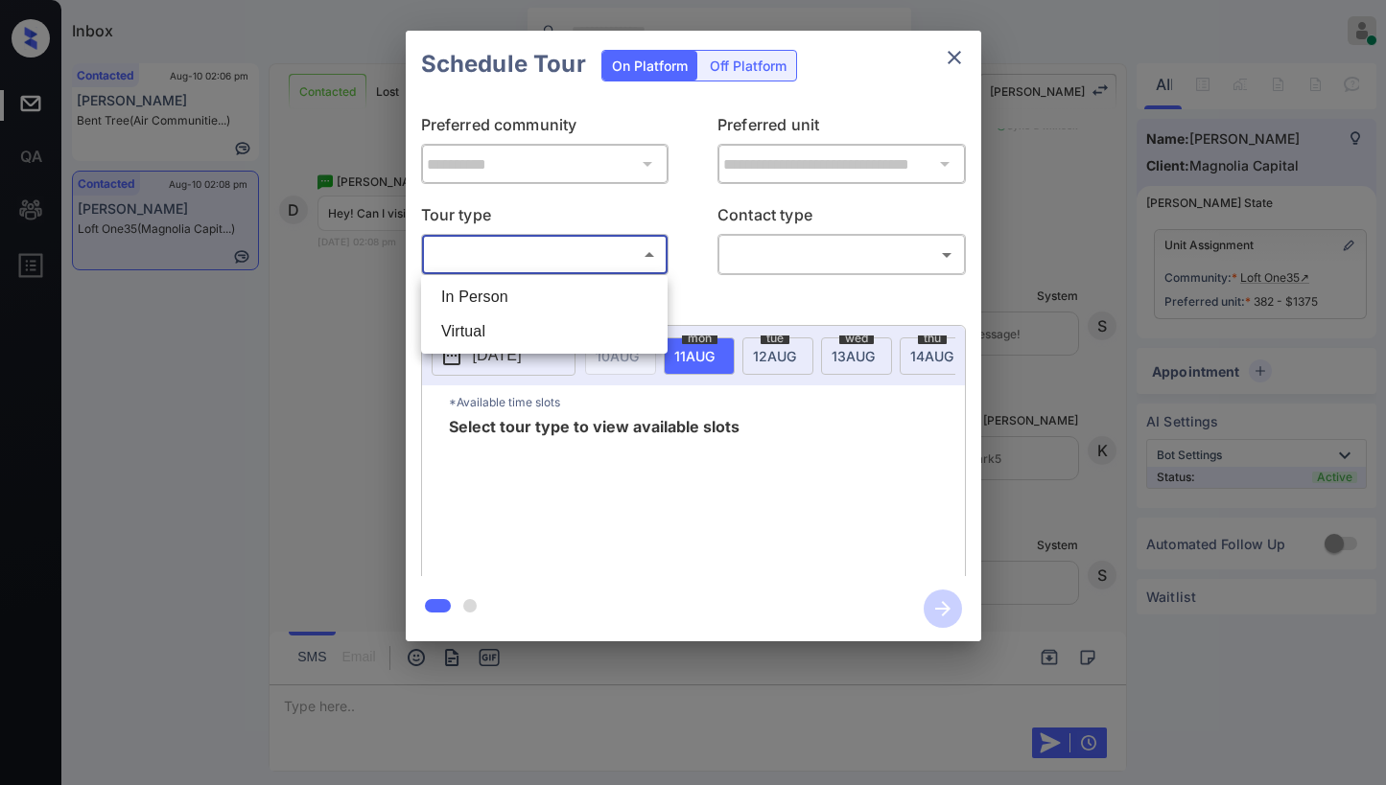
drag, startPoint x: 516, startPoint y: 303, endPoint x: 747, endPoint y: 294, distance: 231.3
click at [517, 302] on li "In Person" at bounding box center [544, 297] width 237 height 35
type input "********"
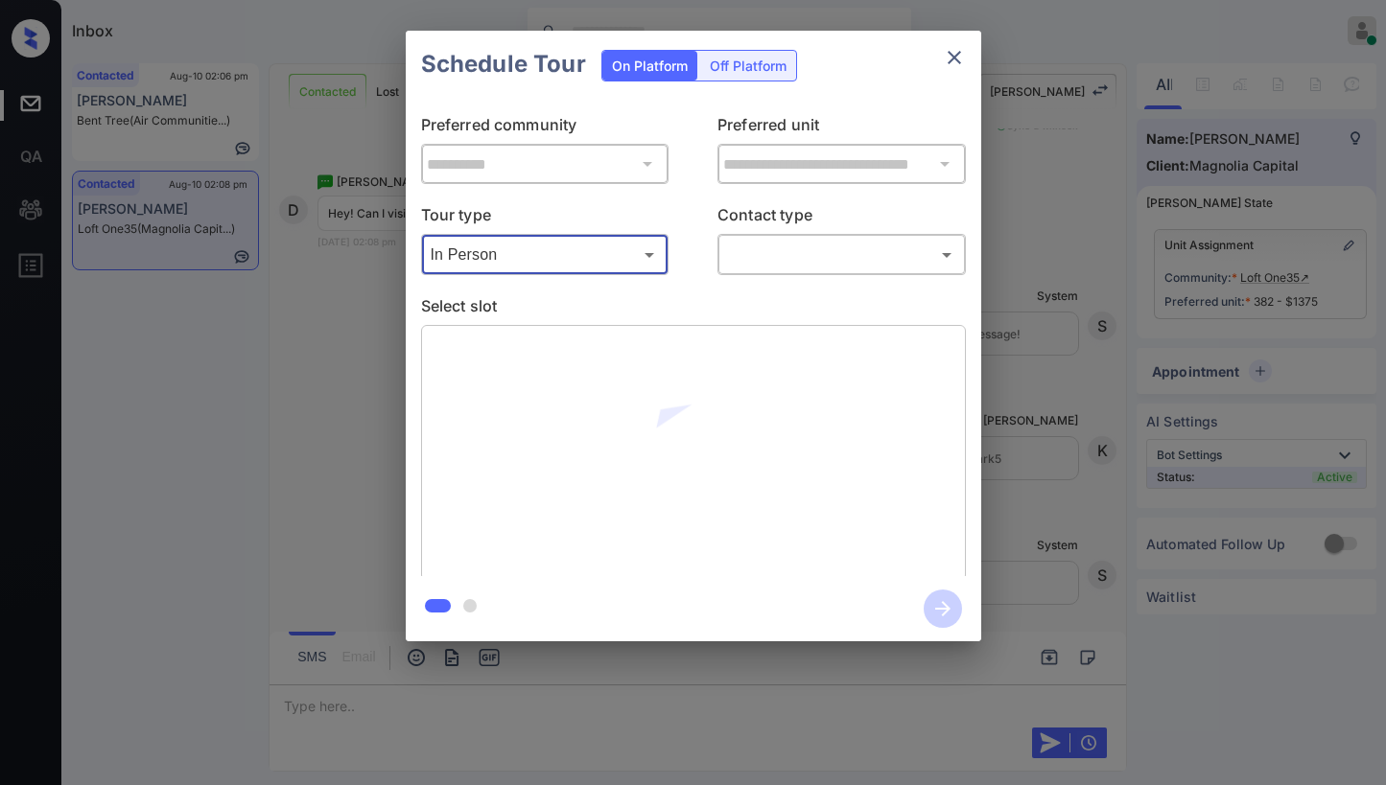
click at [795, 274] on div "​ ​" at bounding box center [841, 254] width 248 height 41
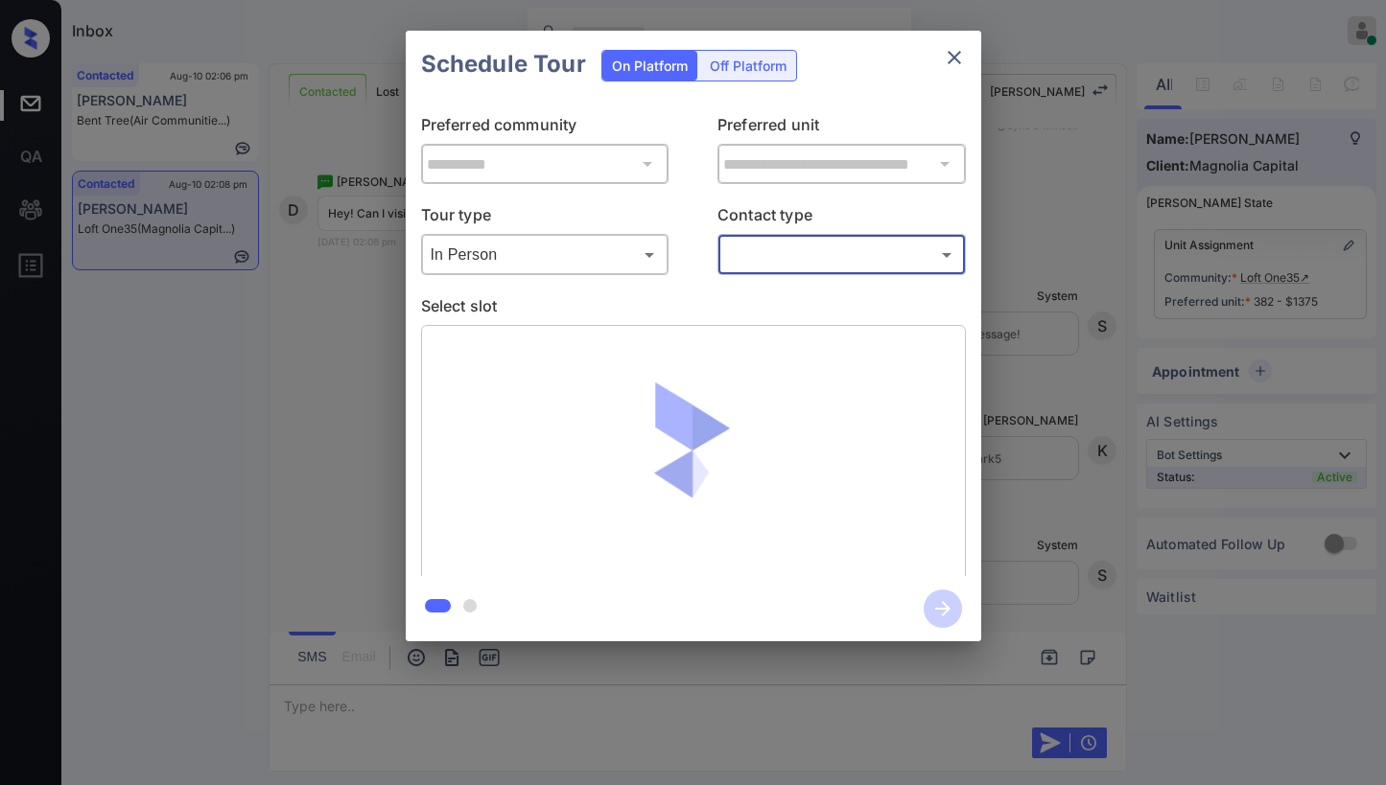
click at [802, 262] on body "Inbox Paolo Gabriel Online Set yourself offline Set yourself on break Profile S…" at bounding box center [693, 392] width 1386 height 785
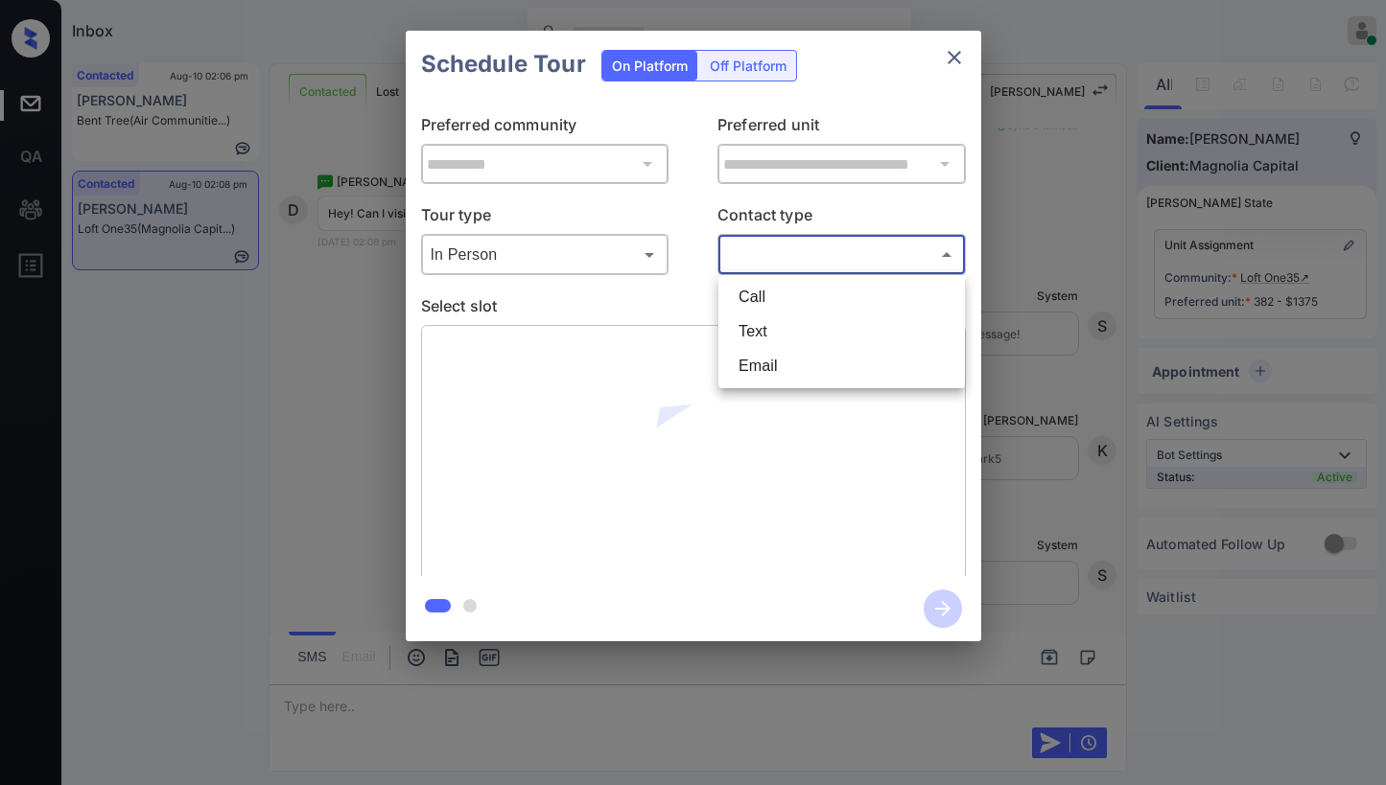
click at [779, 325] on li "Text" at bounding box center [841, 332] width 237 height 35
type input "****"
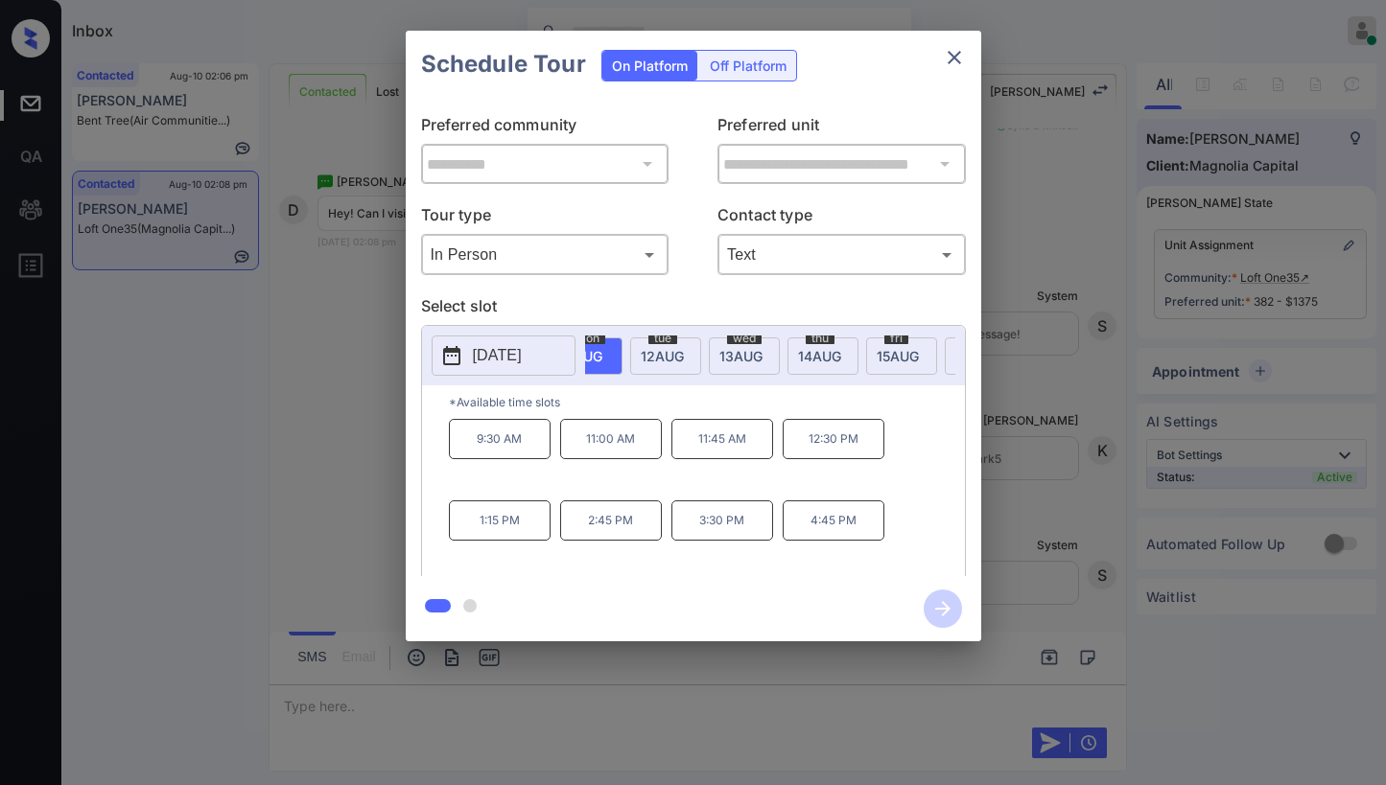
scroll to position [0, 127]
click at [512, 357] on span "14 AUG" at bounding box center [490, 356] width 43 height 16
drag, startPoint x: 696, startPoint y: 445, endPoint x: 752, endPoint y: 451, distance: 55.9
click at [752, 451] on p "11:45 AM" at bounding box center [722, 439] width 102 height 40
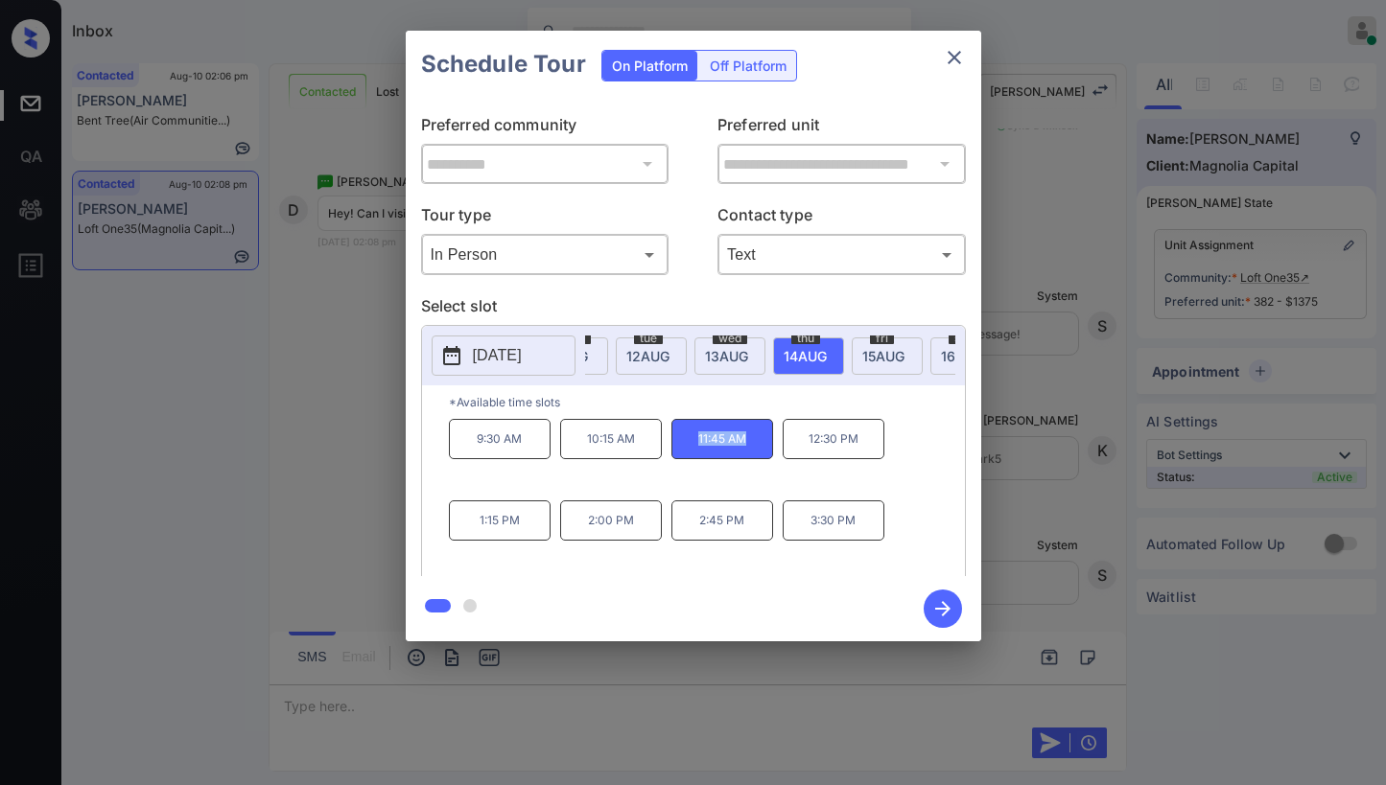
copy p "11:45 AM"
click at [948, 57] on icon "close" at bounding box center [954, 57] width 23 height 23
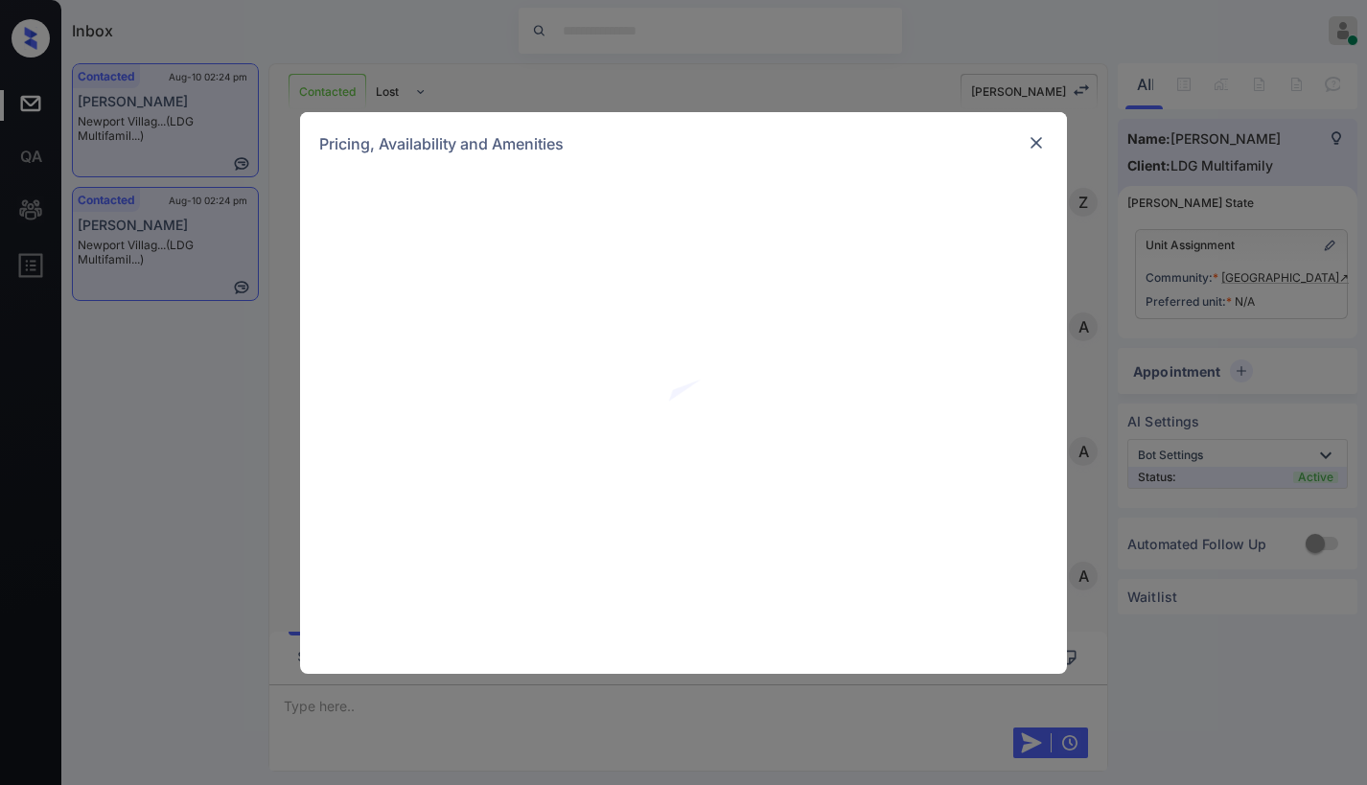
scroll to position [1087, 0]
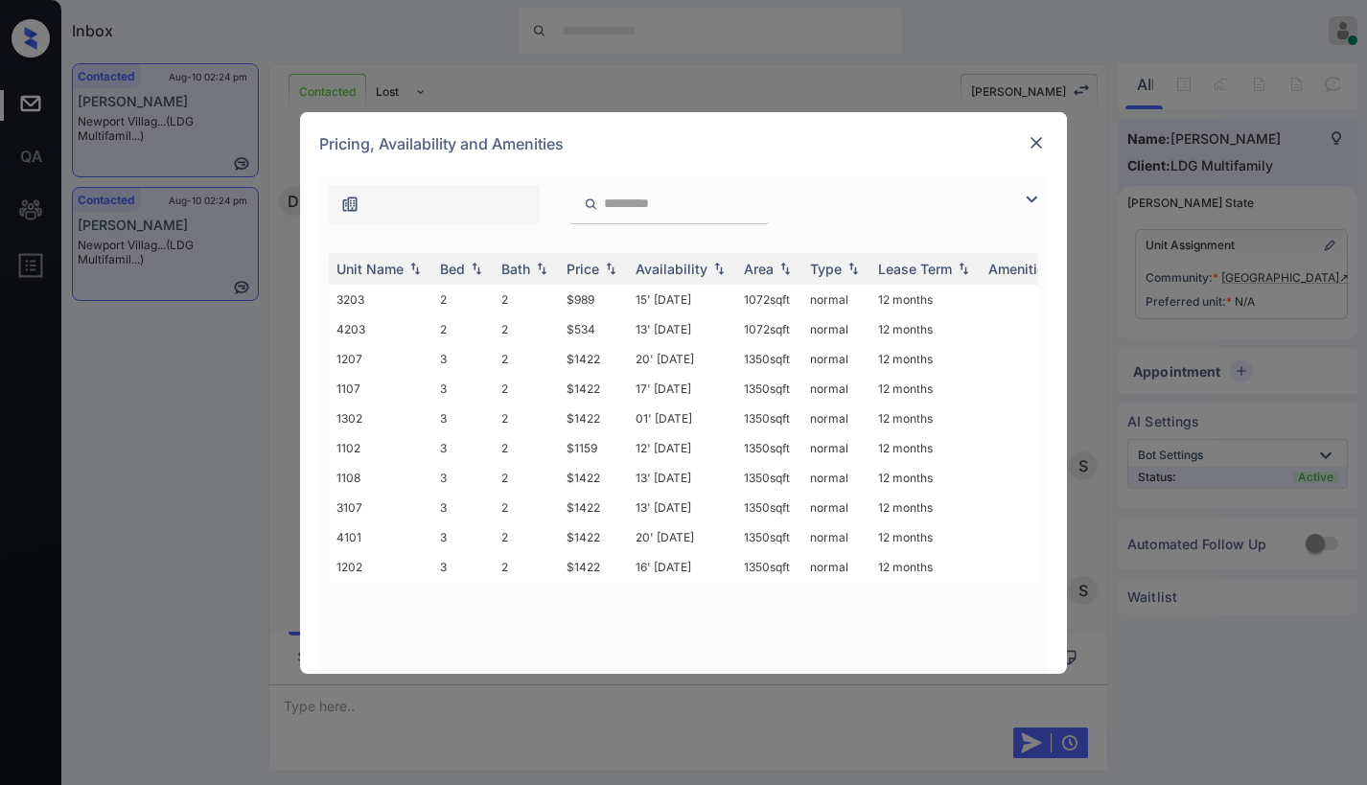
click at [1031, 200] on img at bounding box center [1031, 199] width 23 height 23
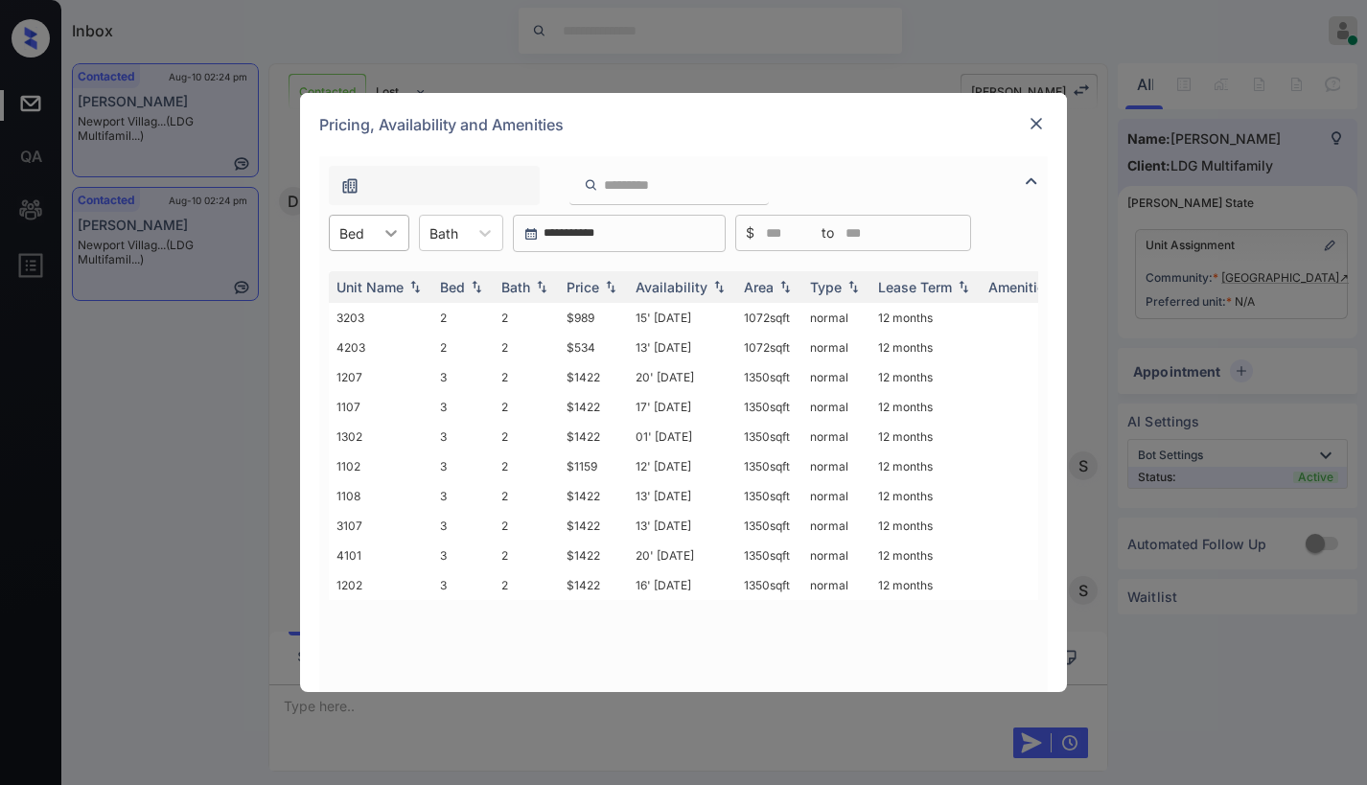
click at [390, 236] on icon at bounding box center [391, 233] width 12 height 7
click at [362, 289] on div "2" at bounding box center [369, 280] width 81 height 35
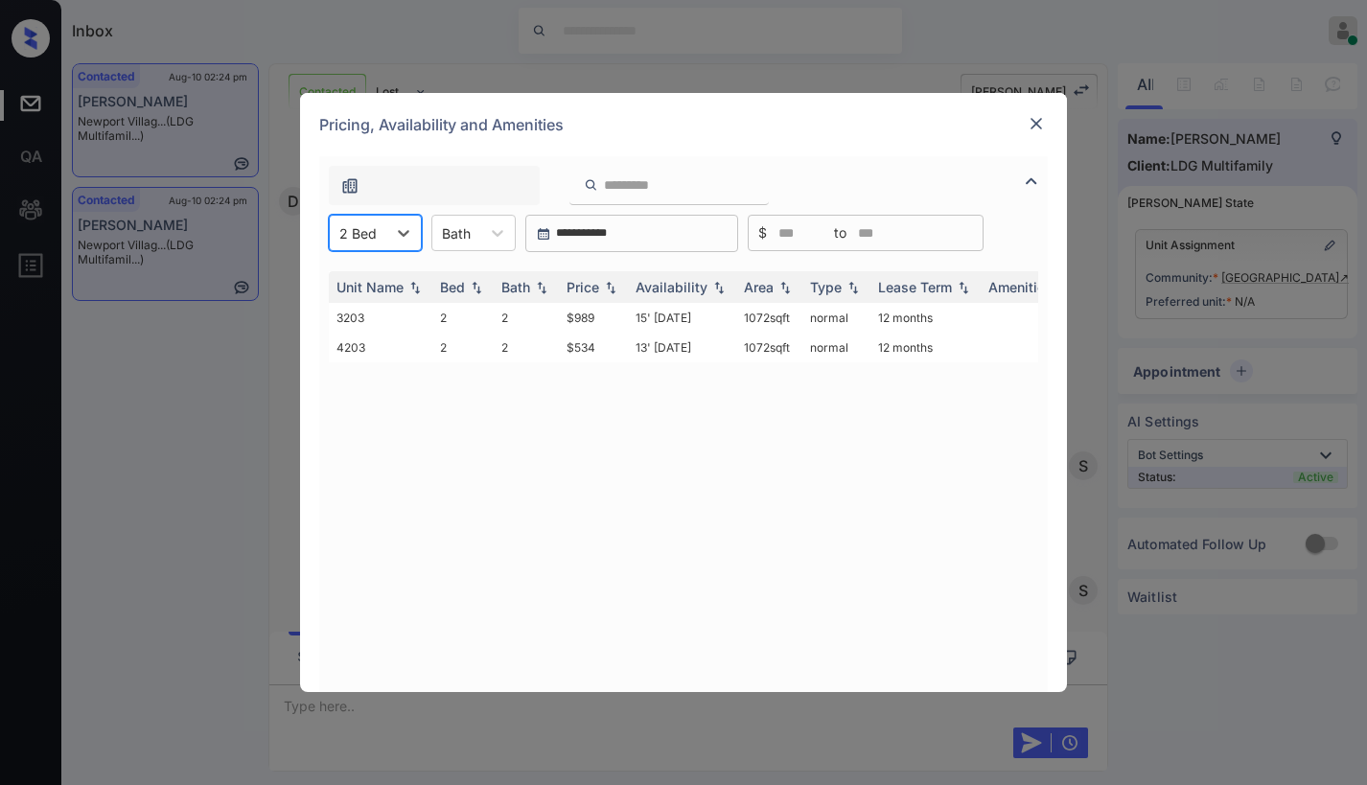
click at [1036, 118] on img at bounding box center [1036, 123] width 19 height 19
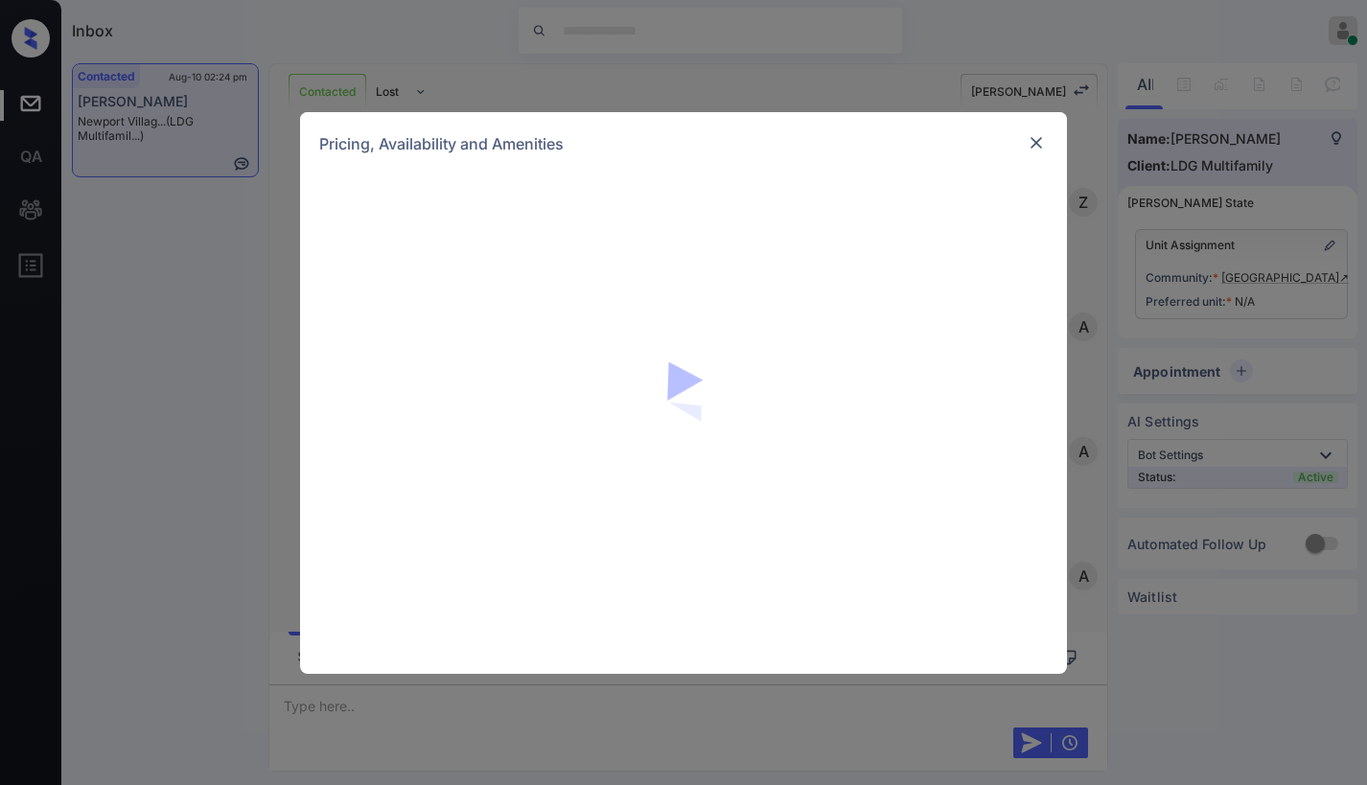
scroll to position [1087, 0]
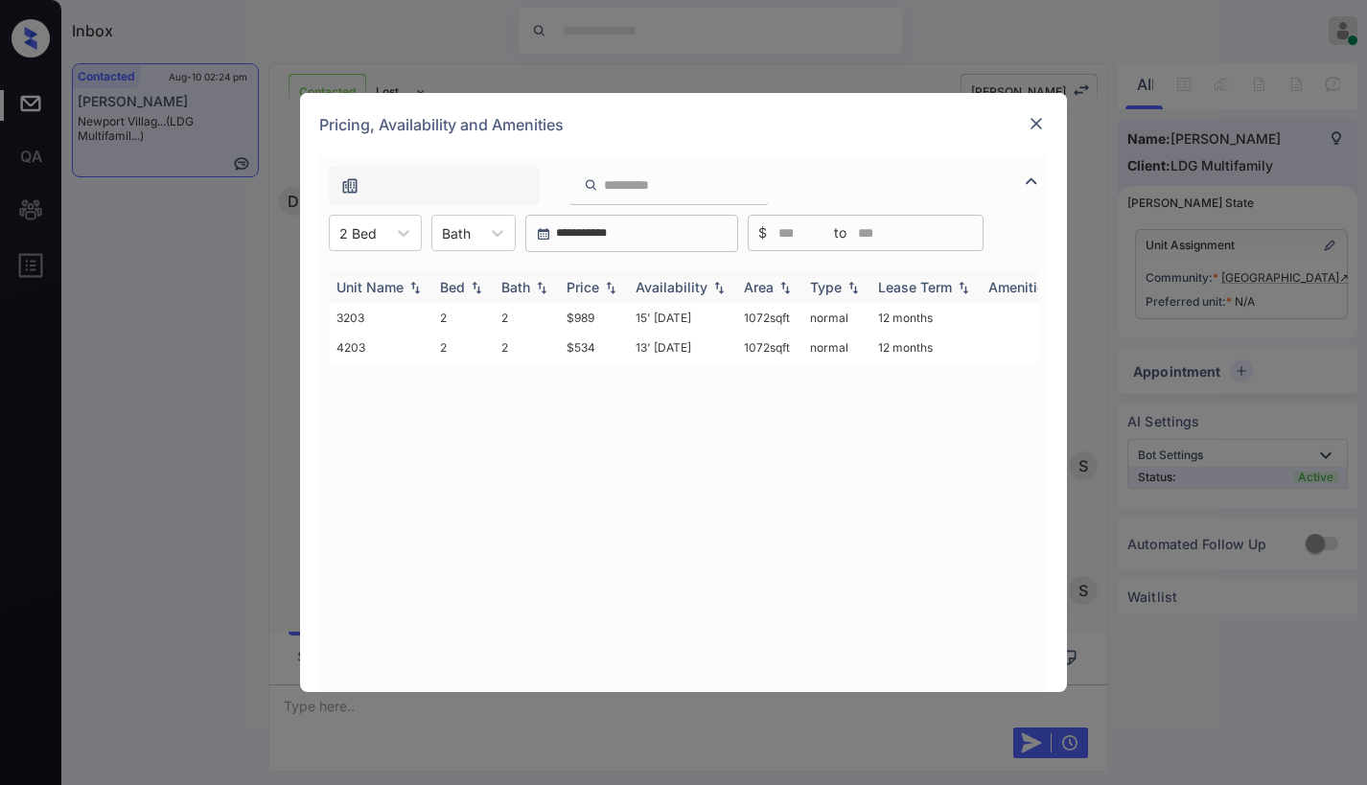
click at [597, 285] on div "Price" at bounding box center [583, 287] width 33 height 16
click at [1034, 127] on img at bounding box center [1036, 123] width 19 height 19
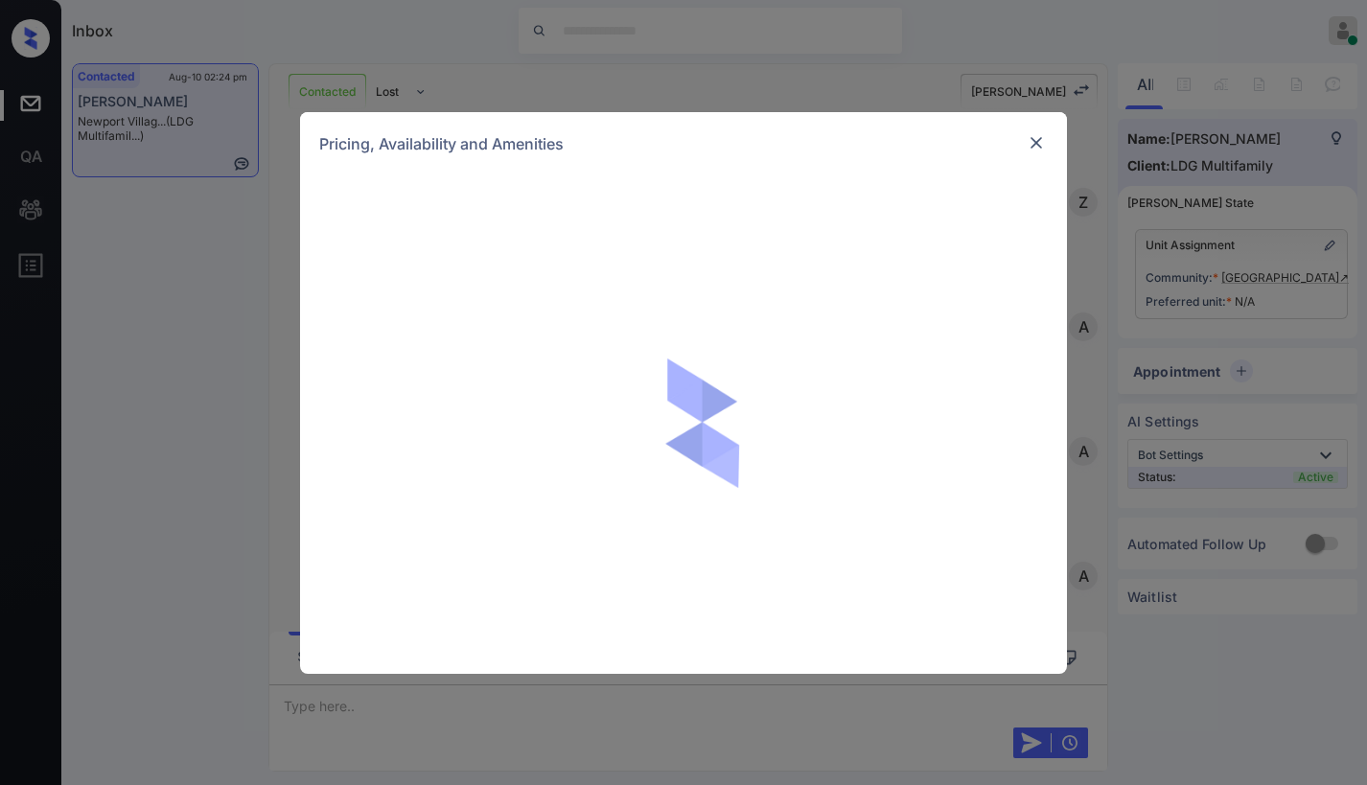
scroll to position [1183, 0]
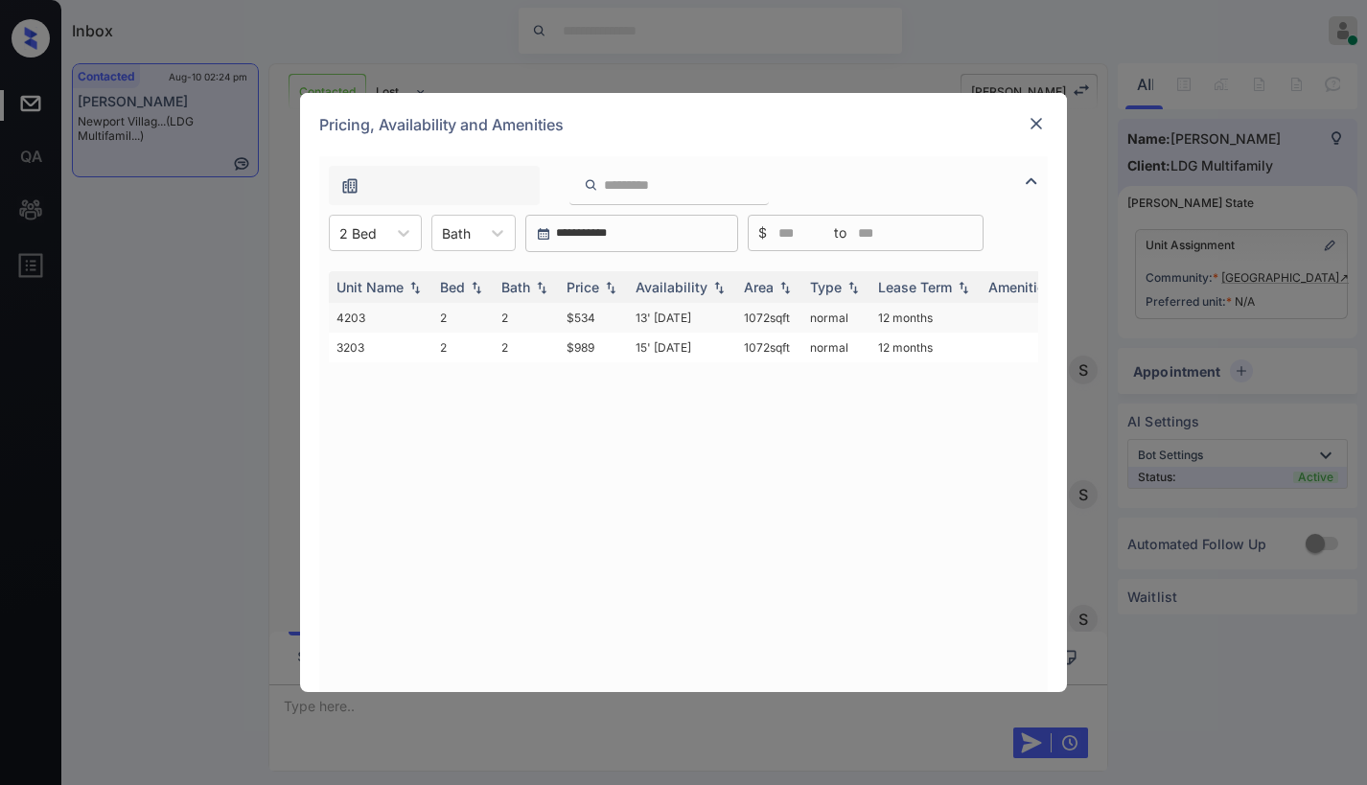
click at [581, 318] on td "$534" at bounding box center [593, 318] width 69 height 30
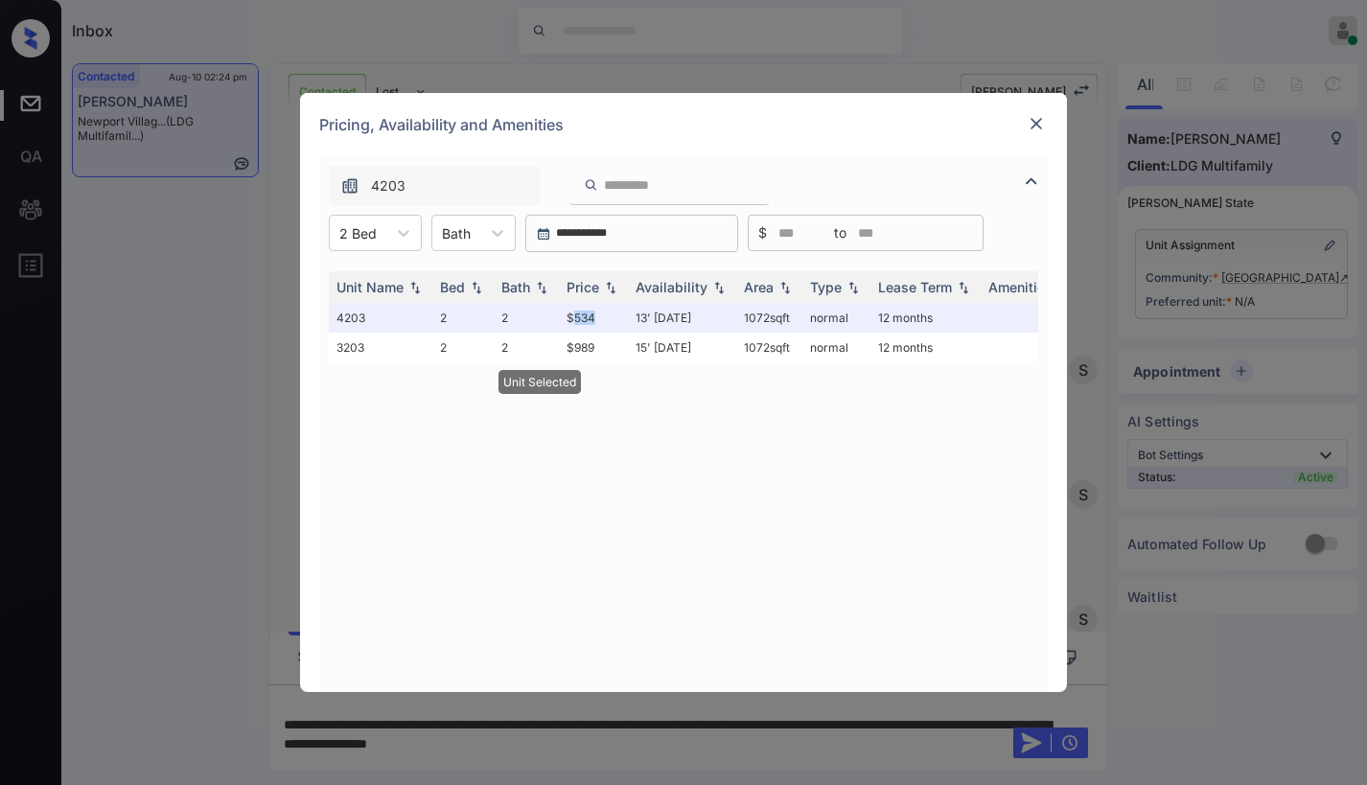
copy td "534"
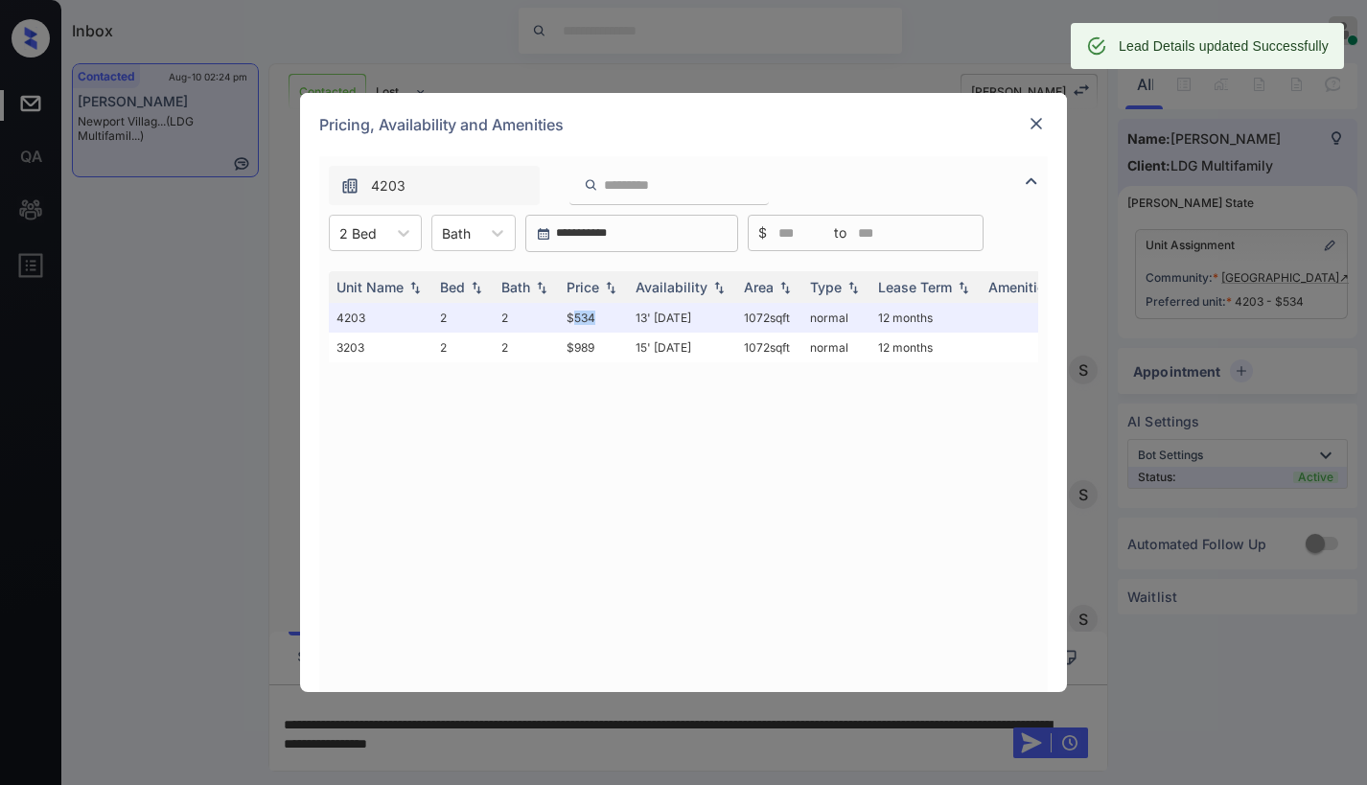
click at [1032, 128] on img at bounding box center [1036, 123] width 19 height 19
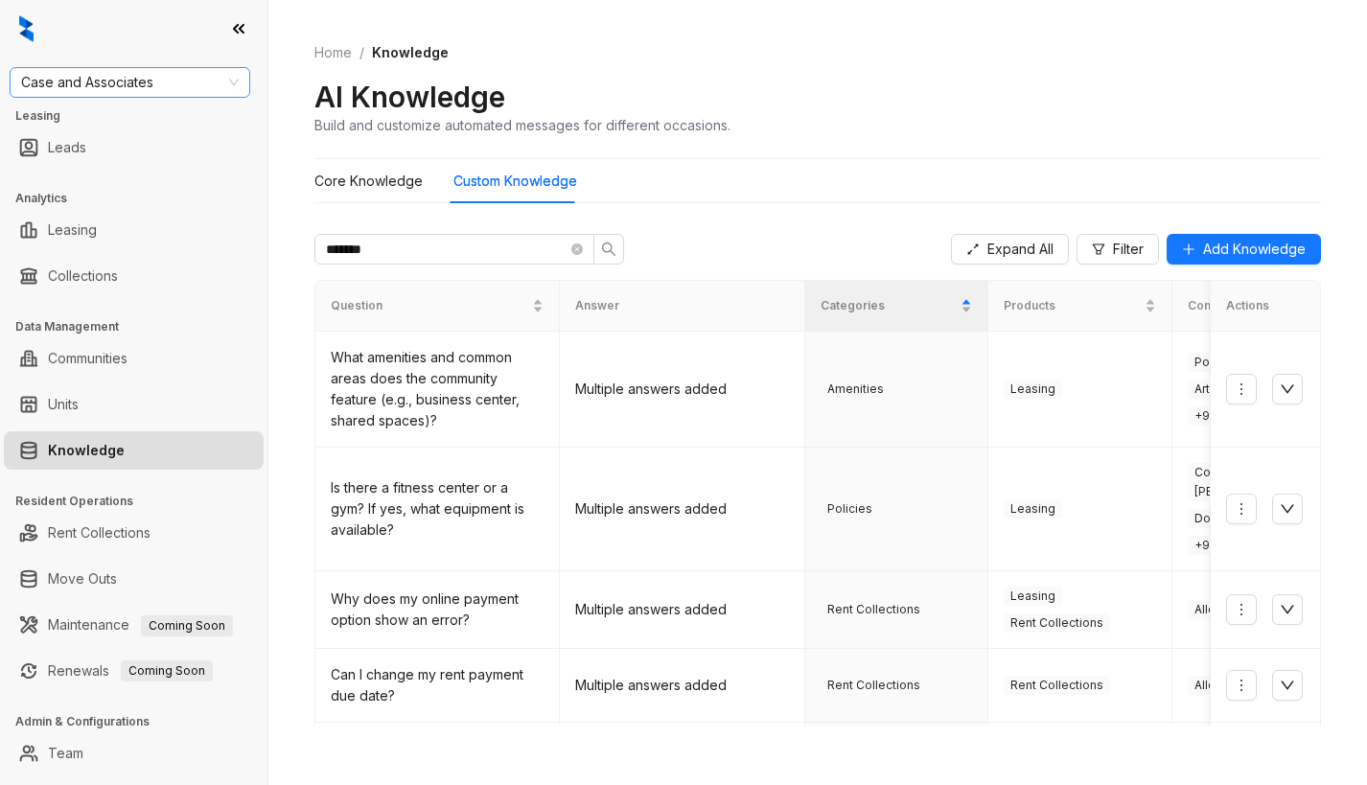
scroll to position [688, 0]
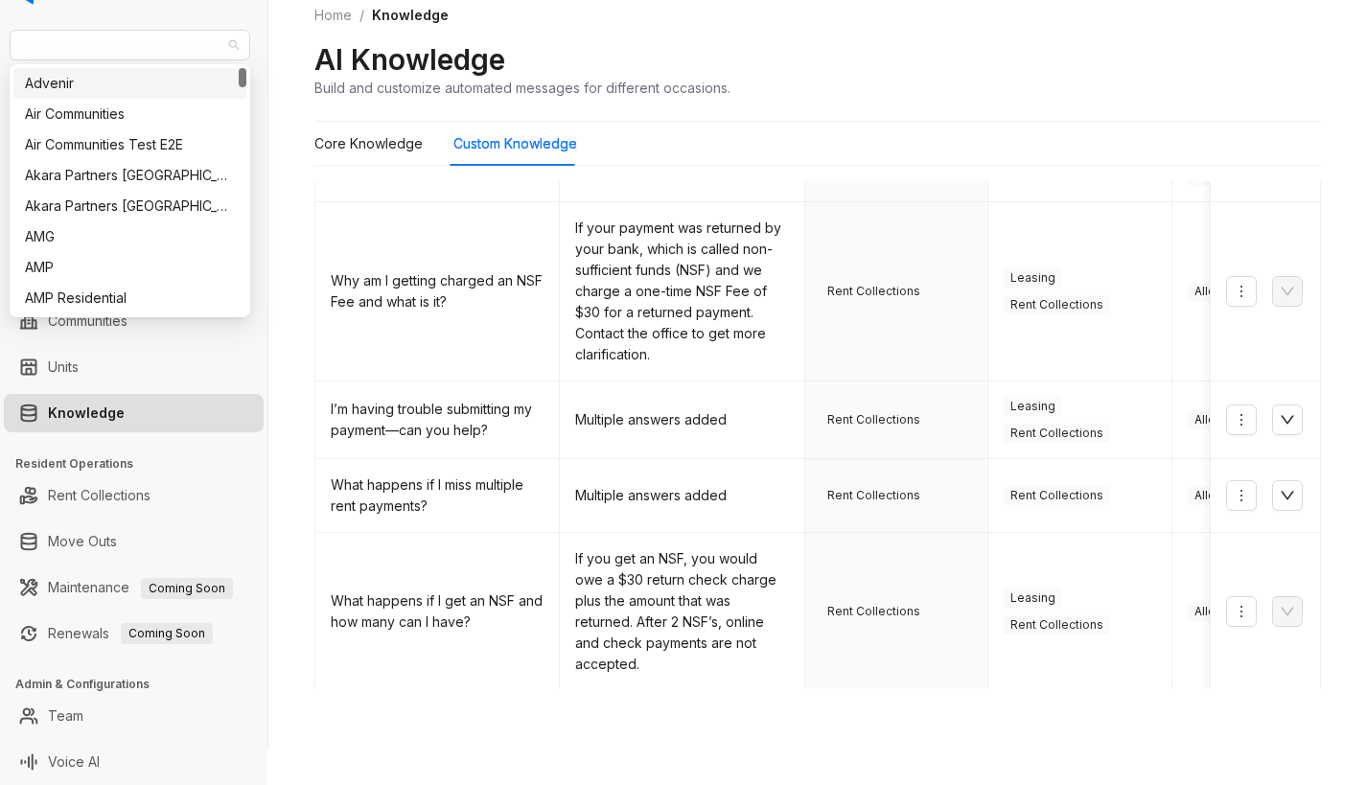
click at [0, 48] on html "Case and Associates Leasing Leads Analytics Leasing Collections Data Management…" at bounding box center [683, 392] width 1367 height 785
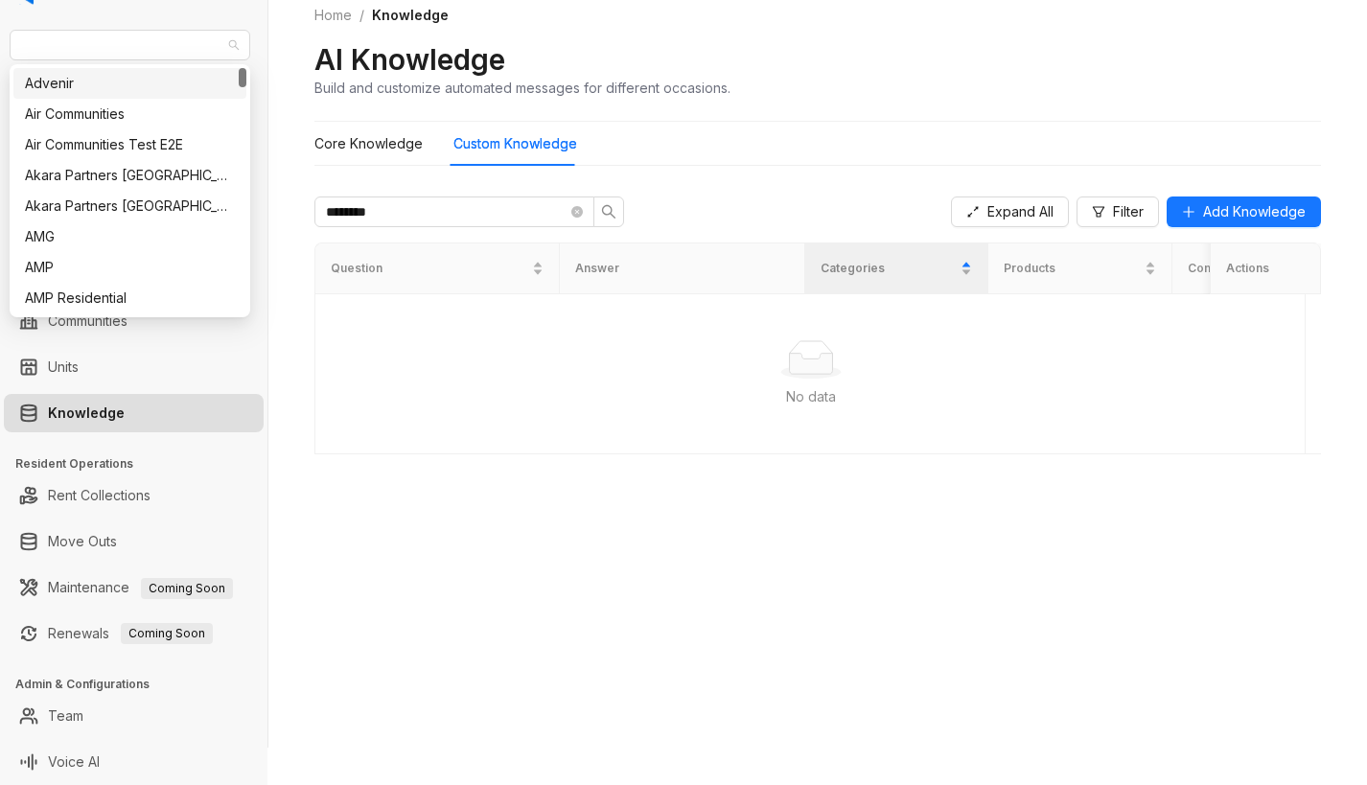
scroll to position [0, 0]
click at [173, 47] on span "Case and Associates" at bounding box center [130, 45] width 218 height 29
type input "**********"
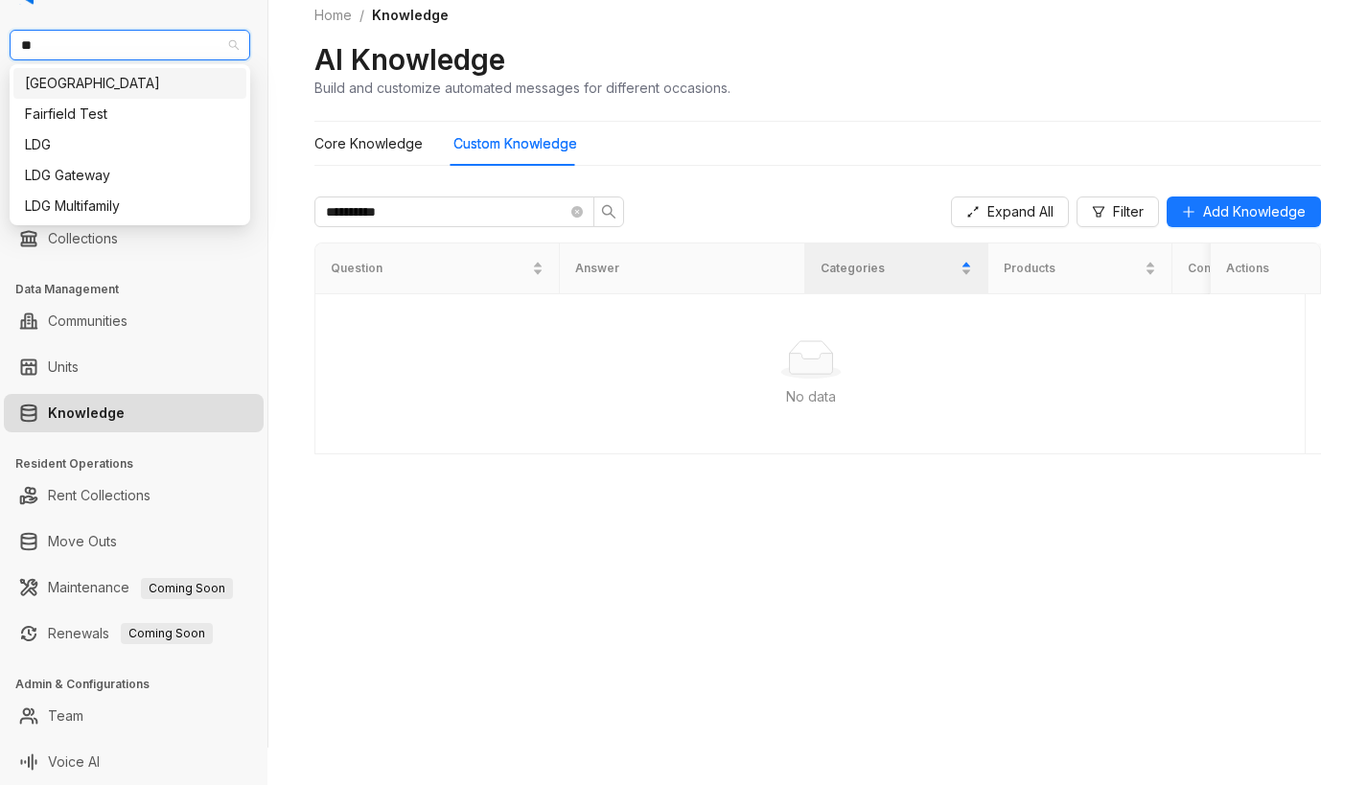
type input "***"
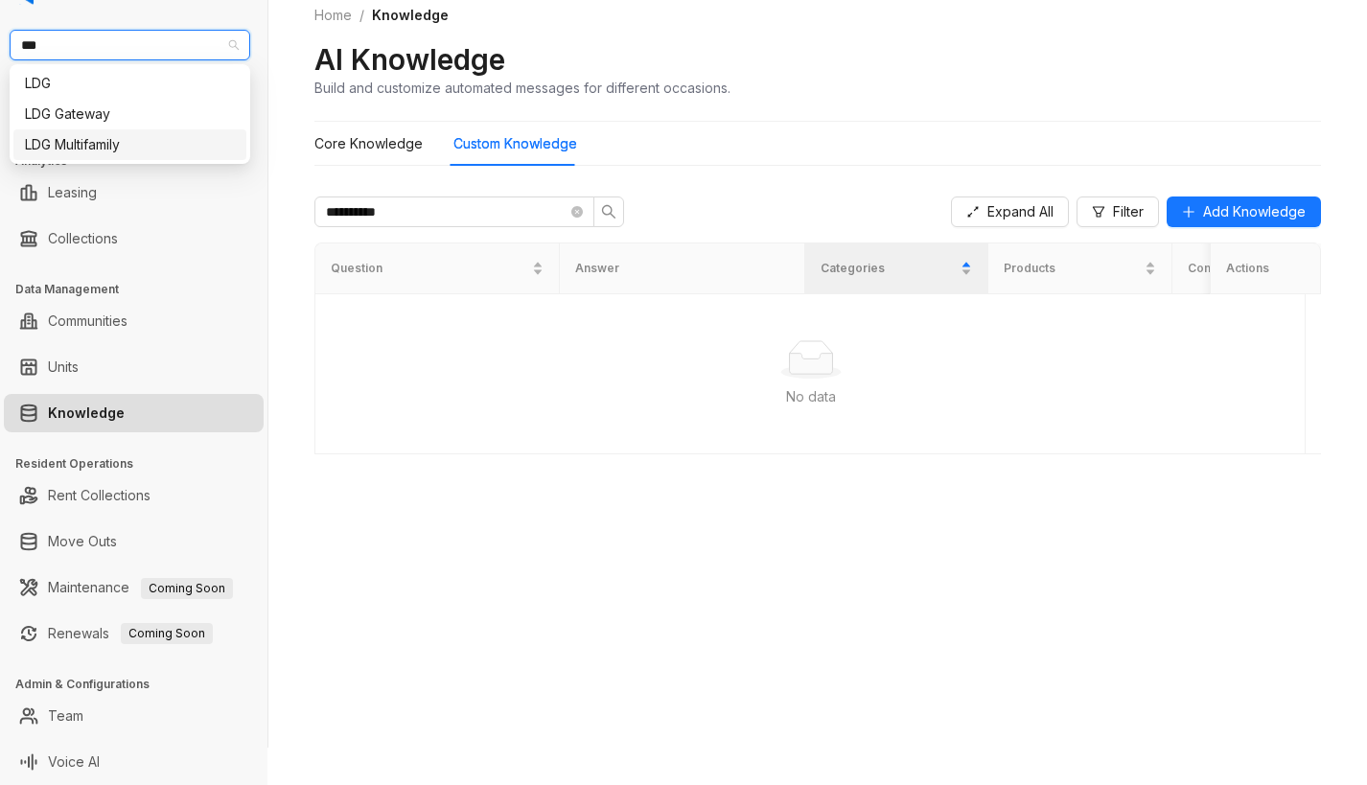
click at [129, 144] on div "LDG Multifamily" at bounding box center [130, 144] width 210 height 21
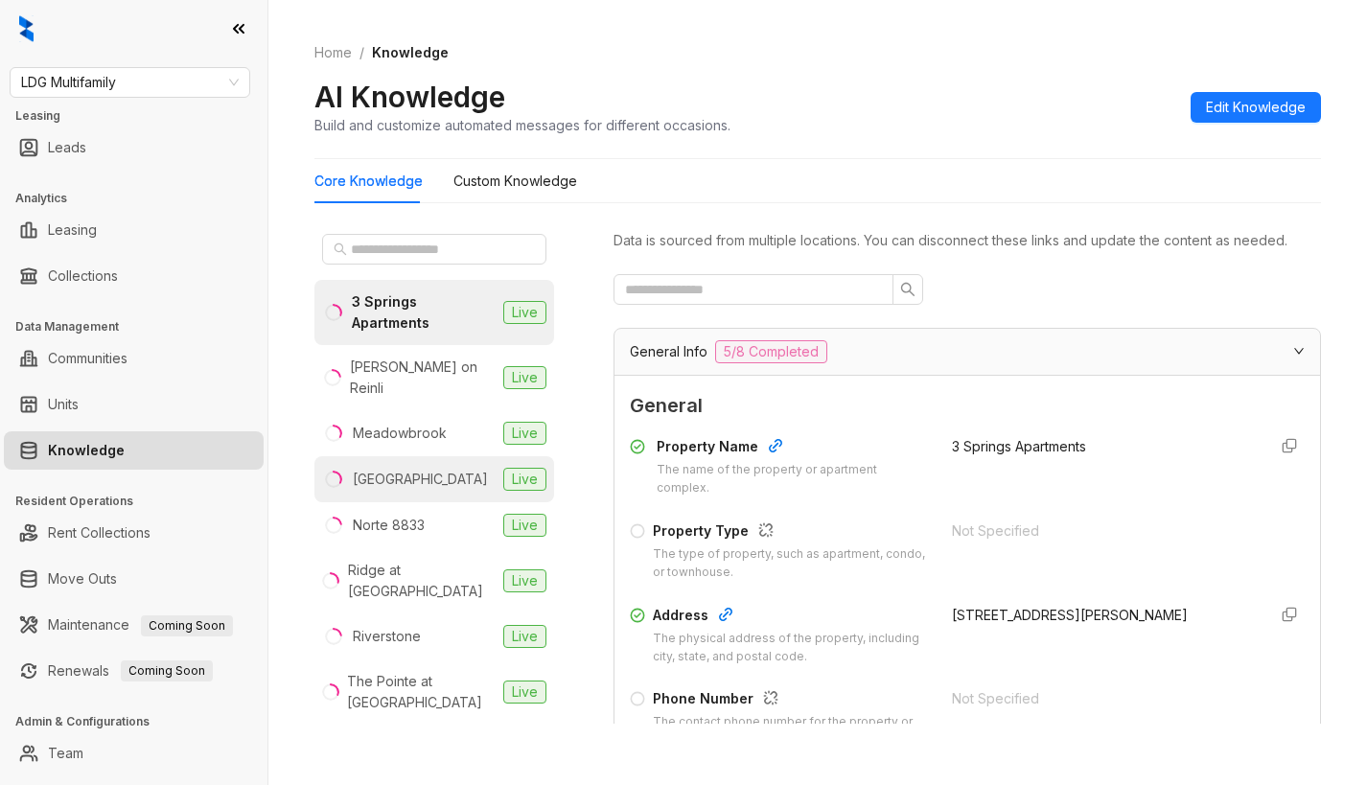
click at [406, 469] on div "Newport Village" at bounding box center [420, 479] width 135 height 21
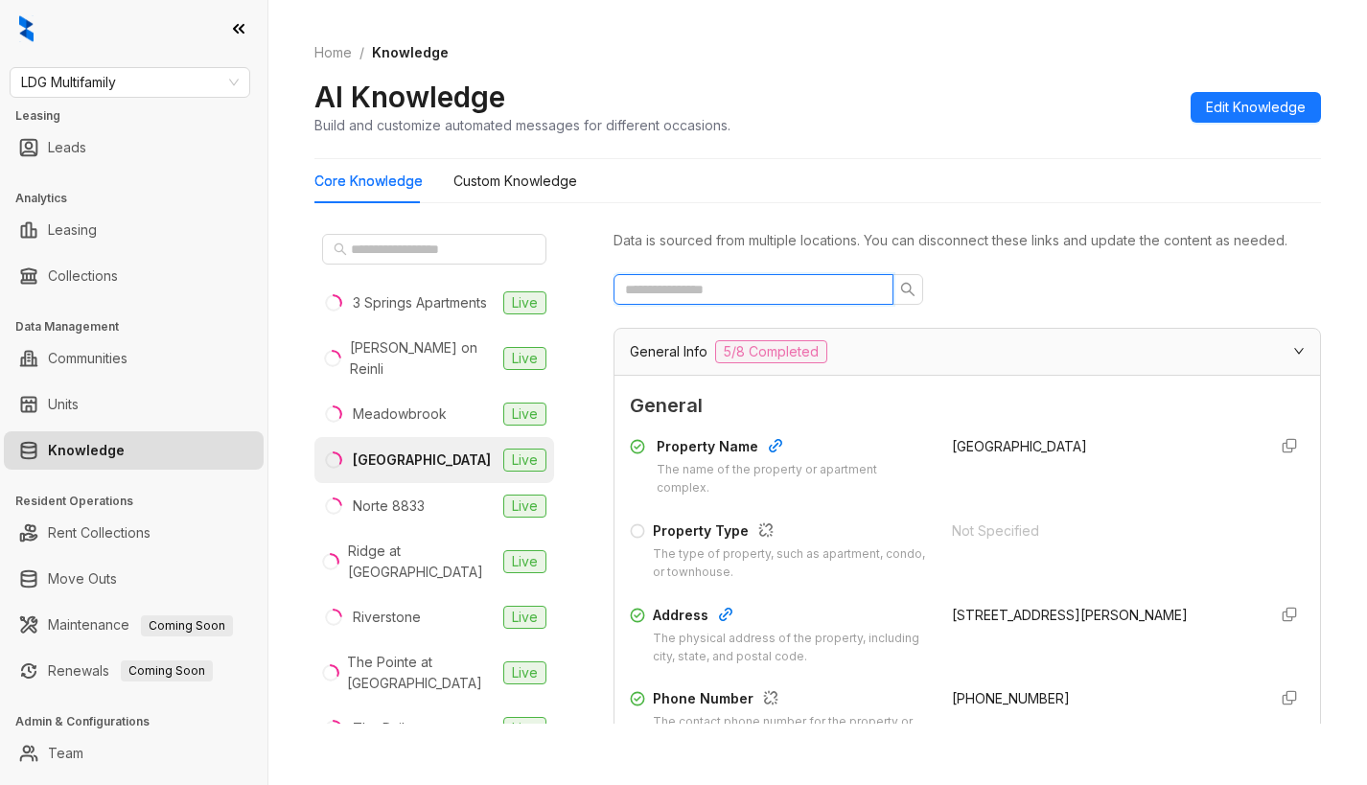
click at [776, 300] on input "text" at bounding box center [746, 289] width 242 height 21
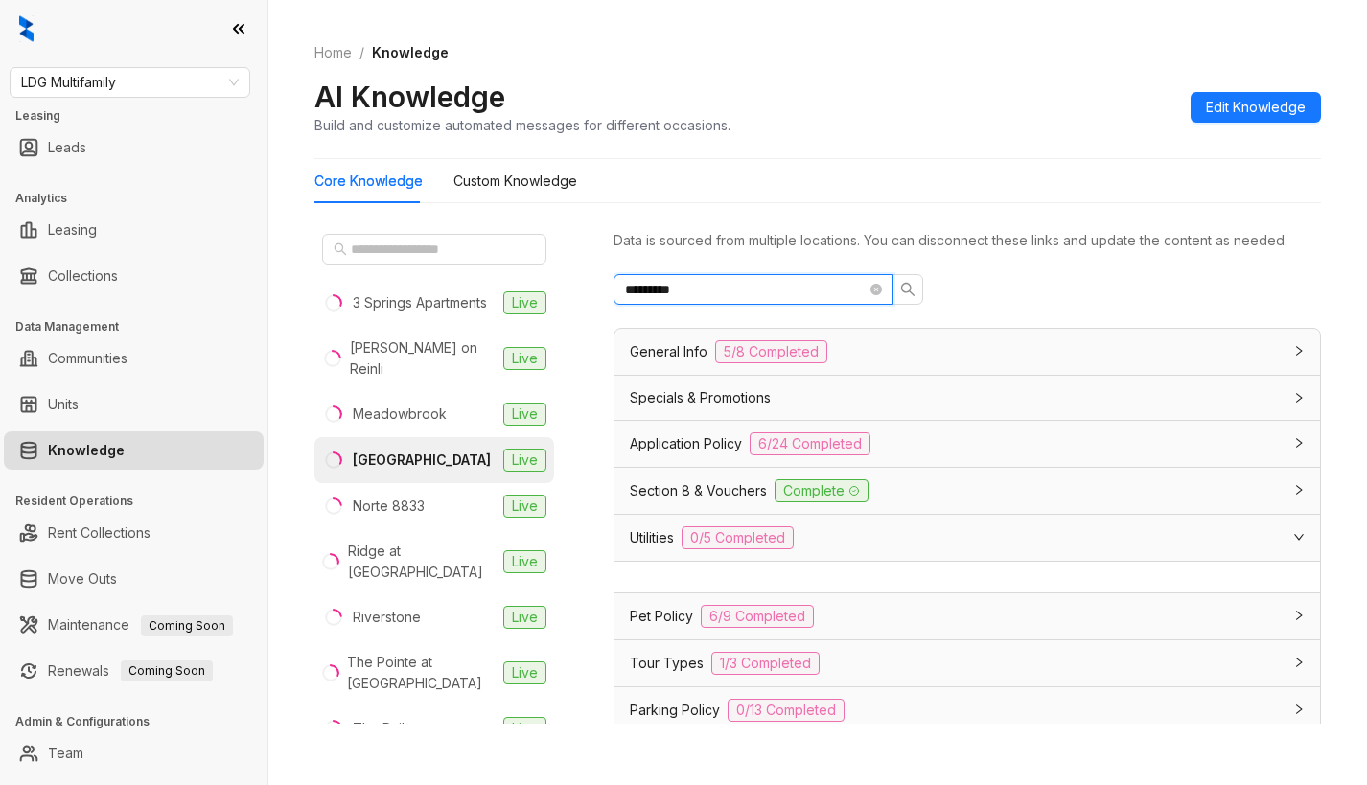
click at [698, 300] on input "*********" at bounding box center [746, 289] width 242 height 21
drag, startPoint x: 698, startPoint y: 311, endPoint x: 646, endPoint y: 320, distance: 52.7
click at [646, 300] on input "*********" at bounding box center [746, 289] width 242 height 21
type input "*****"
click at [814, 549] on div "Utilities 0/5 Completed" at bounding box center [956, 537] width 652 height 23
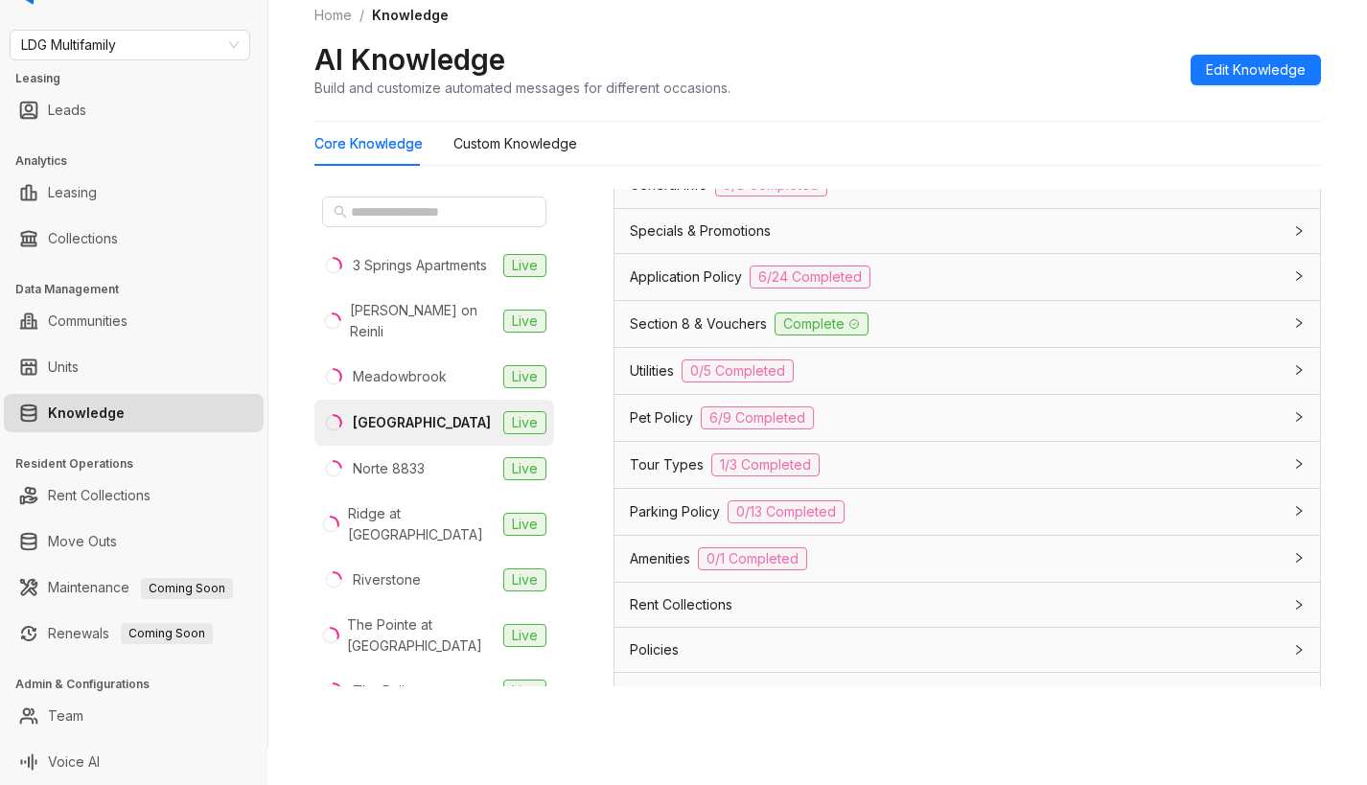
scroll to position [227, 0]
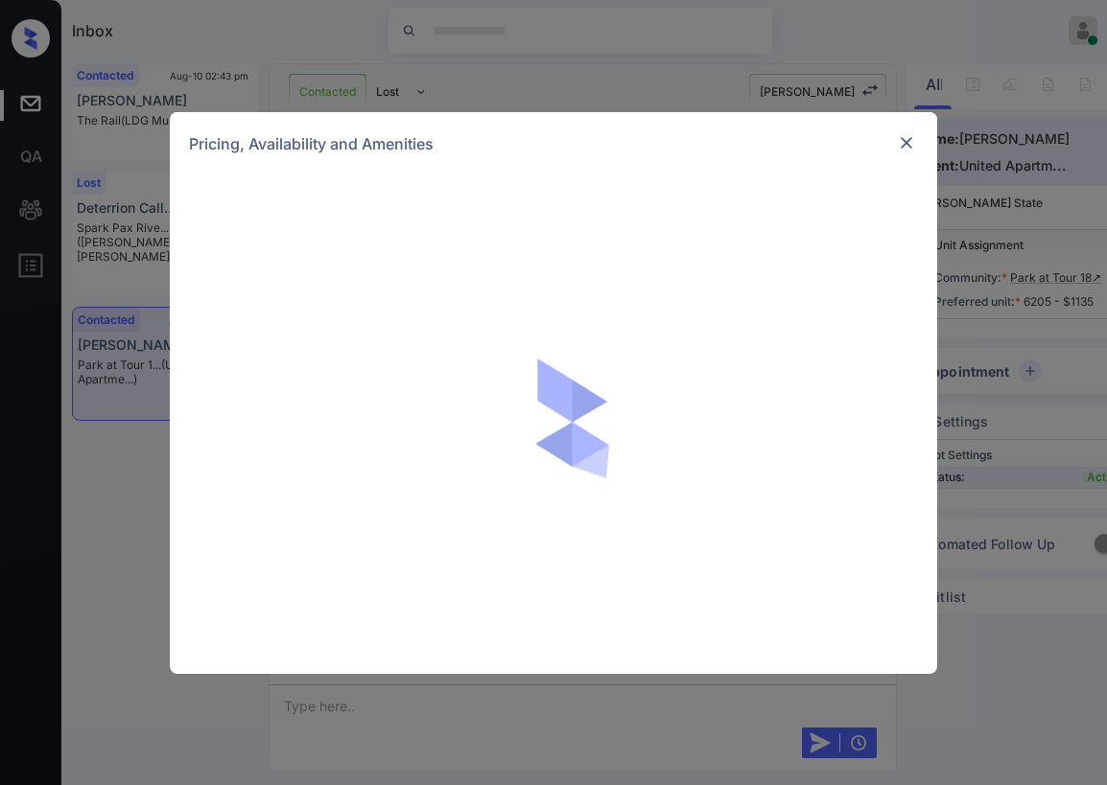
scroll to position [5847, 0]
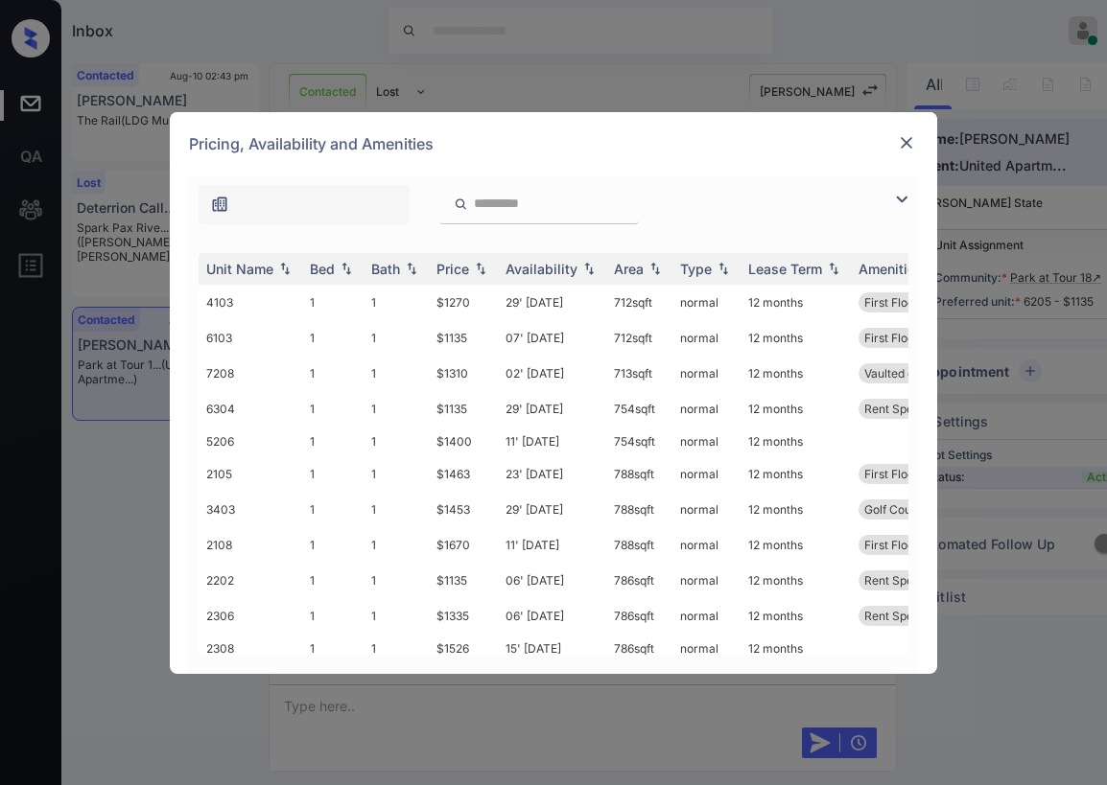
click at [904, 199] on img at bounding box center [901, 199] width 23 height 23
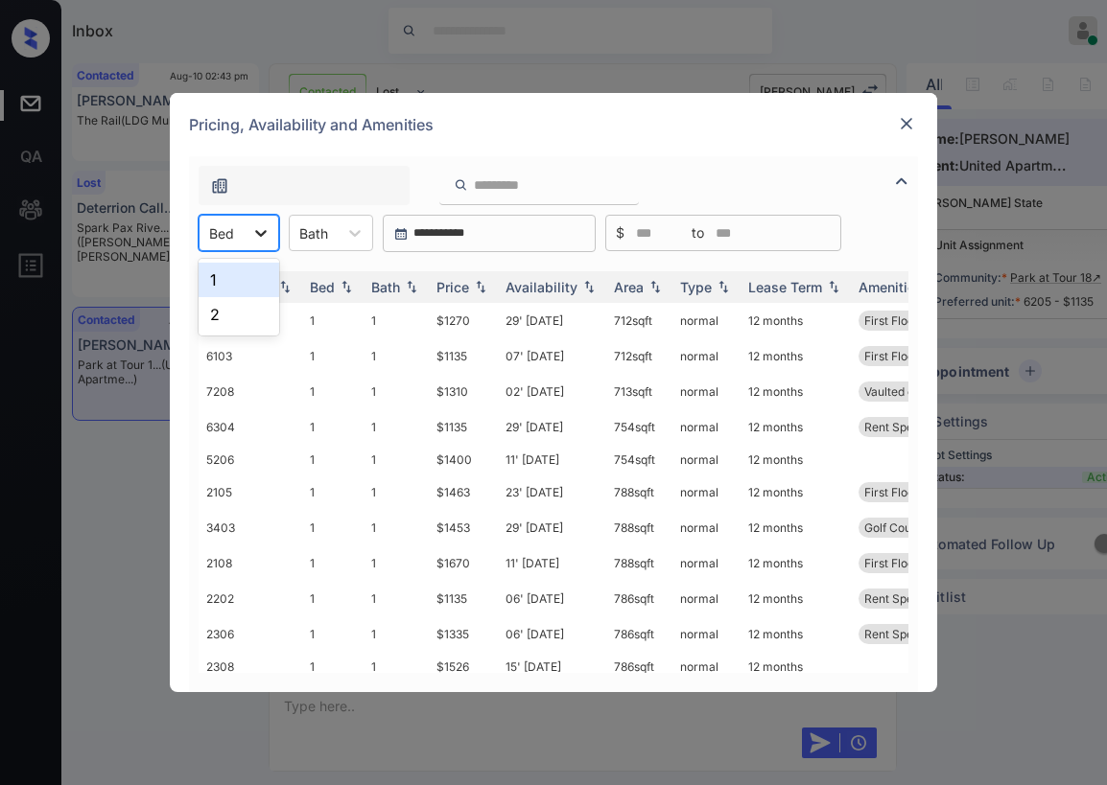
click at [262, 238] on icon at bounding box center [260, 232] width 19 height 19
click at [227, 280] on div "1" at bounding box center [238, 280] width 81 height 35
click at [463, 285] on div "Price" at bounding box center [452, 287] width 33 height 16
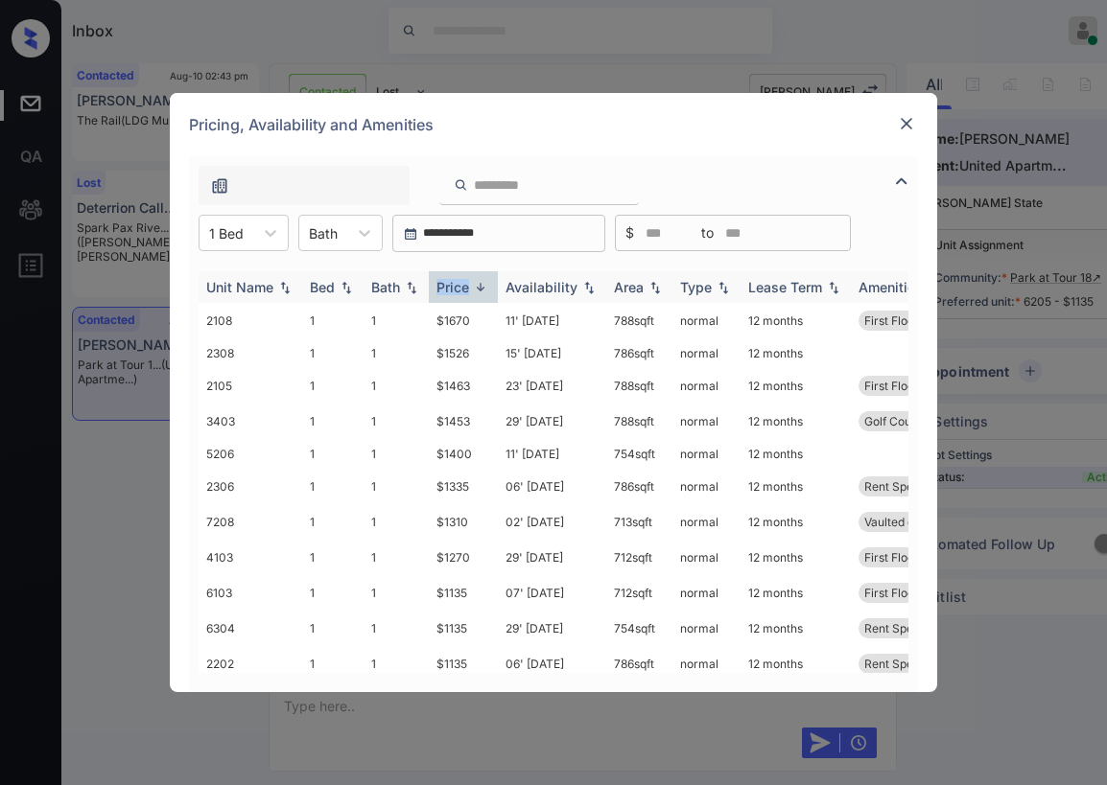
click at [463, 285] on div "Price" at bounding box center [452, 287] width 33 height 16
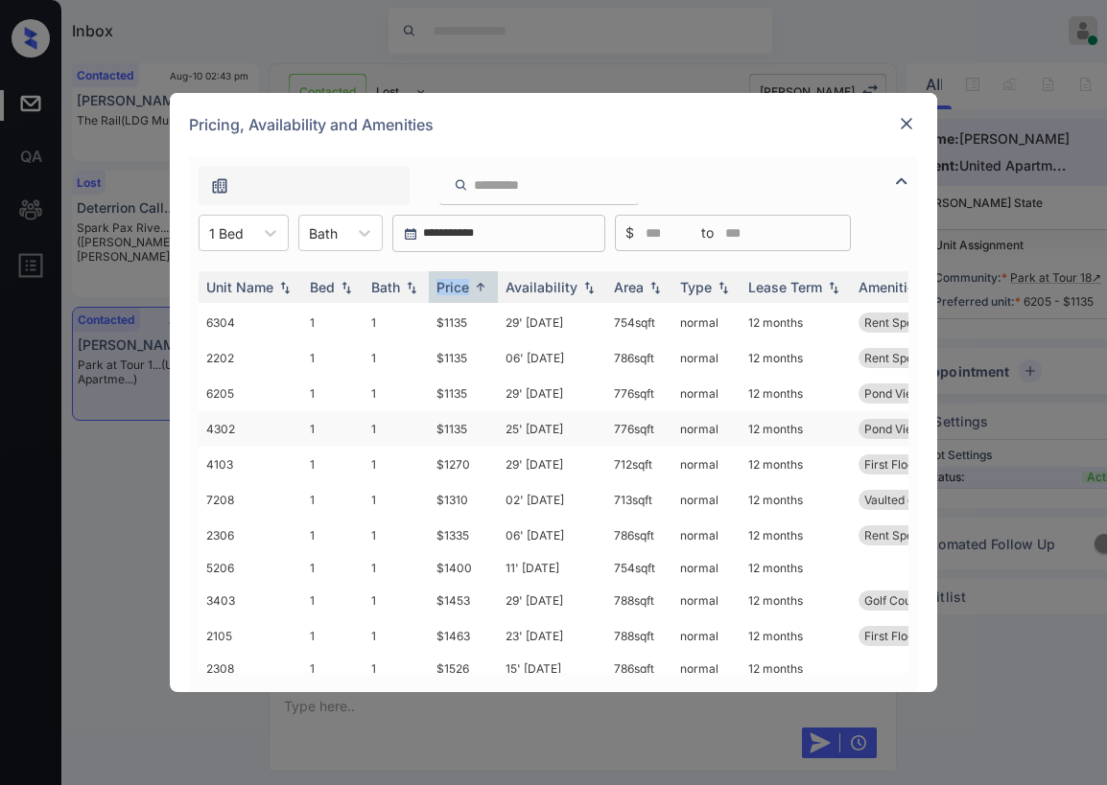
scroll to position [0, 0]
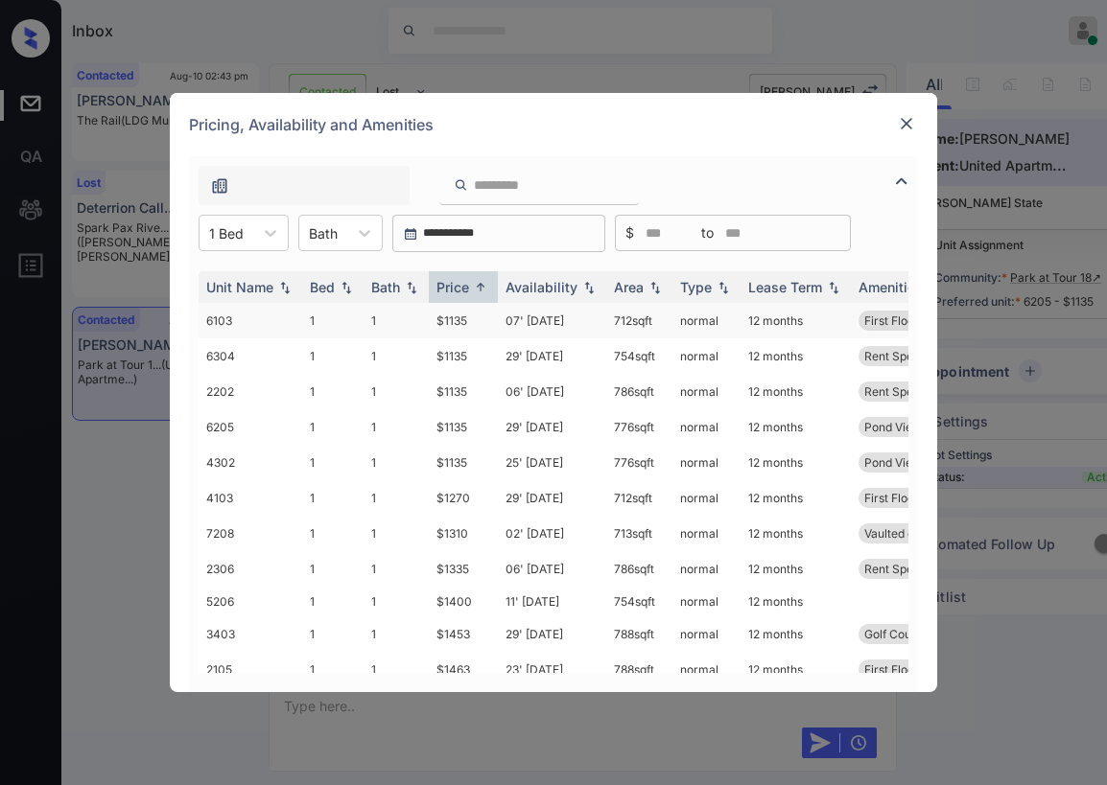
click at [457, 323] on td "$1135" at bounding box center [463, 320] width 69 height 35
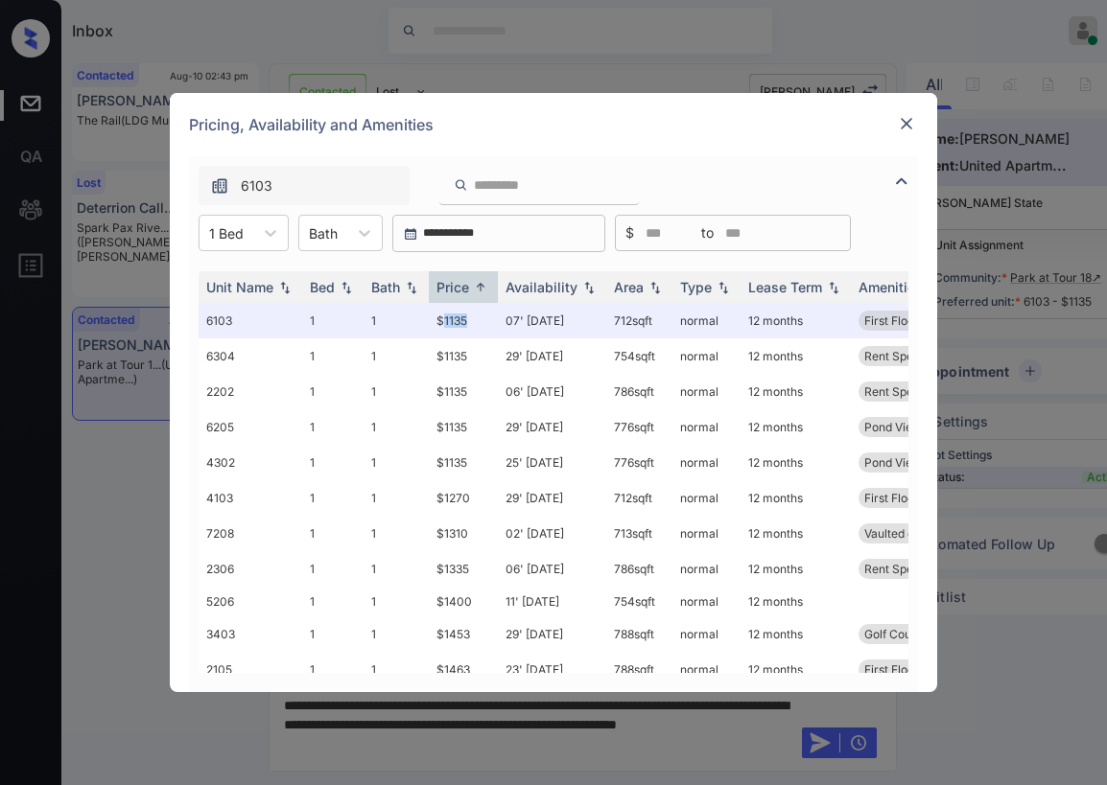
click at [905, 121] on img at bounding box center [906, 123] width 19 height 19
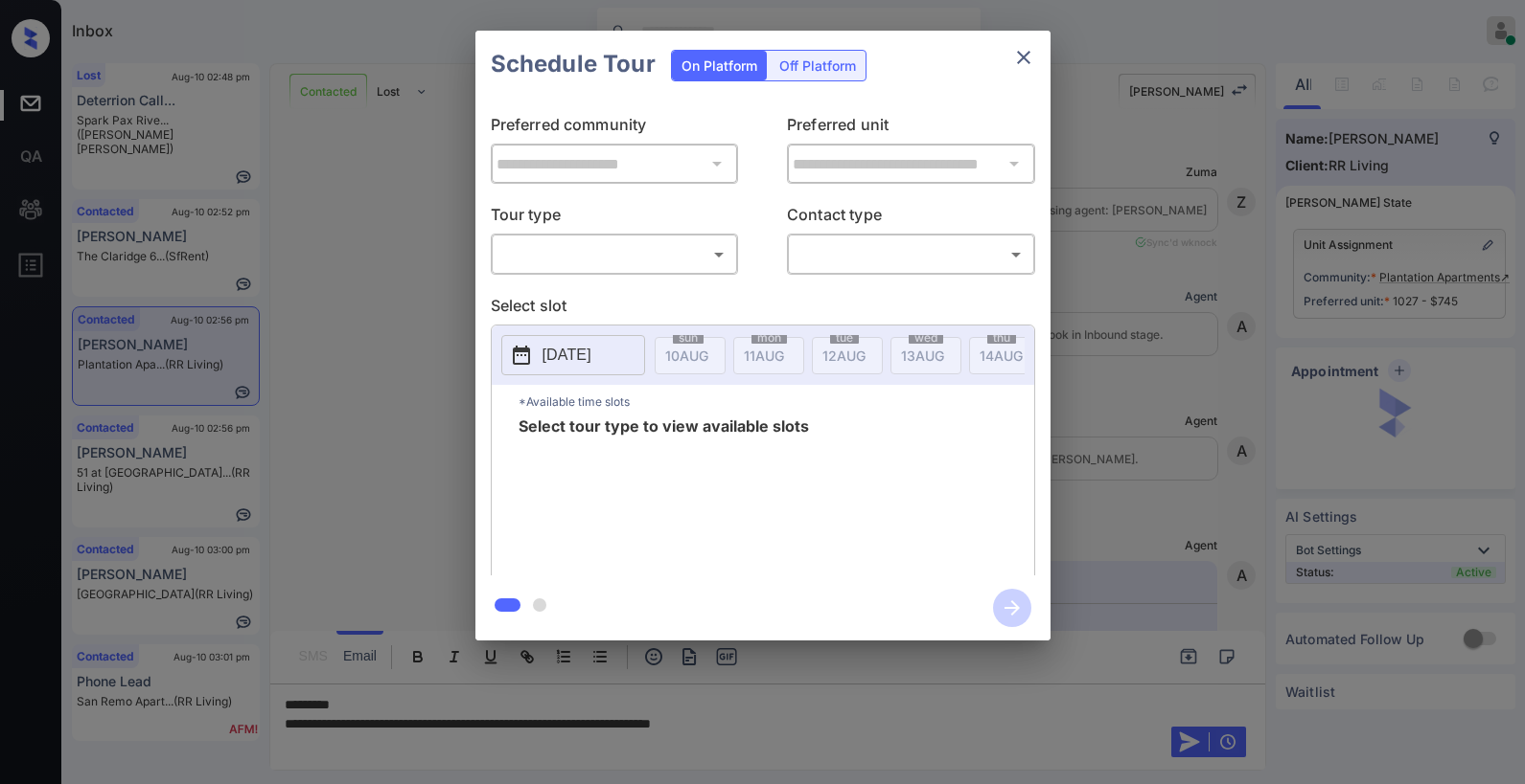
scroll to position [6636, 0]
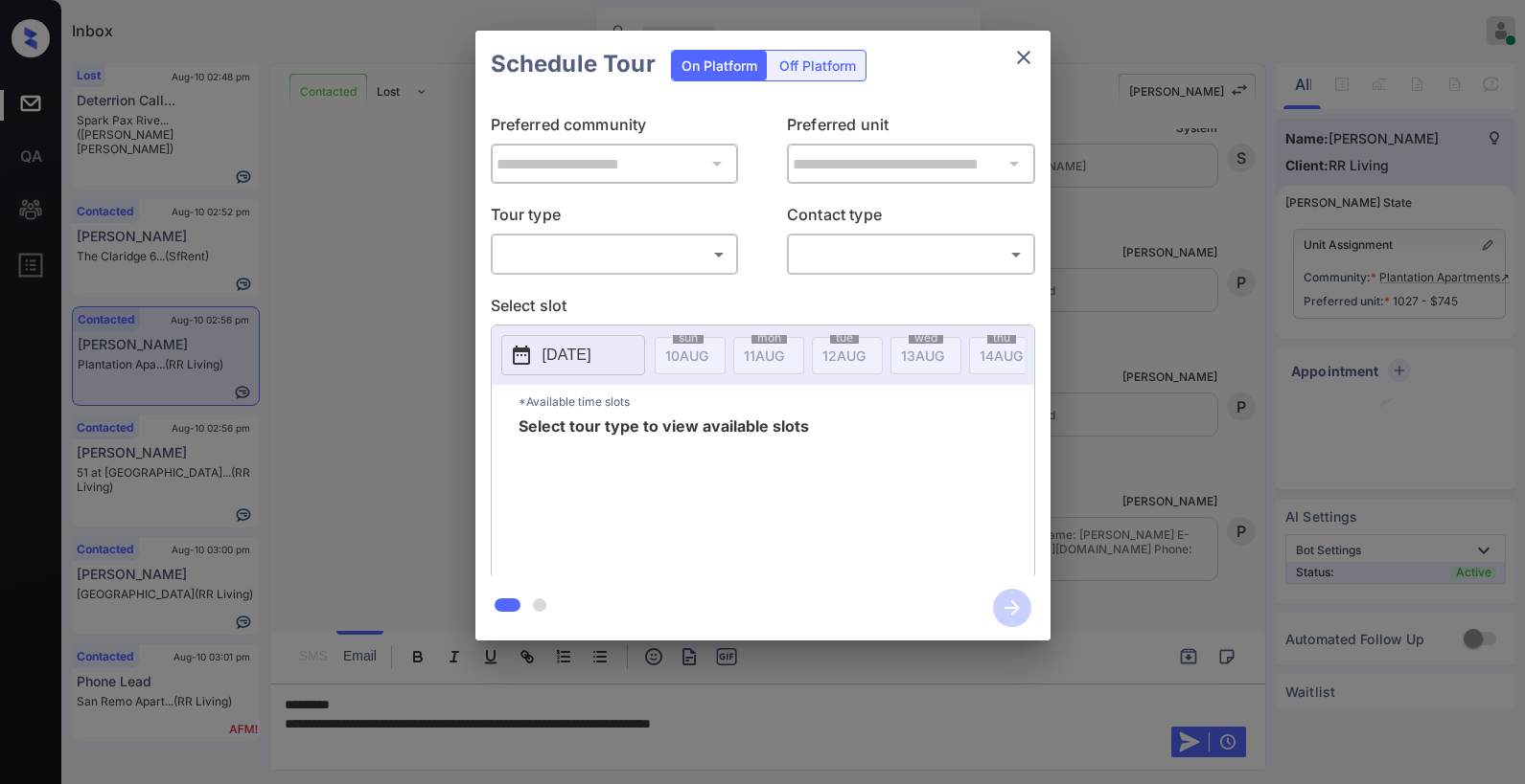
click at [635, 266] on body "Inbox [PERSON_NAME] Online Set yourself offline Set yourself on break Profile S…" at bounding box center [762, 392] width 1525 height 784
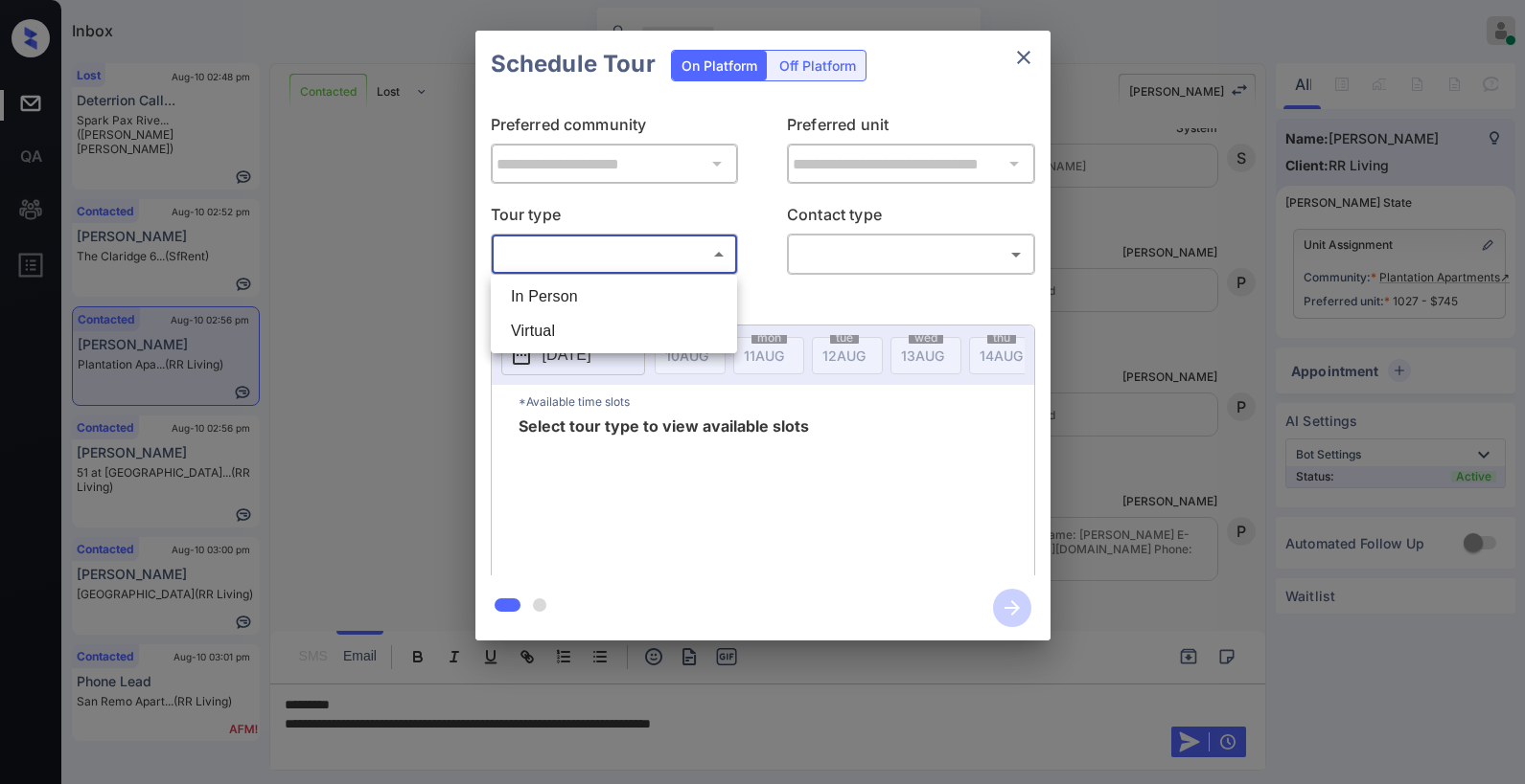
click at [607, 287] on li "In Person" at bounding box center [614, 297] width 237 height 35
type input "********"
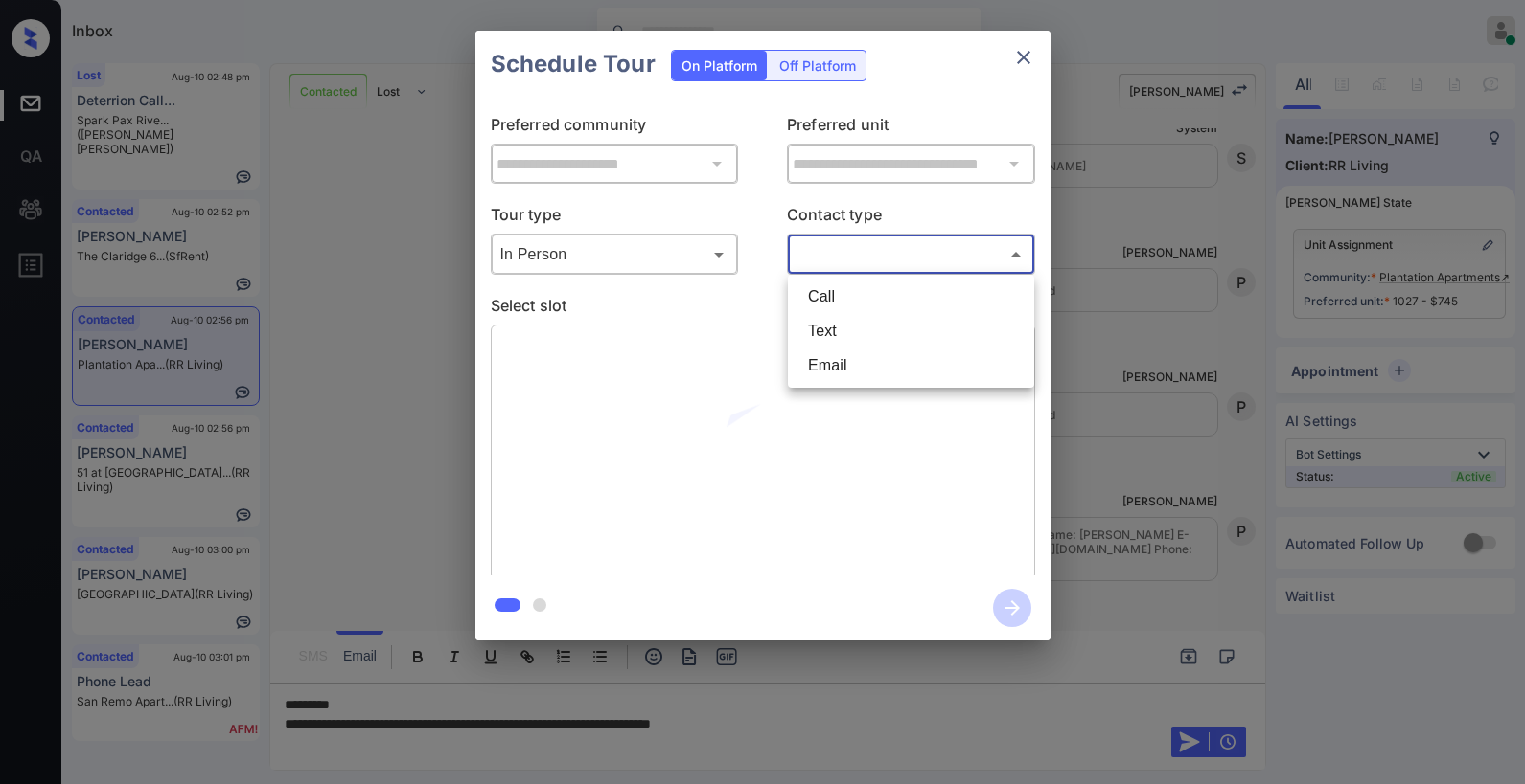
click at [826, 256] on body "Inbox [PERSON_NAME] Online Set yourself offline Set yourself on break Profile S…" at bounding box center [762, 392] width 1525 height 784
click at [849, 326] on li "Text" at bounding box center [910, 332] width 237 height 35
type input "****"
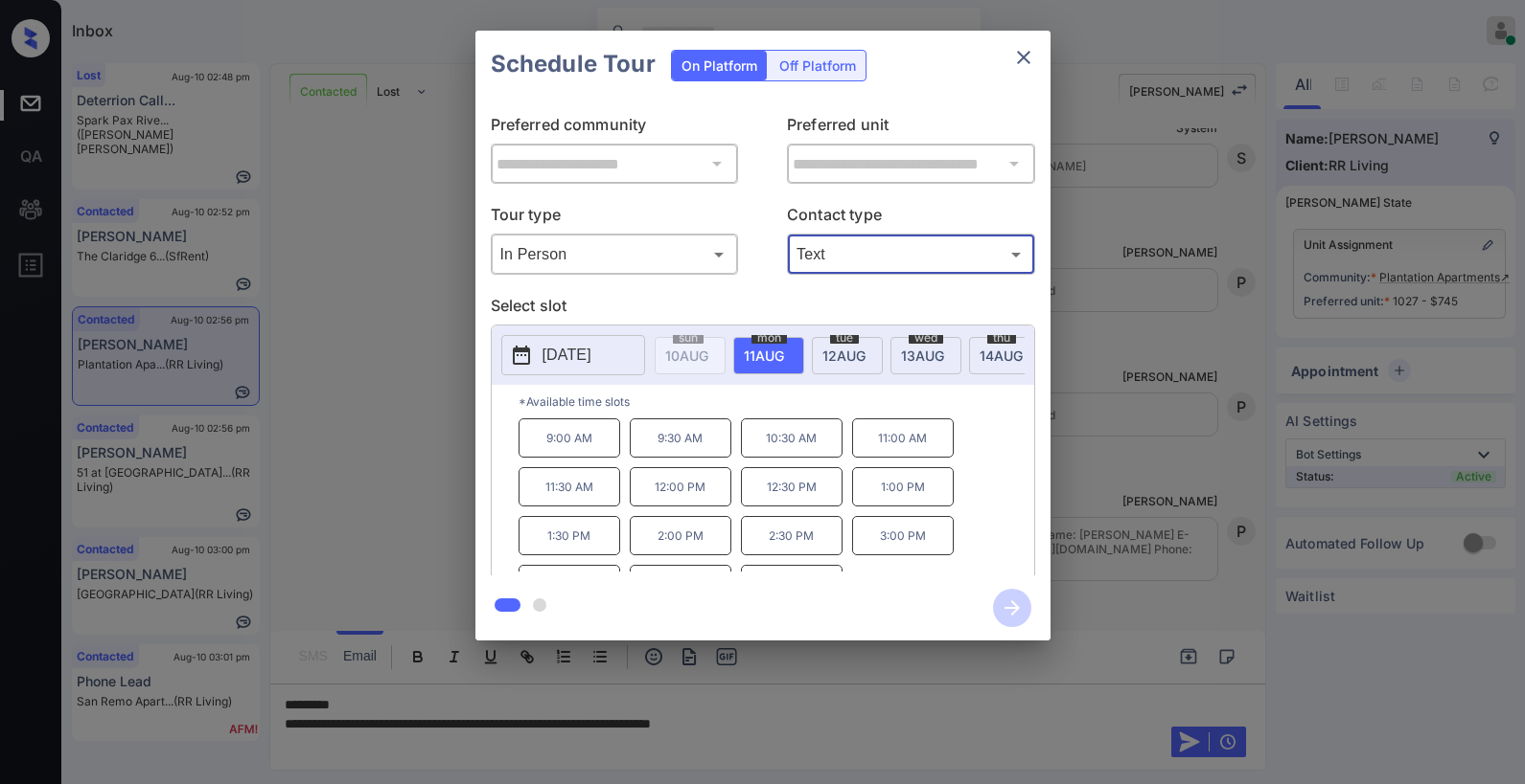
click at [1018, 52] on icon "close" at bounding box center [1023, 57] width 23 height 23
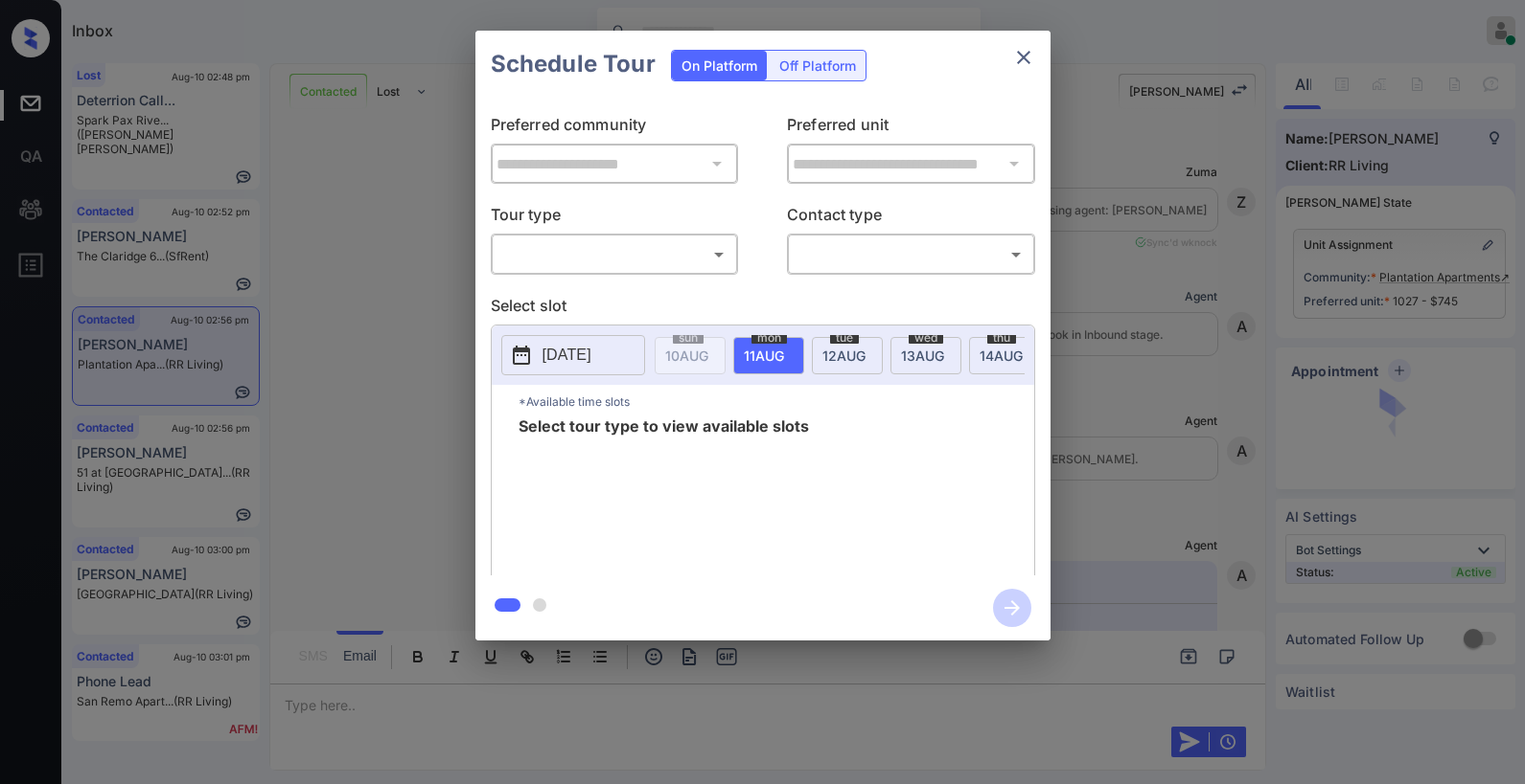
scroll to position [6859, 0]
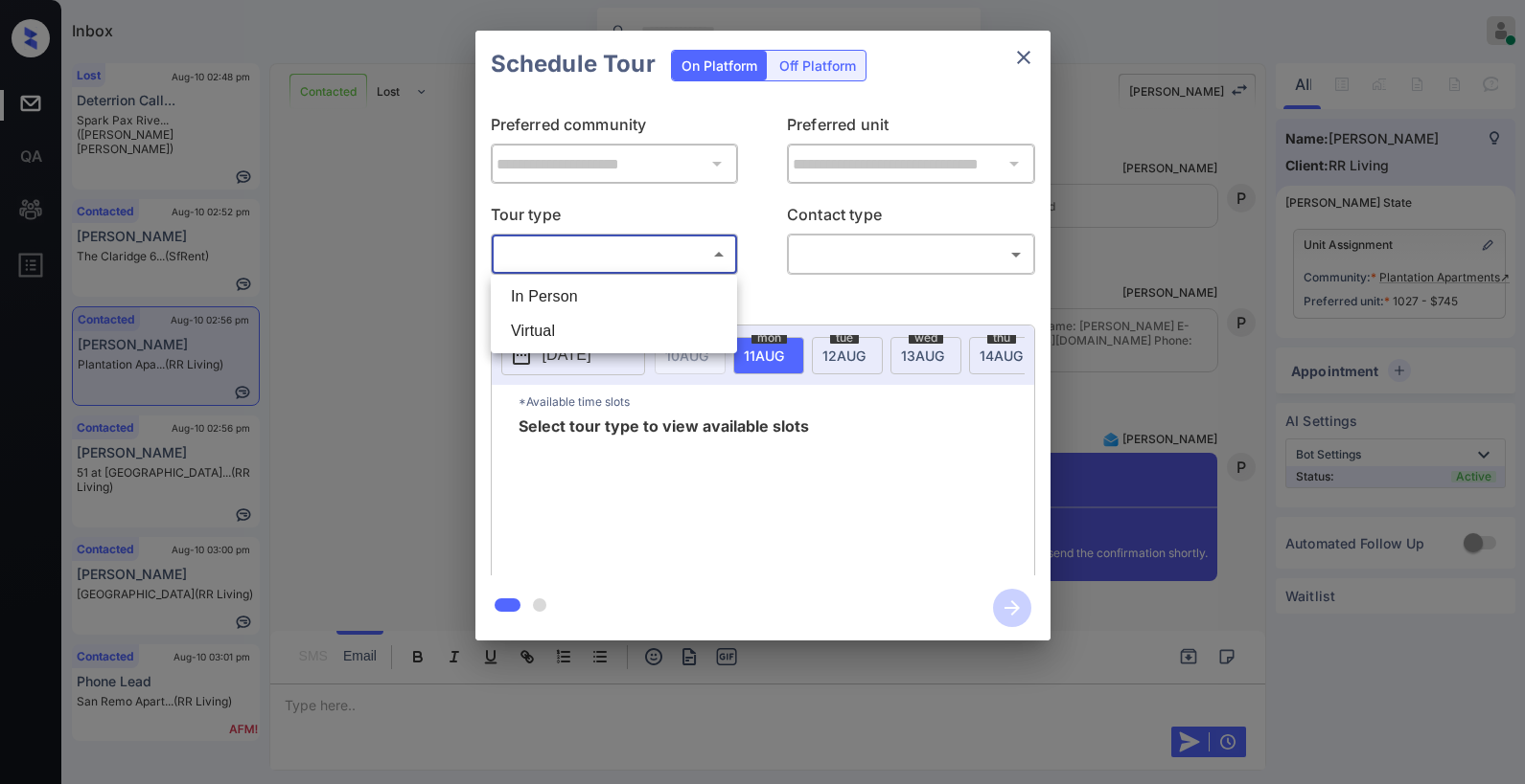
click at [636, 265] on body "Inbox [PERSON_NAME] Online Set yourself offline Set yourself on break Profile S…" at bounding box center [762, 392] width 1525 height 784
click at [597, 302] on li "In Person" at bounding box center [614, 297] width 237 height 35
type input "********"
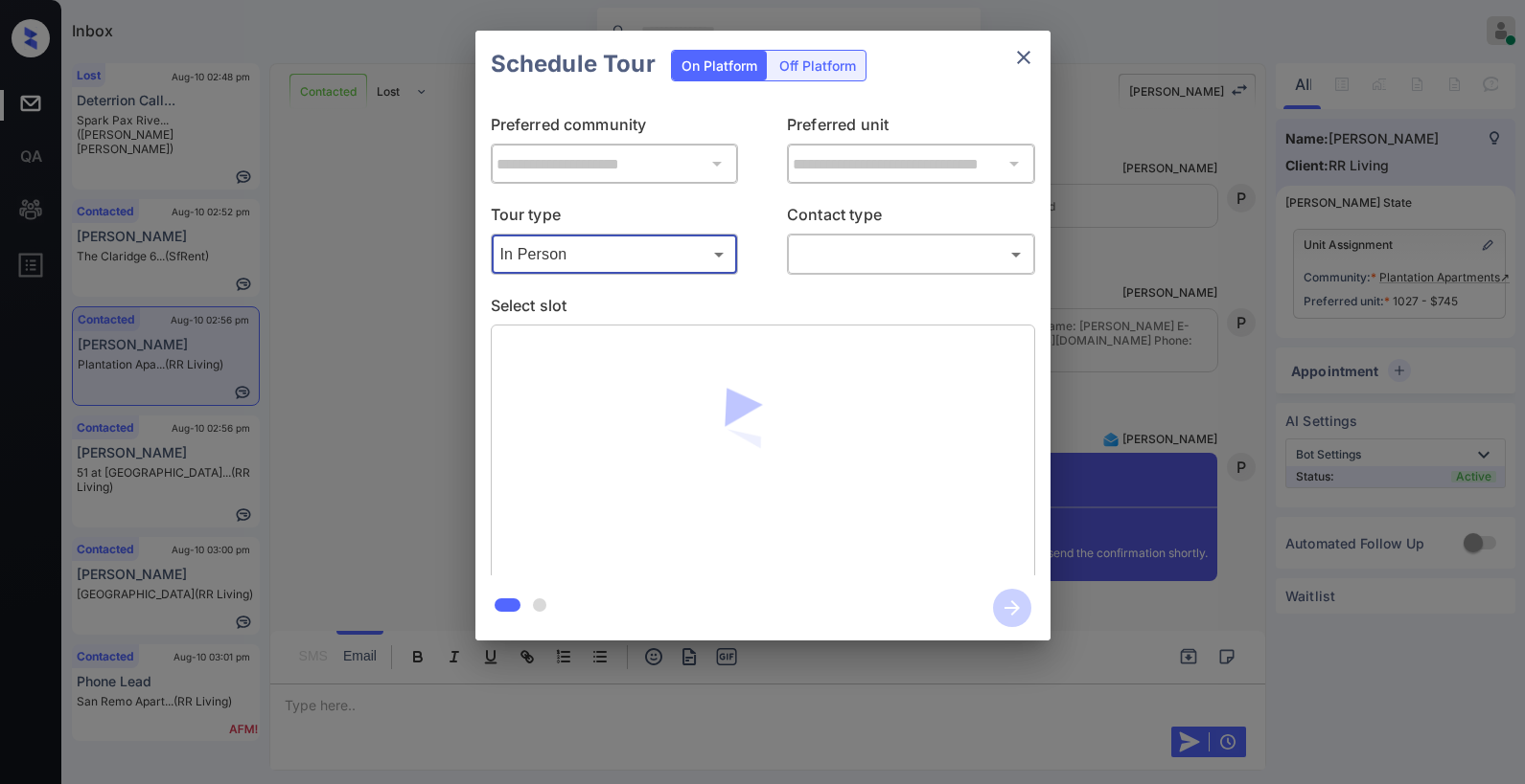
click at [813, 258] on body "Inbox [PERSON_NAME] Online Set yourself offline Set yourself on break Profile S…" at bounding box center [762, 392] width 1525 height 784
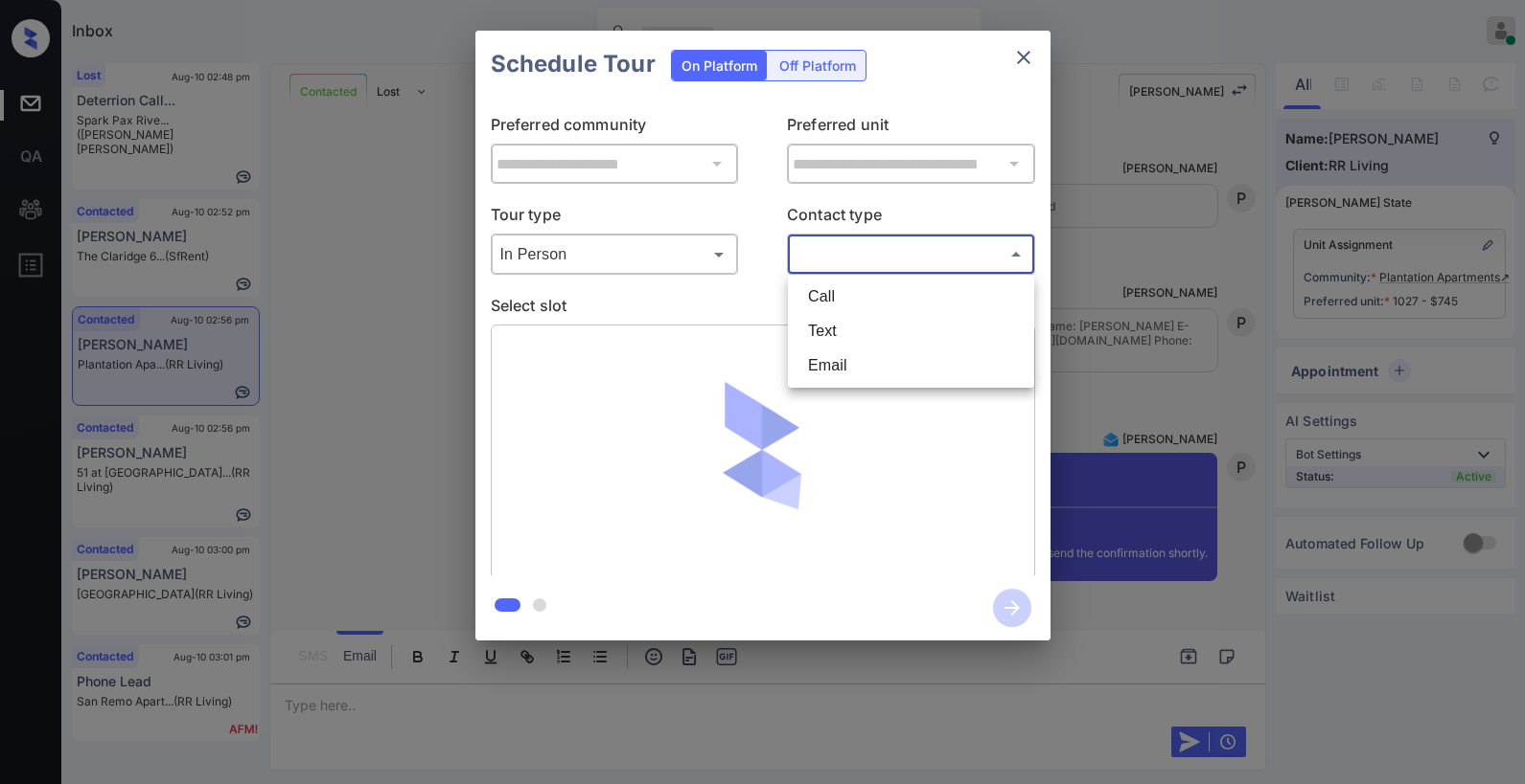
click at [829, 315] on li "Text" at bounding box center [910, 332] width 237 height 35
click at [843, 258] on body "Inbox [PERSON_NAME] Online Set yourself offline Set yourself on break Profile S…" at bounding box center [762, 392] width 1525 height 784
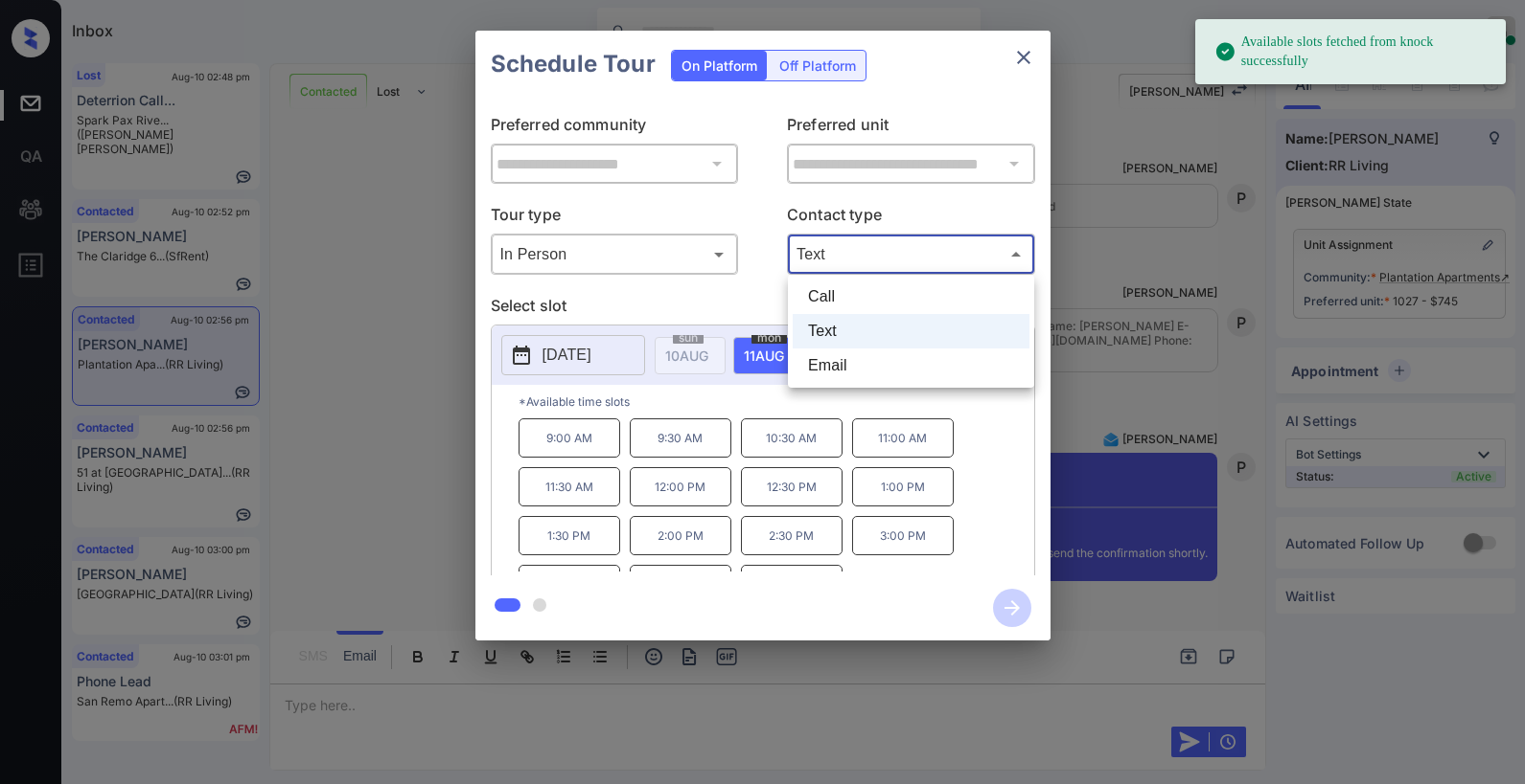
click at [833, 361] on li "Email" at bounding box center [910, 366] width 237 height 35
type input "*****"
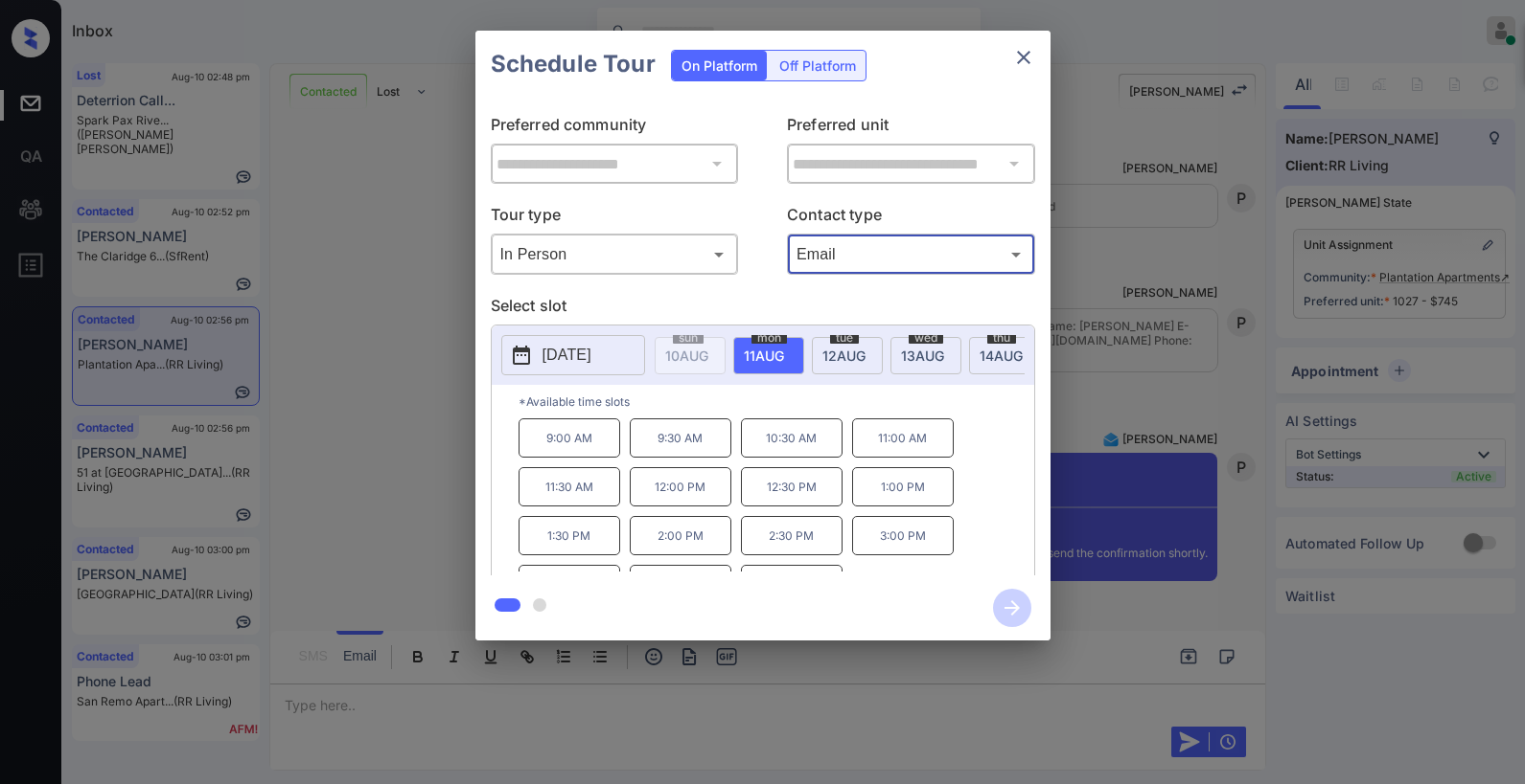
click at [901, 505] on p "1:00 PM" at bounding box center [902, 486] width 102 height 39
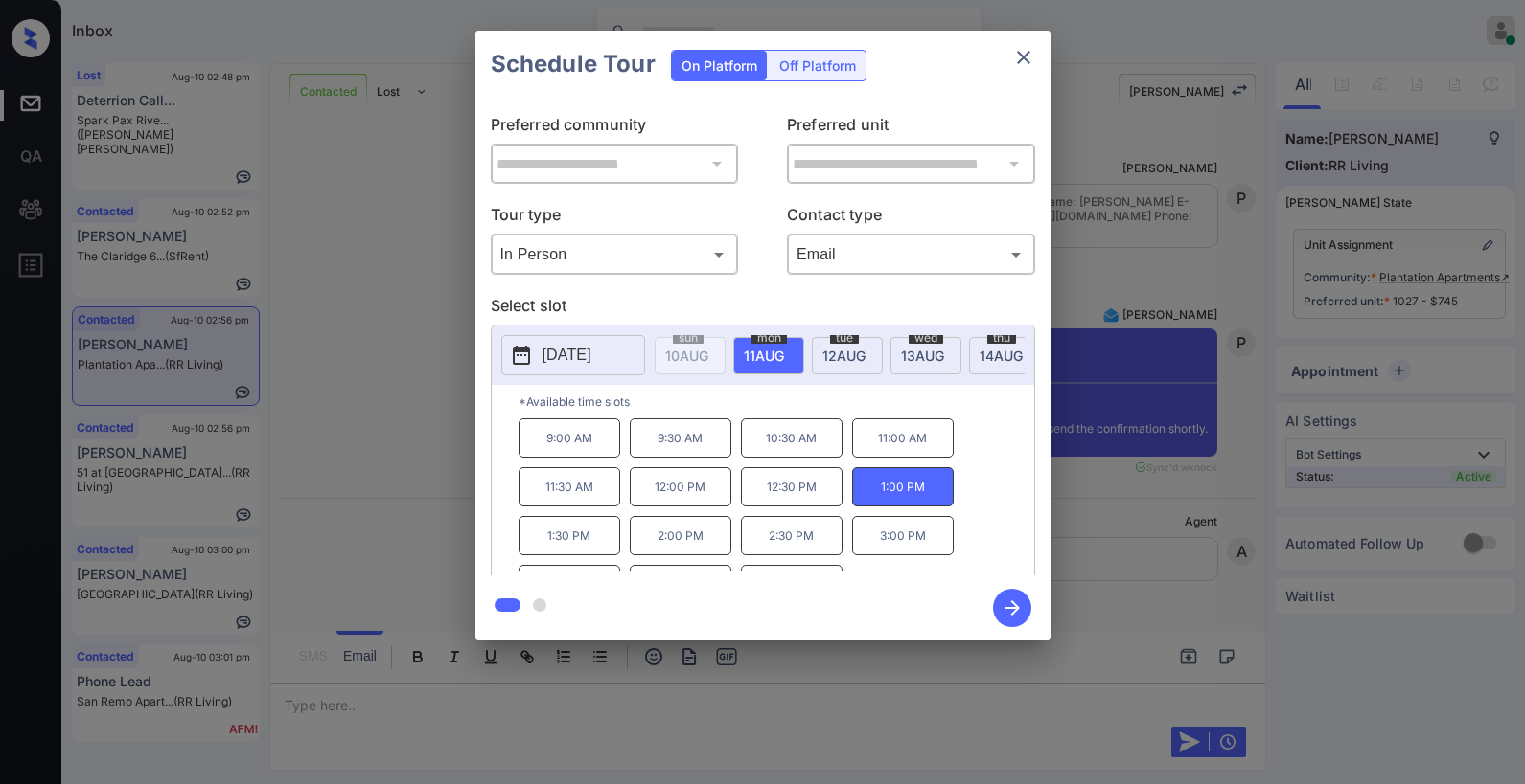
scroll to position [6983, 0]
click at [1012, 613] on icon "button" at bounding box center [1011, 607] width 15 height 15
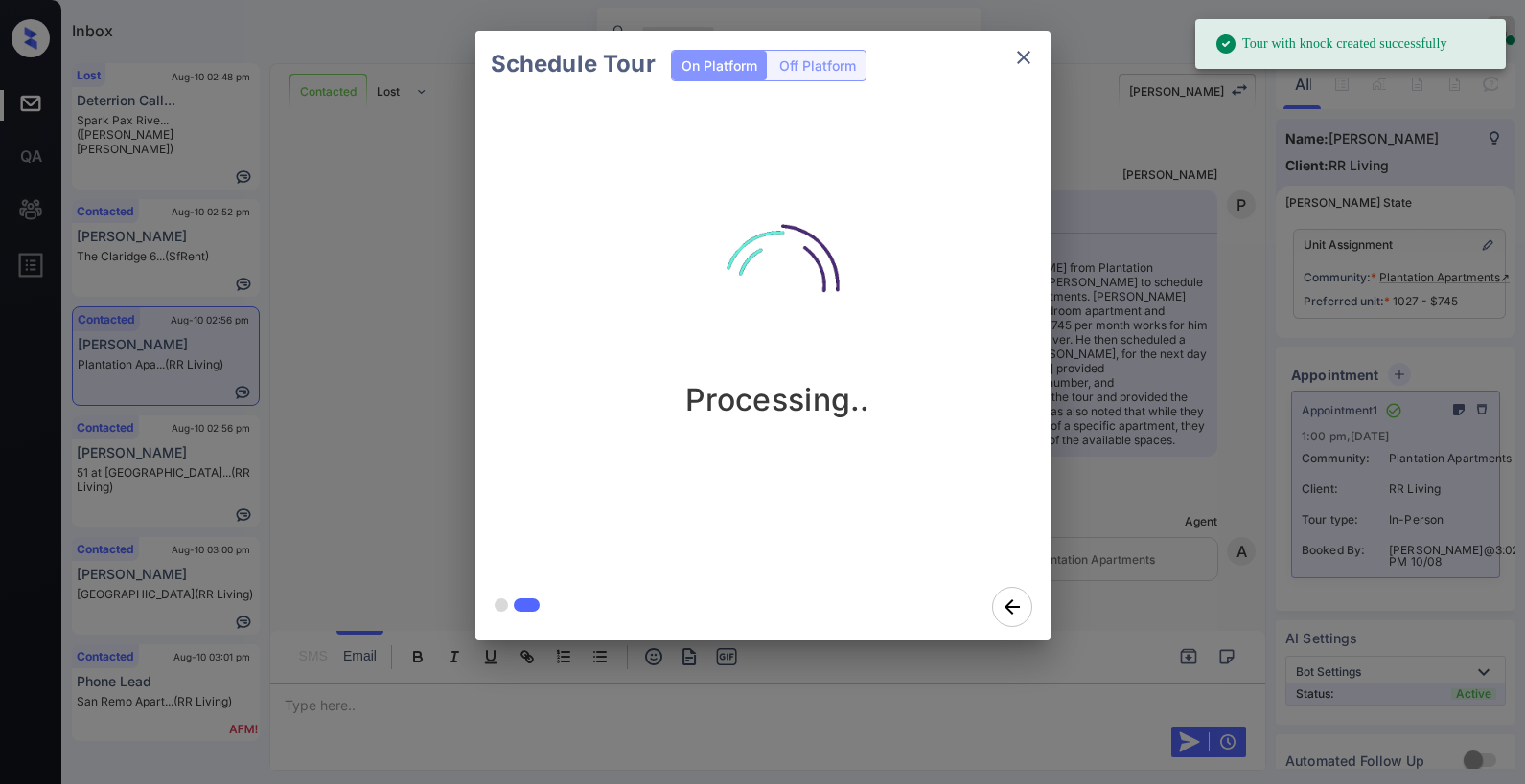
scroll to position [7893, 0]
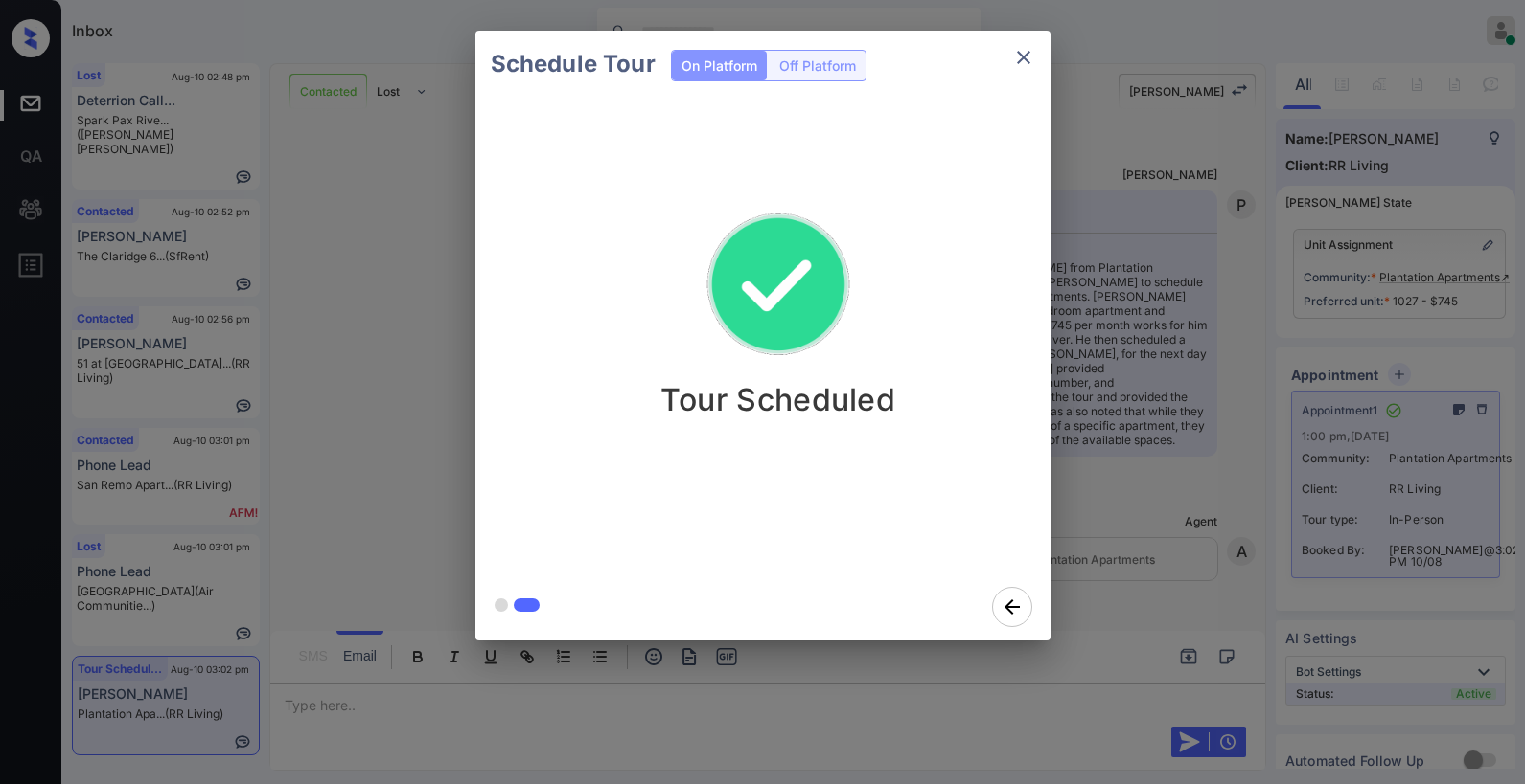
click at [1017, 64] on icon "close" at bounding box center [1023, 57] width 23 height 23
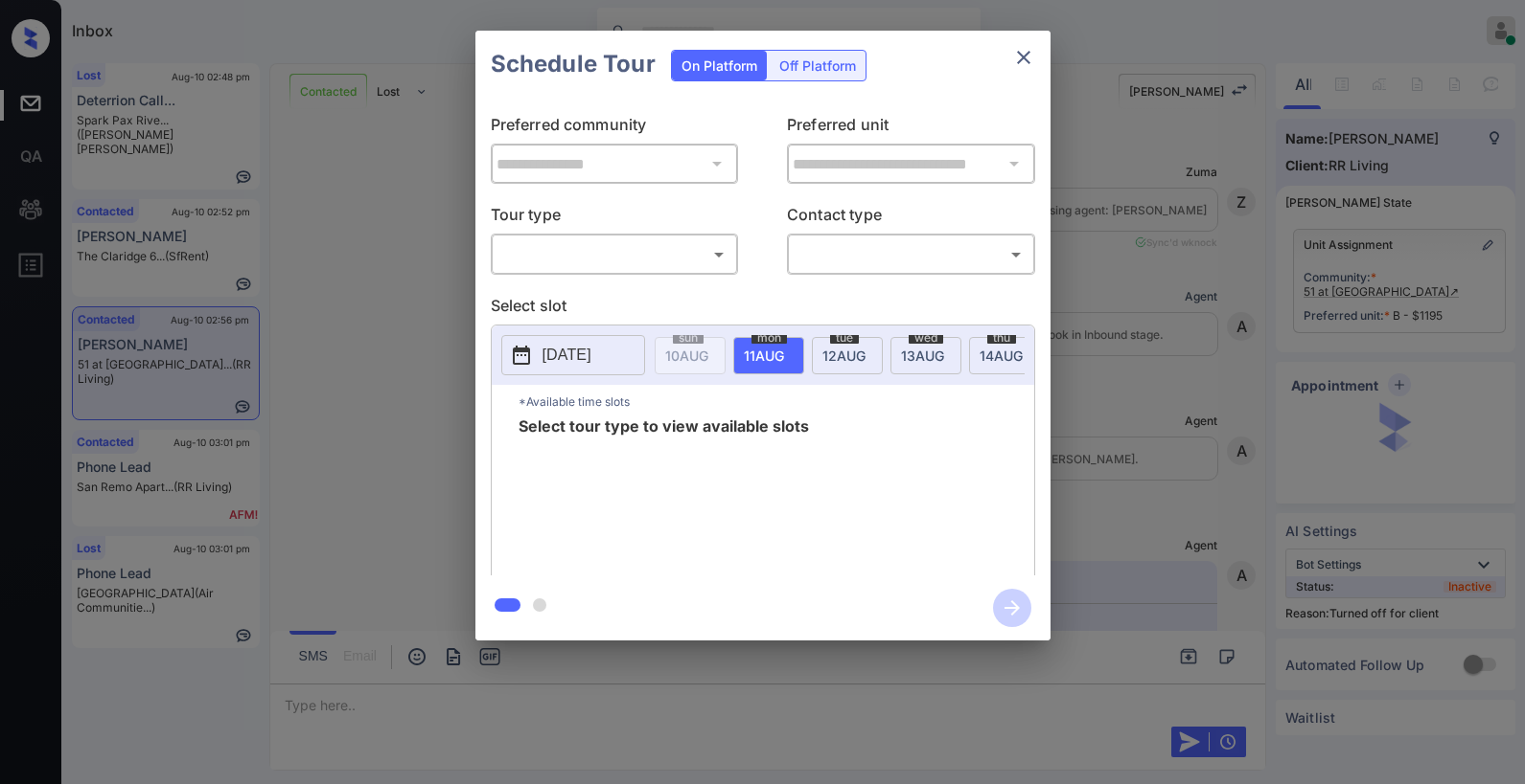
scroll to position [2867, 0]
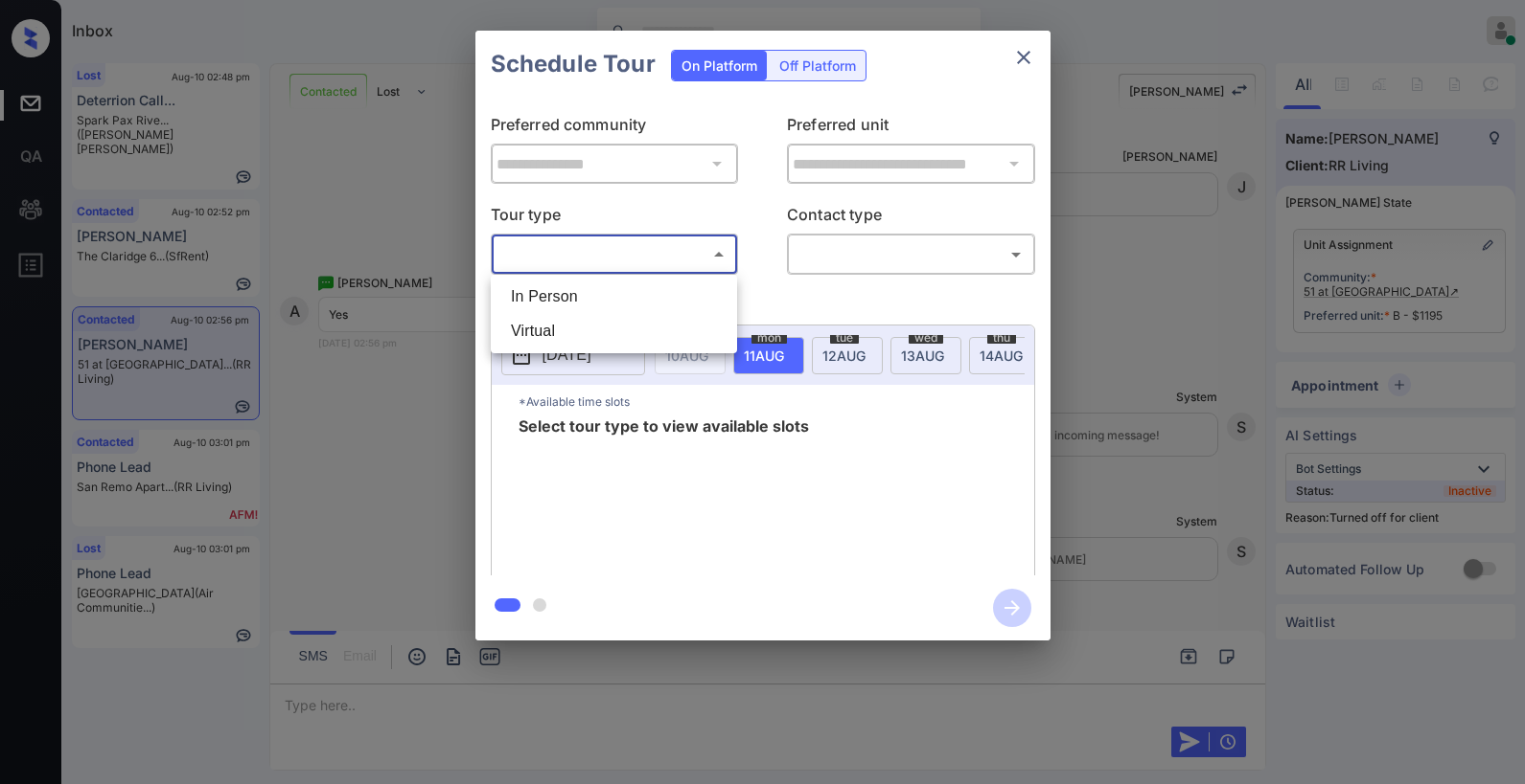
click at [557, 267] on body "Inbox [PERSON_NAME] Online Set yourself offline Set yourself on break Profile S…" at bounding box center [762, 392] width 1525 height 784
click at [561, 297] on li "In Person" at bounding box center [614, 297] width 237 height 35
type input "********"
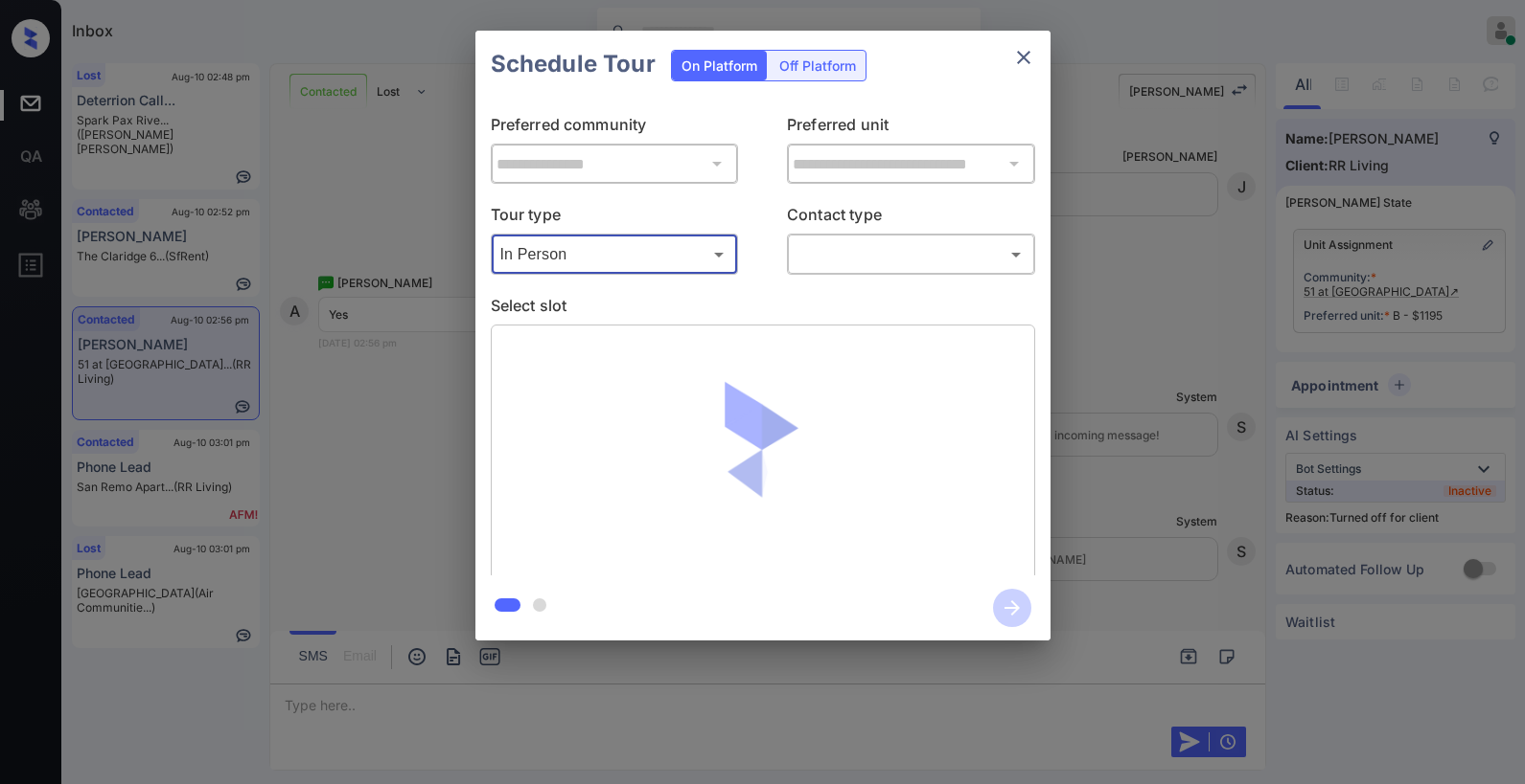
click at [803, 268] on body "Inbox Paolo Gabriel Online Set yourself offline Set yourself on break Profile S…" at bounding box center [762, 392] width 1525 height 784
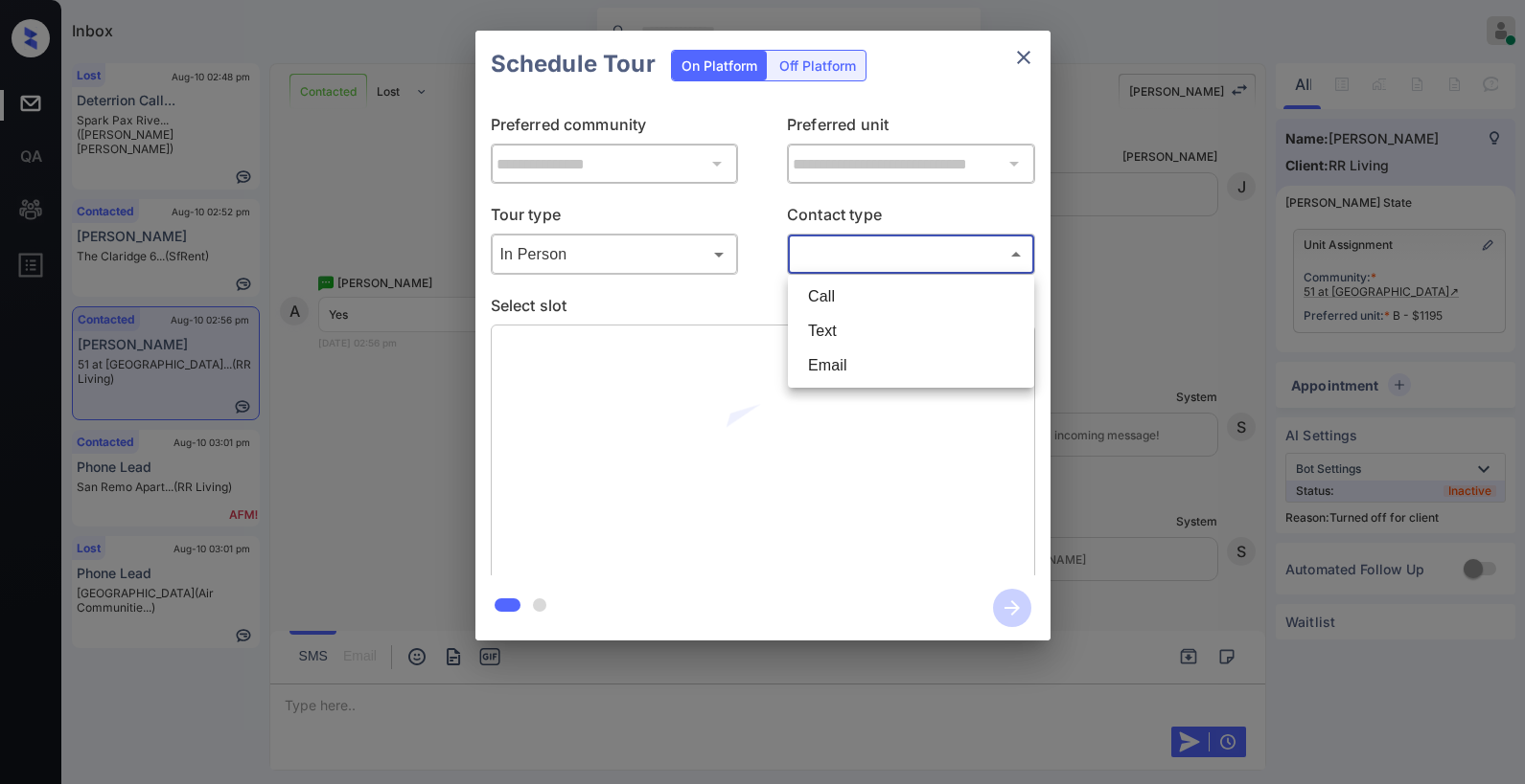
click at [833, 331] on li "Text" at bounding box center [910, 332] width 237 height 35
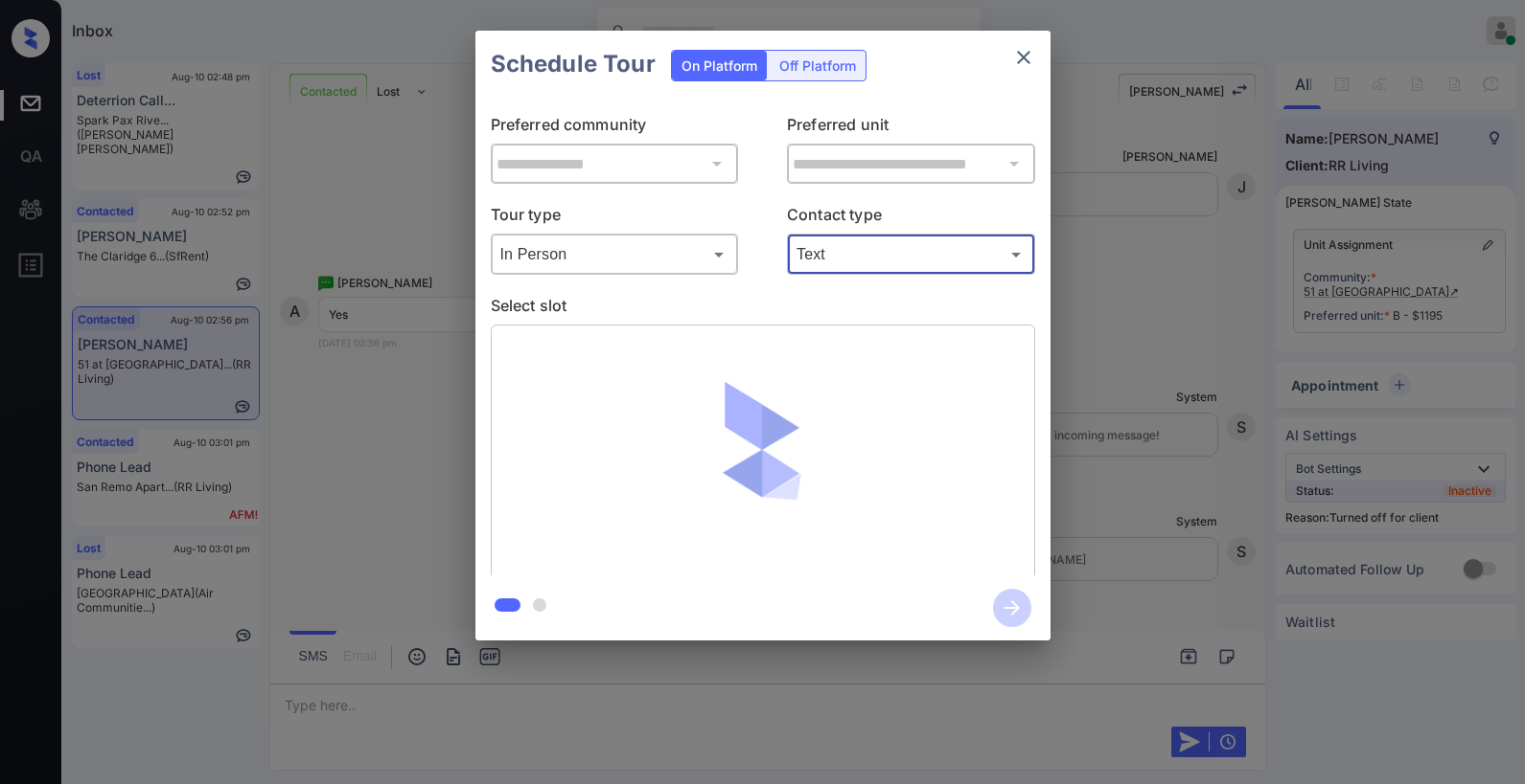
type input "****"
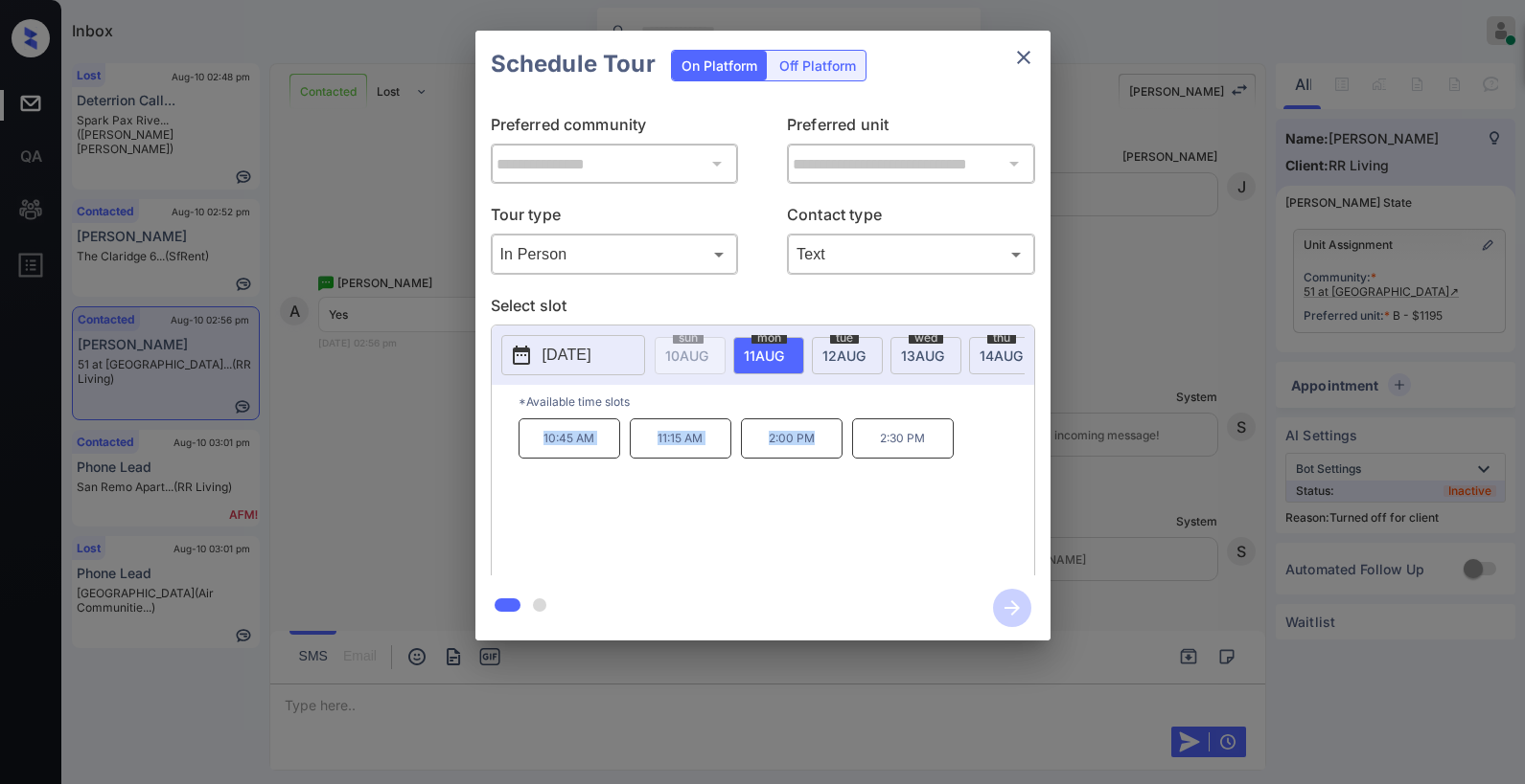
drag, startPoint x: 536, startPoint y: 445, endPoint x: 811, endPoint y: 442, distance: 275.0
click at [811, 442] on div "10:45 AM 11:15 AM 2:00 PM 2:30 PM" at bounding box center [776, 494] width 516 height 153
copy div "10:45 AM 11:15 AM 2:00 PM"
click at [1031, 57] on icon "close" at bounding box center [1023, 57] width 23 height 23
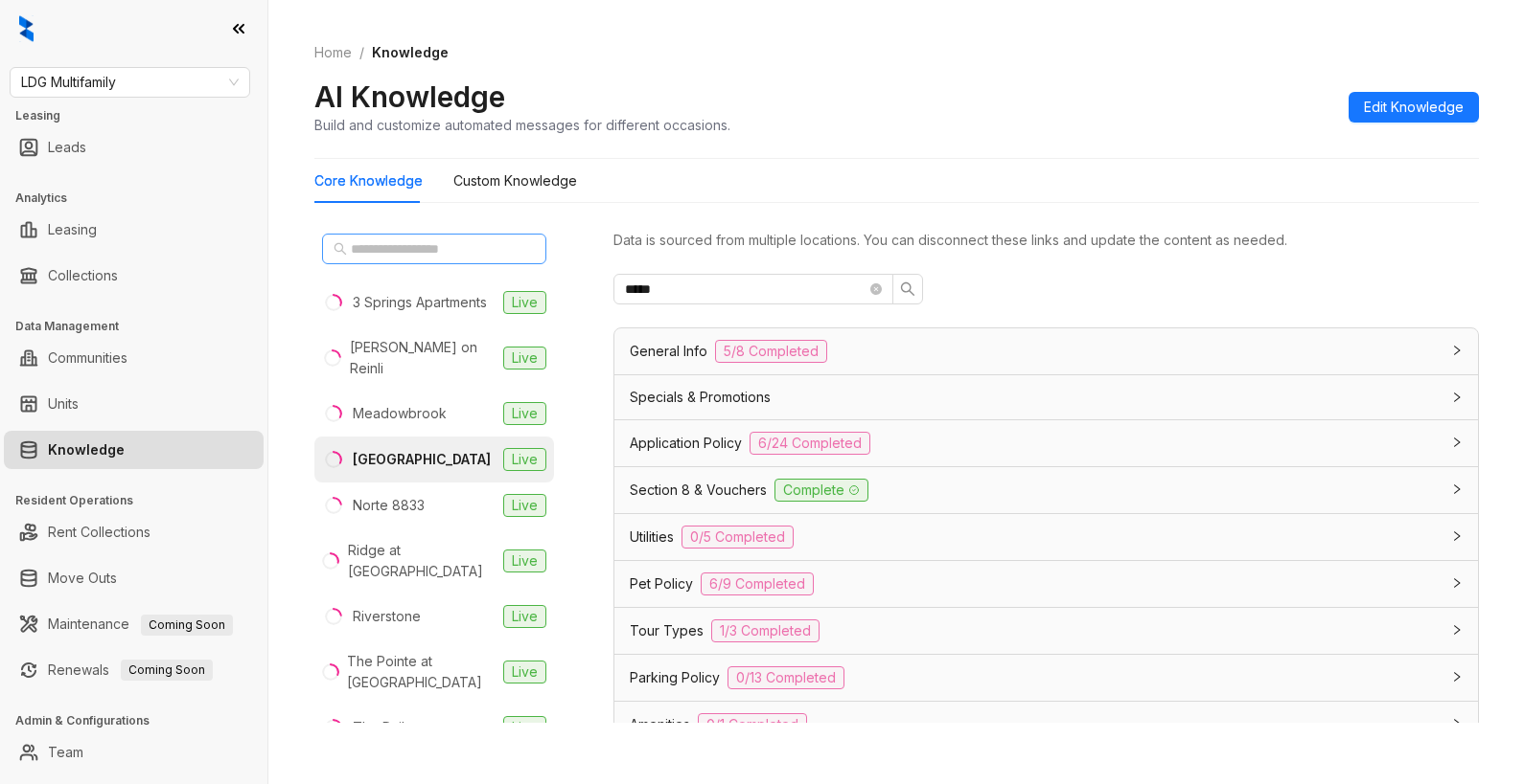
scroll to position [206, 0]
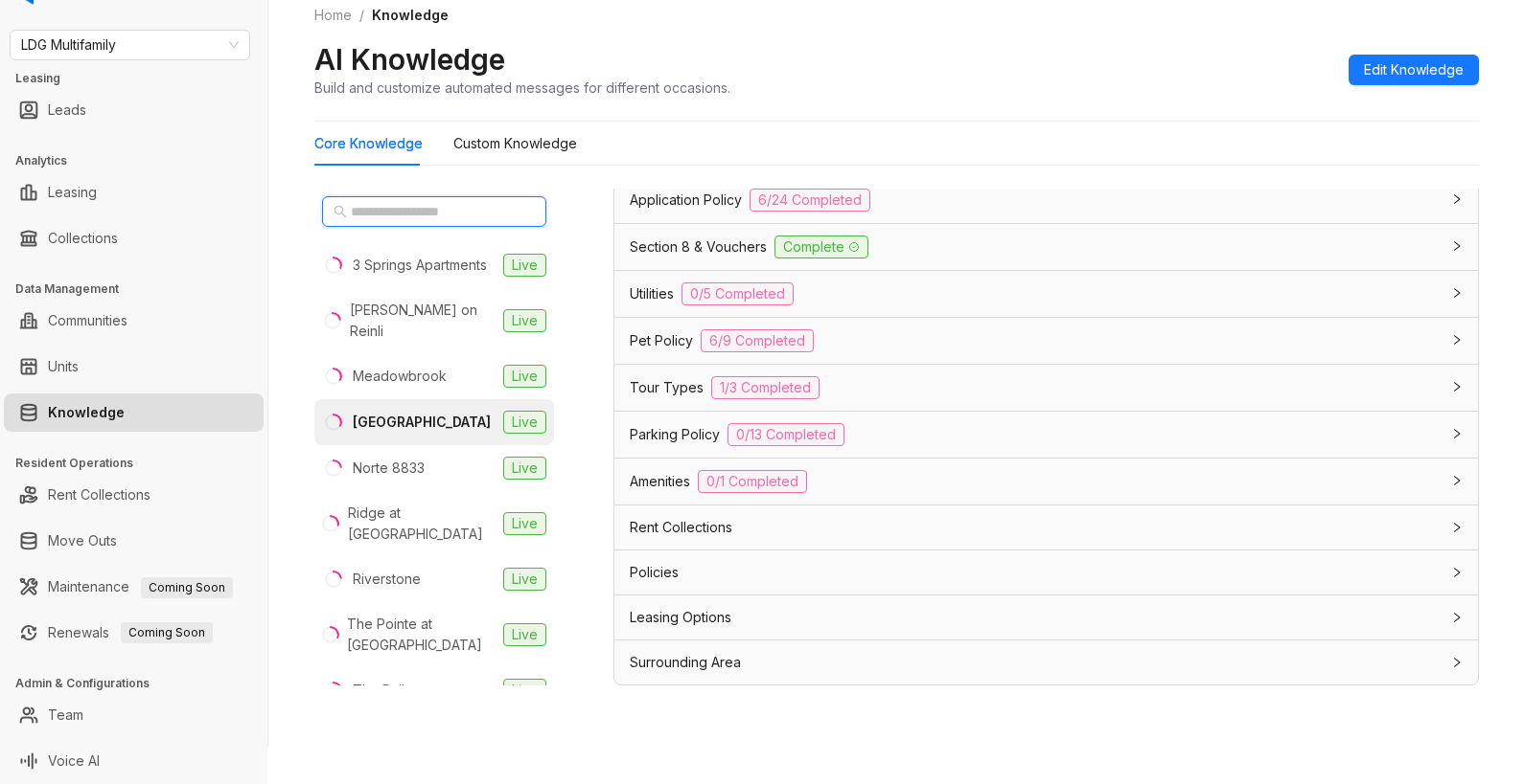
click at [462, 216] on input "text" at bounding box center [435, 211] width 169 height 21
click at [184, 50] on span "LDG Multifamily" at bounding box center [130, 45] width 218 height 29
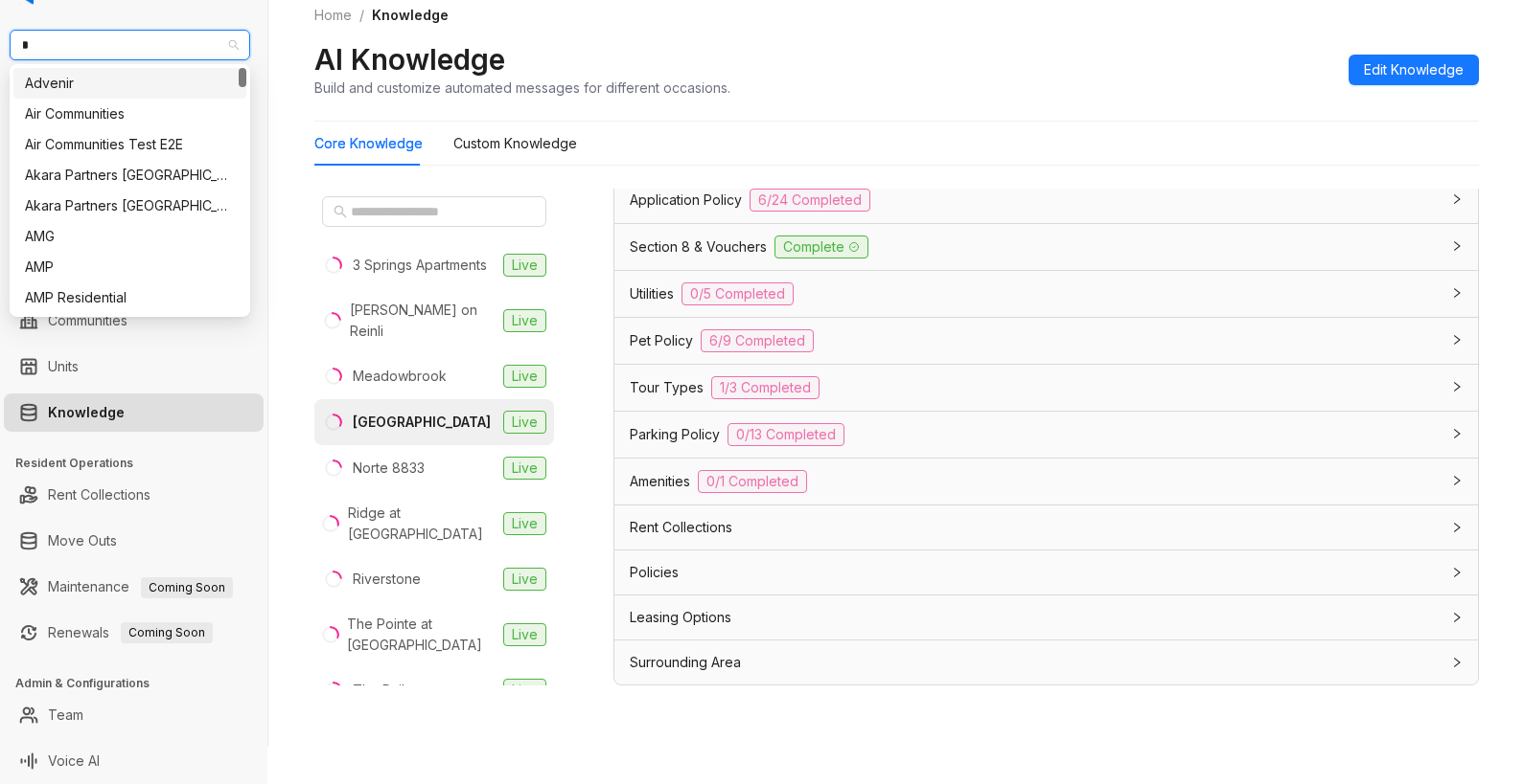
type input "**"
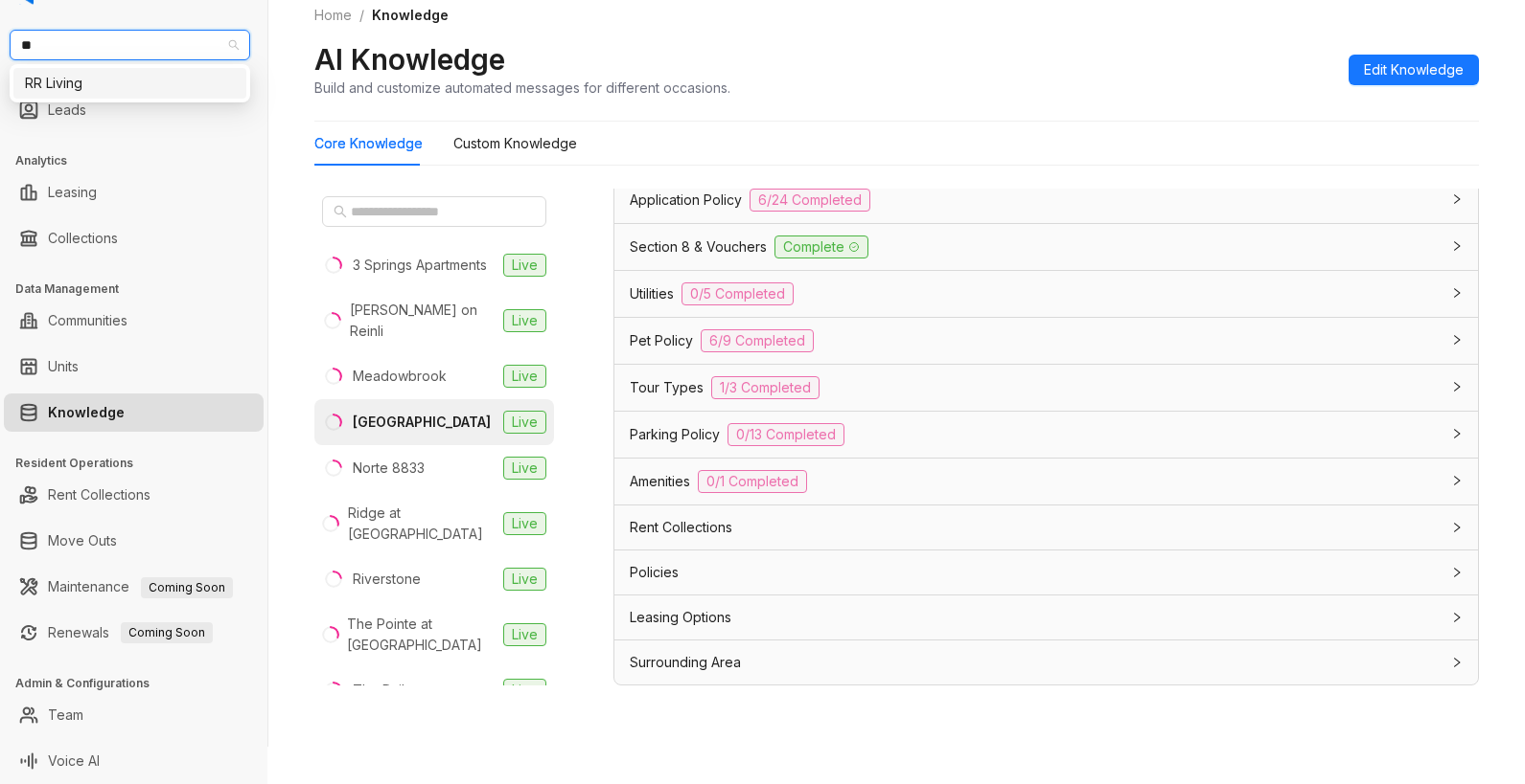
click at [166, 86] on div "RR Living" at bounding box center [130, 83] width 210 height 21
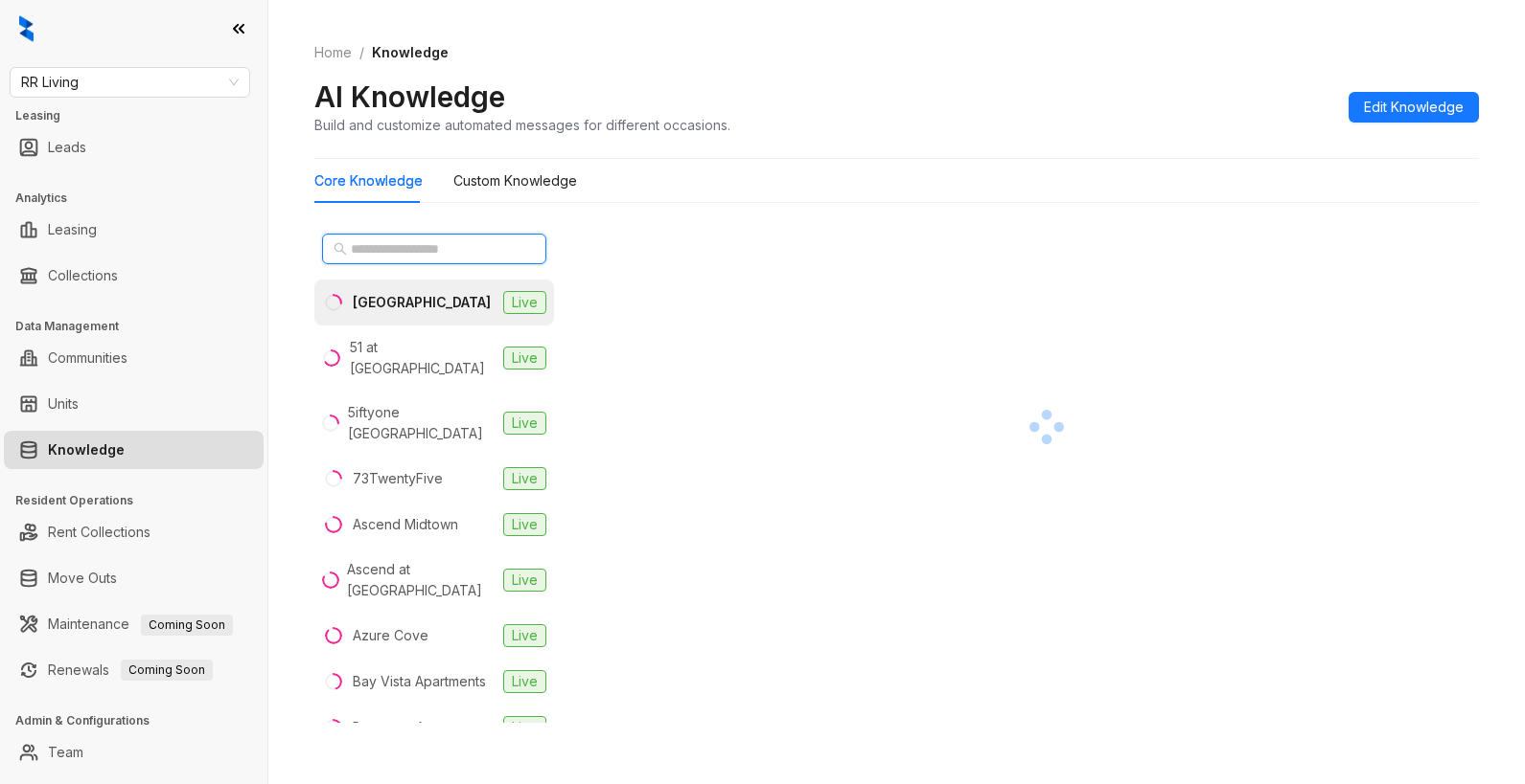
click at [450, 245] on input "text" at bounding box center [435, 249] width 169 height 21
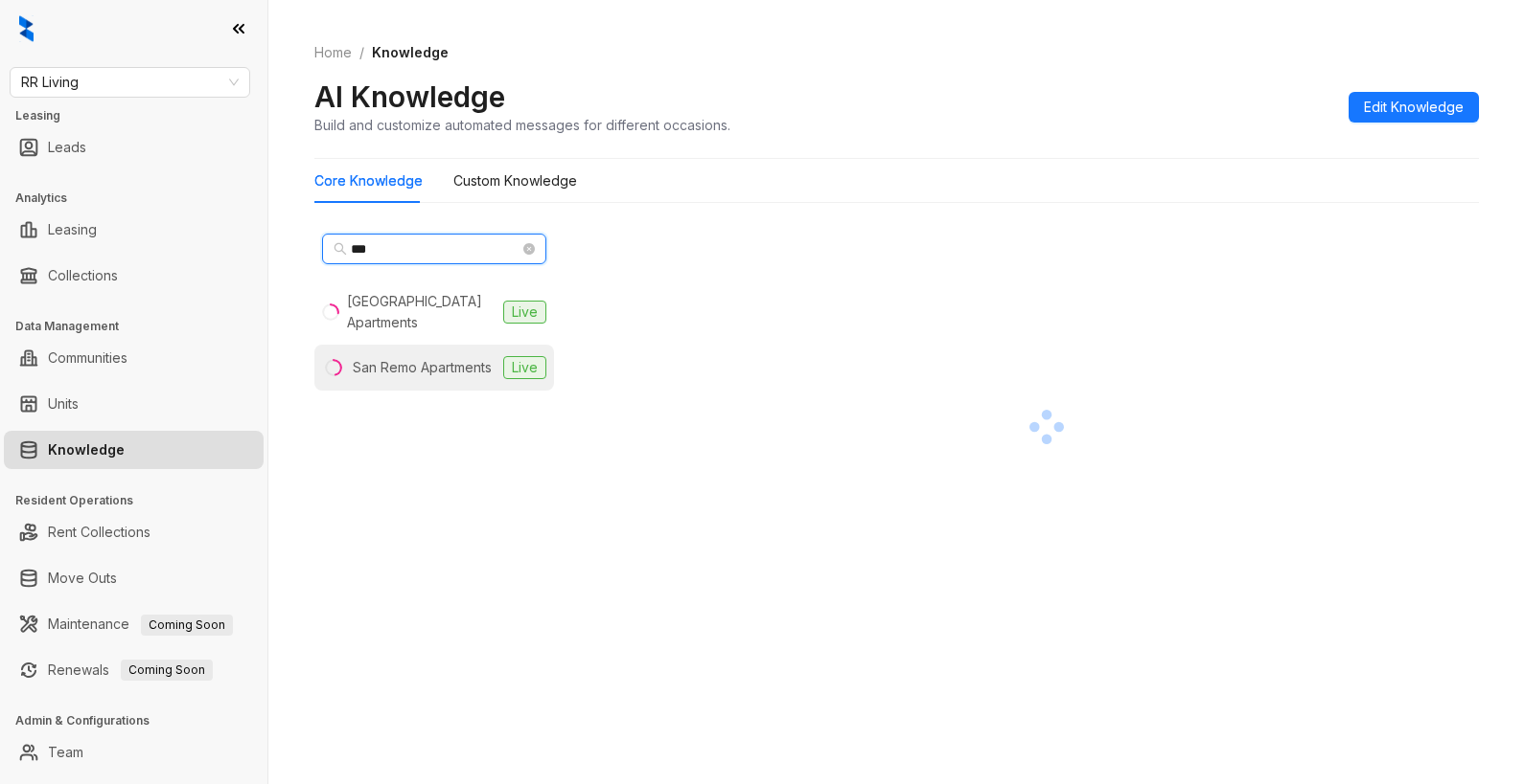
type input "***"
click at [411, 364] on div "San Remo Apartments" at bounding box center [422, 368] width 139 height 21
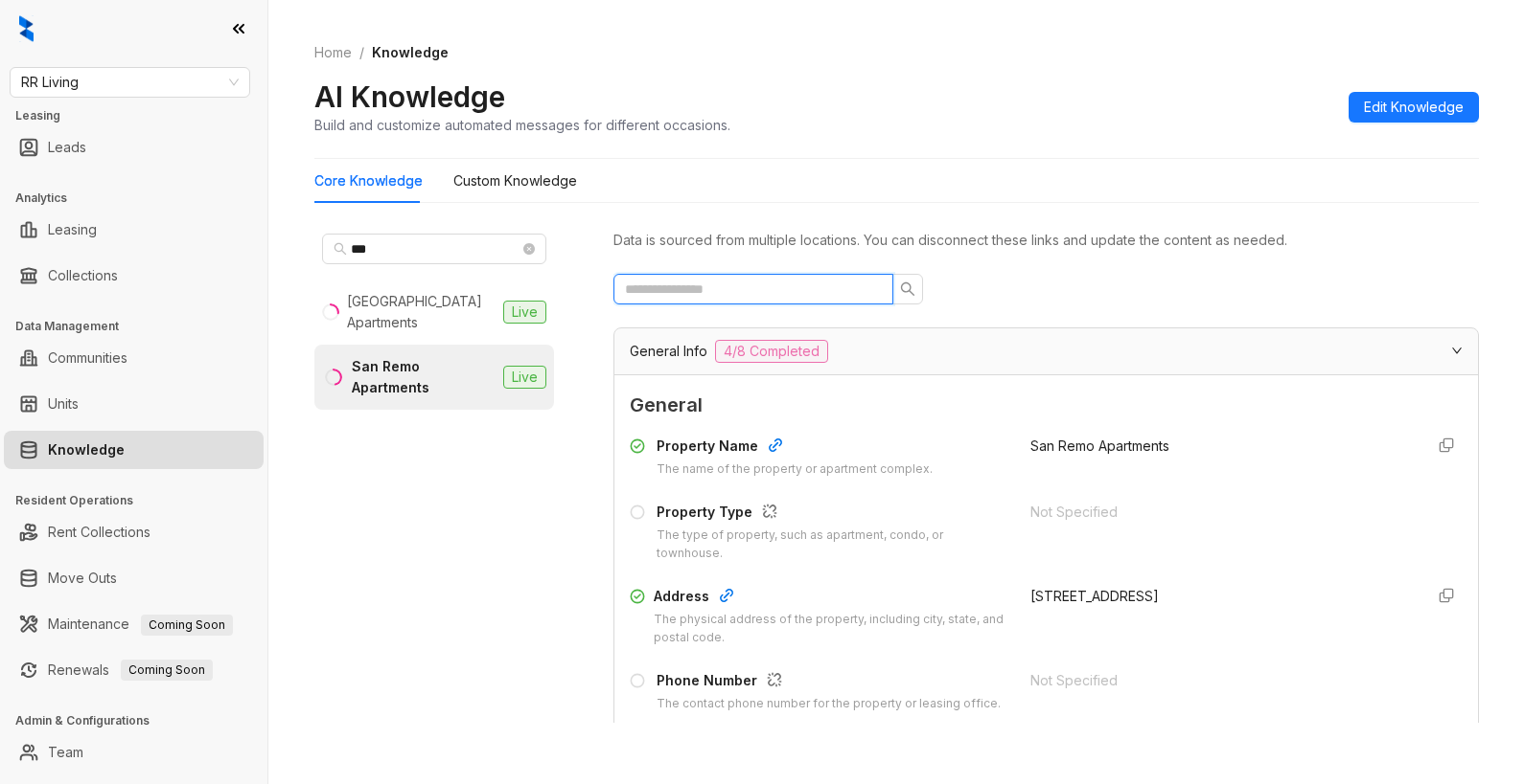
click at [664, 292] on input "text" at bounding box center [746, 289] width 242 height 21
